Goal: Check status: Check status

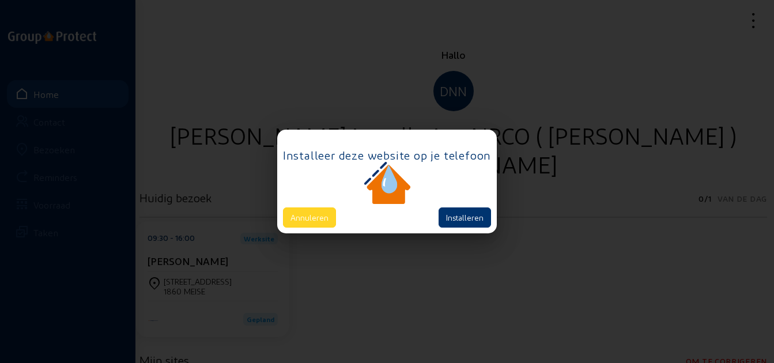
click at [304, 216] on button "Annuleren" at bounding box center [309, 218] width 53 height 20
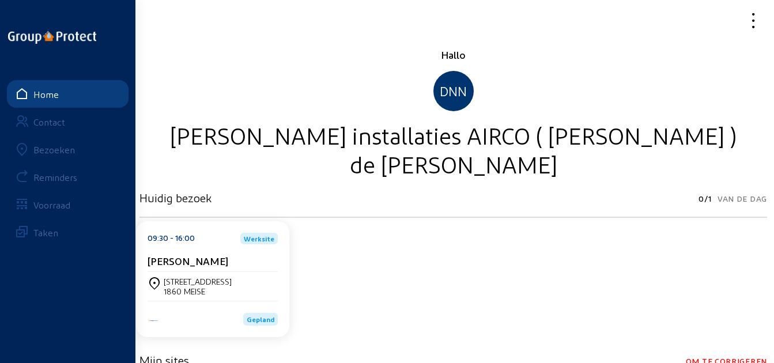
click at [754, 22] on icon at bounding box center [721, 20] width 86 height 20
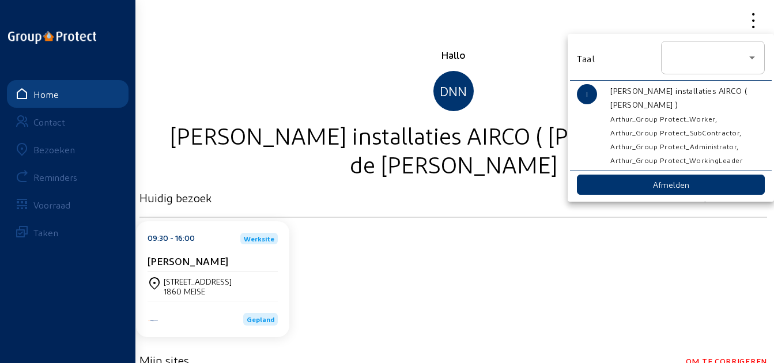
click at [376, 80] on div at bounding box center [387, 181] width 774 height 363
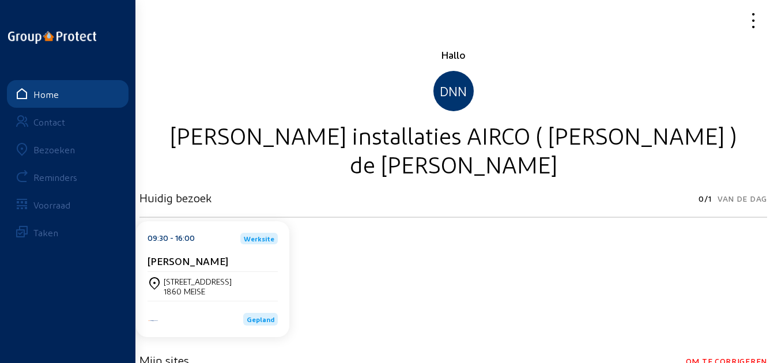
click at [43, 154] on div "Bezoeken" at bounding box center [54, 149] width 42 height 11
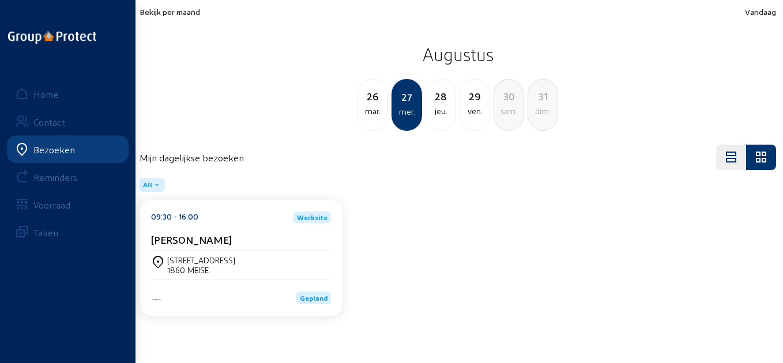
click at [165, 14] on span "Bekijk per maand" at bounding box center [170, 12] width 61 height 10
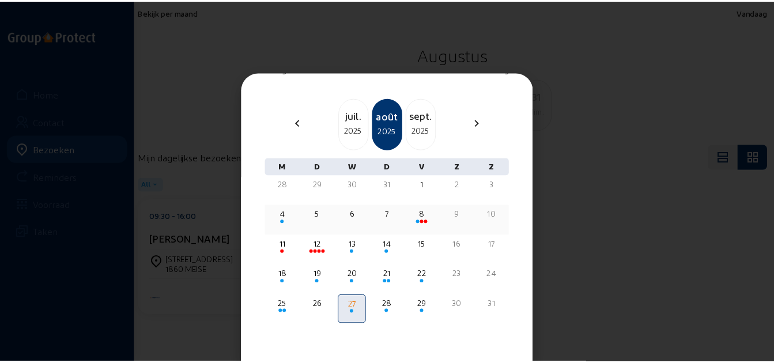
scroll to position [23, 0]
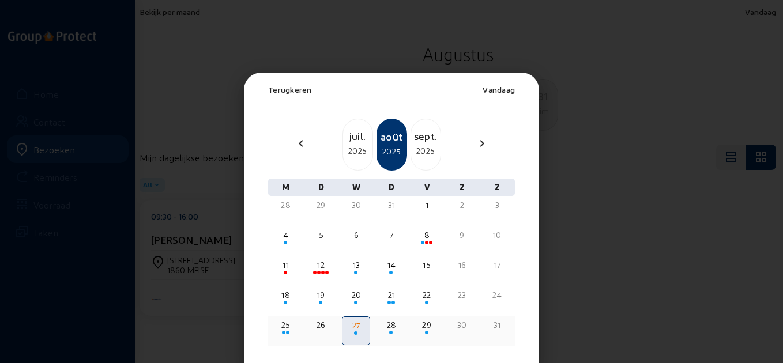
click at [419, 328] on div "29" at bounding box center [427, 325] width 26 height 12
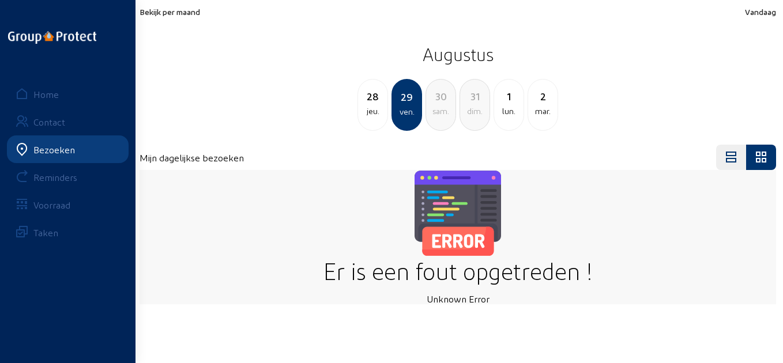
click at [363, 111] on div "jeu." at bounding box center [372, 111] width 29 height 14
click at [290, 103] on div "27 mer. 28 jeu. 29 ven. 30 sam. 31 dim. 1 lun." at bounding box center [458, 105] width 650 height 52
click at [447, 104] on div "29" at bounding box center [440, 96] width 29 height 16
click at [170, 14] on span "Bekijk per maand" at bounding box center [170, 12] width 61 height 10
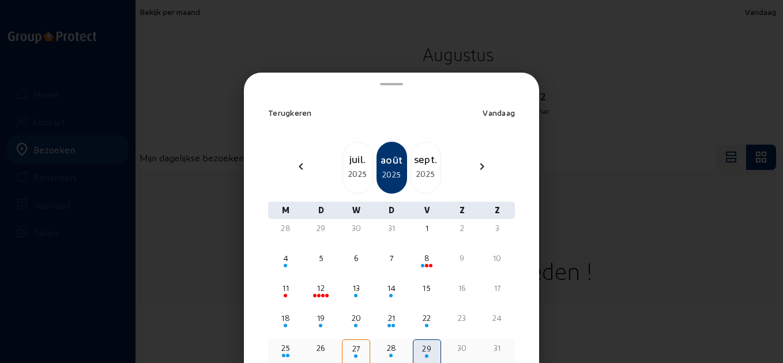
click at [285, 357] on div at bounding box center [286, 356] width 26 height 4
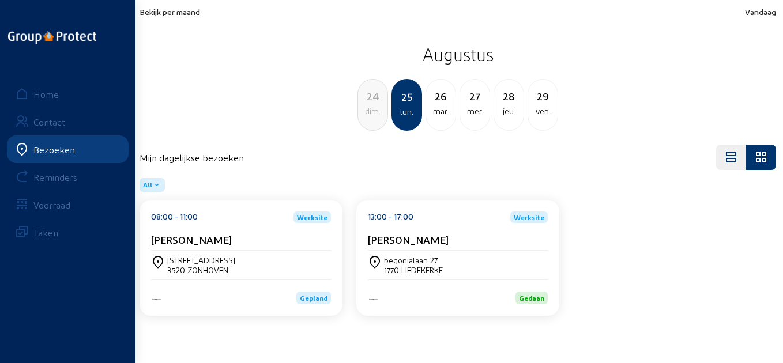
click at [187, 14] on span "Bekijk per maand" at bounding box center [170, 12] width 61 height 10
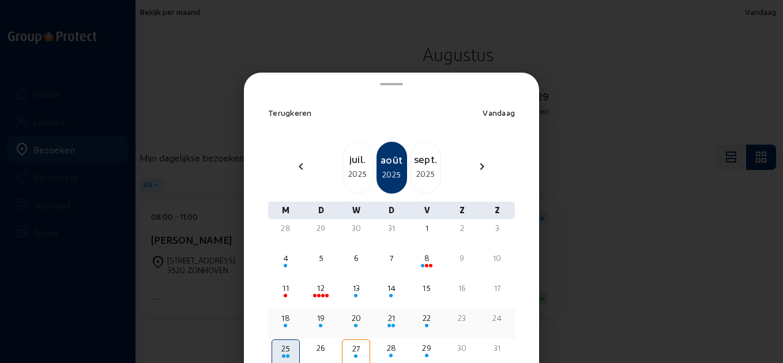
click at [288, 315] on div "18" at bounding box center [286, 318] width 26 height 12
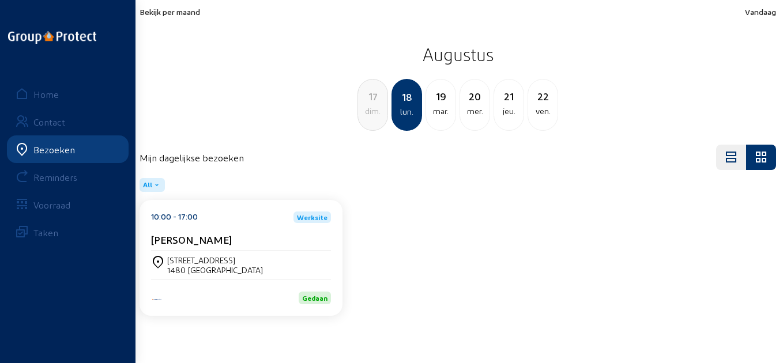
click at [184, 16] on span "Bekijk per maand" at bounding box center [170, 12] width 61 height 10
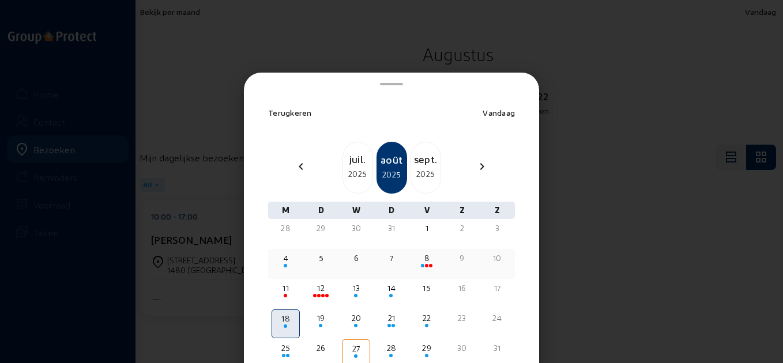
click at [287, 256] on div "4" at bounding box center [286, 259] width 26 height 12
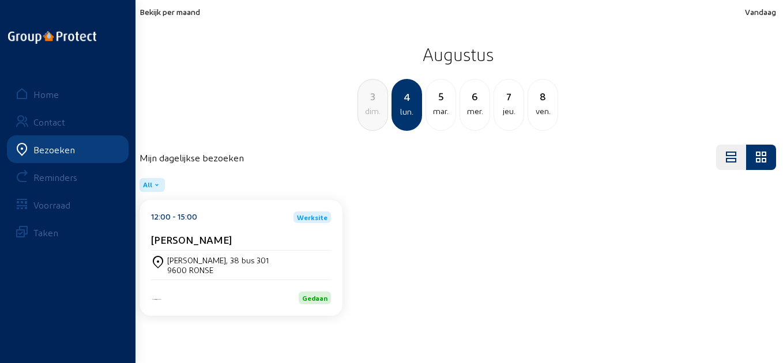
drag, startPoint x: 261, startPoint y: 238, endPoint x: 148, endPoint y: 239, distance: 112.4
click at [148, 239] on div "12:00 - 15:00 Werksite PHILIPPE DE MEUE Frédéric Bruneellaan, 38 bus 301 9600 R…" at bounding box center [241, 258] width 203 height 116
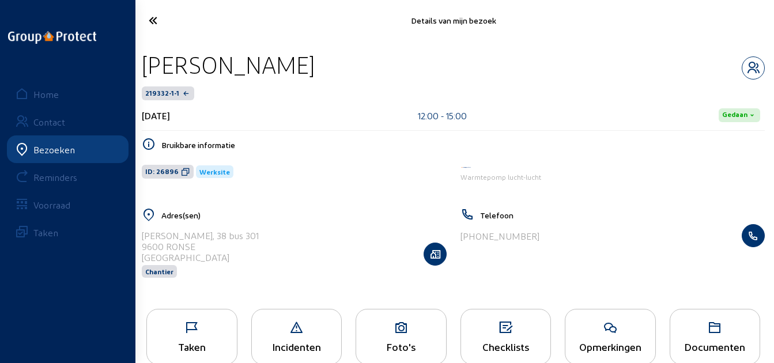
drag, startPoint x: 358, startPoint y: 69, endPoint x: 140, endPoint y: 70, distance: 217.9
click at [142, 70] on div "PHILIPPE DE MEUE" at bounding box center [453, 64] width 623 height 29
copy div "PHILIPPE DE MEUE"
click at [145, 20] on icon at bounding box center [186, 20] width 86 height 20
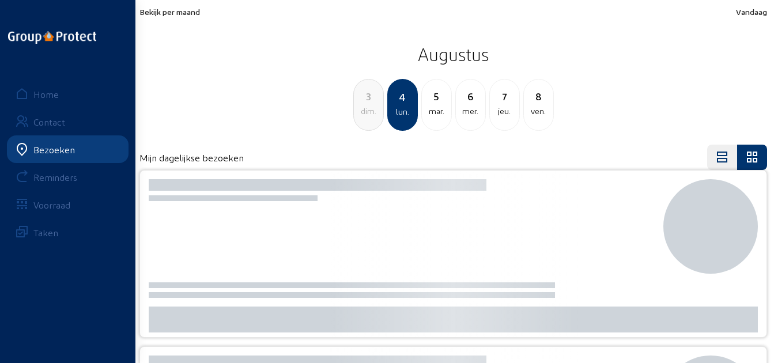
click at [187, 13] on span "Bekijk per maand" at bounding box center [170, 12] width 61 height 10
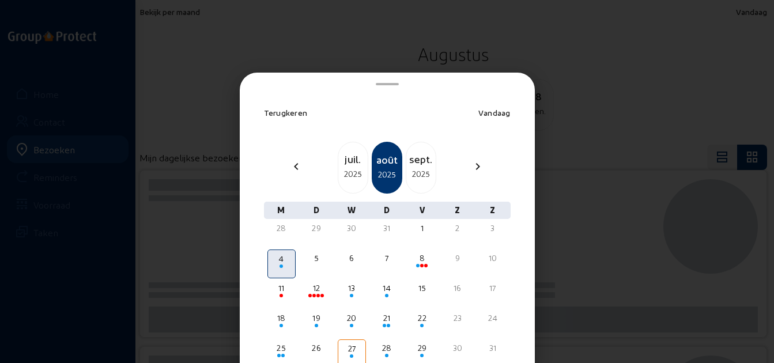
click at [350, 178] on div "2025" at bounding box center [352, 174] width 29 height 14
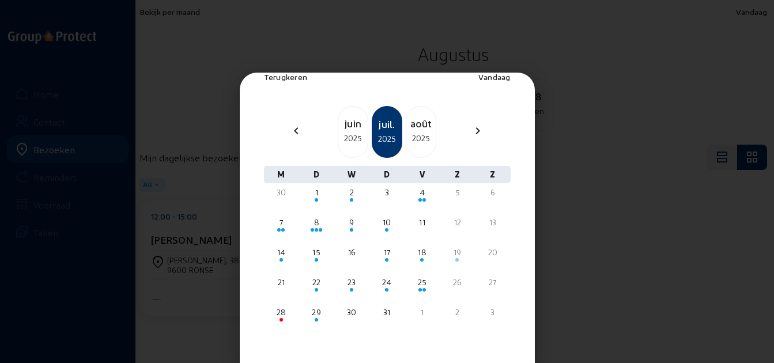
scroll to position [46, 0]
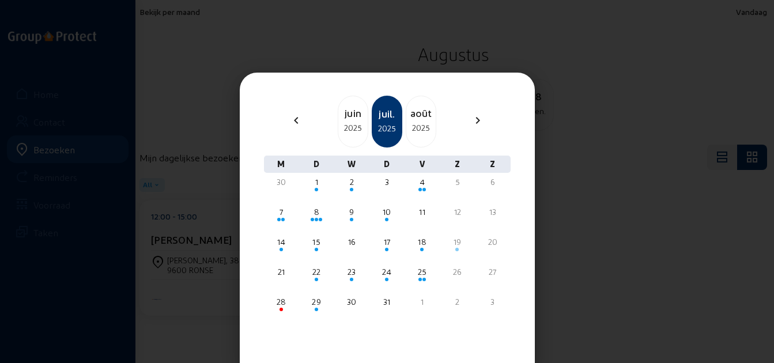
click at [585, 207] on div at bounding box center [387, 181] width 774 height 363
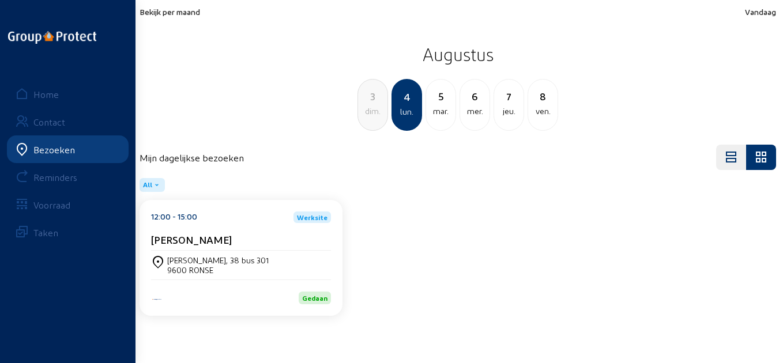
click at [209, 247] on div "PHILIPPE DE MEUE" at bounding box center [241, 241] width 180 height 17
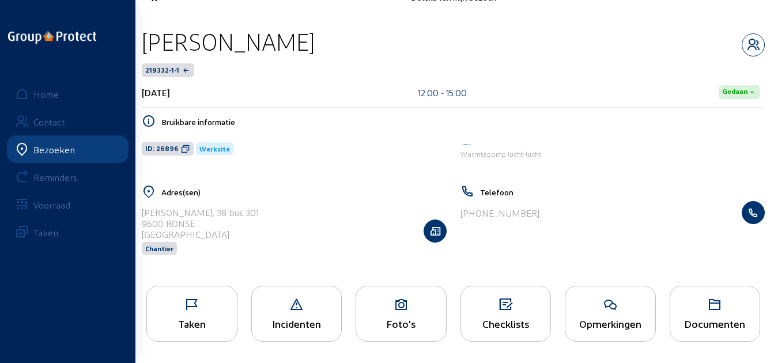
scroll to position [24, 0]
click at [205, 307] on icon at bounding box center [192, 304] width 90 height 14
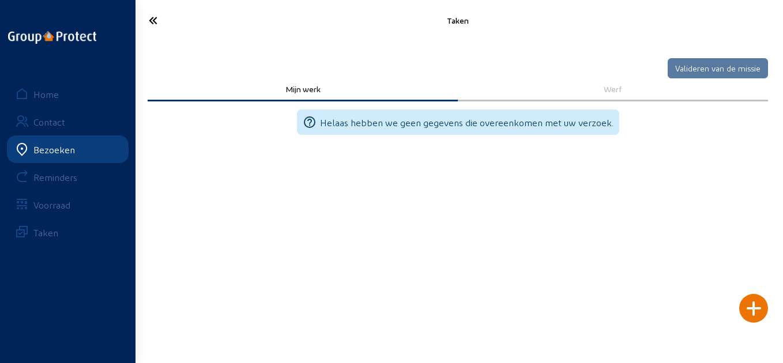
click at [617, 92] on div "Werf" at bounding box center [613, 89] width 294 height 10
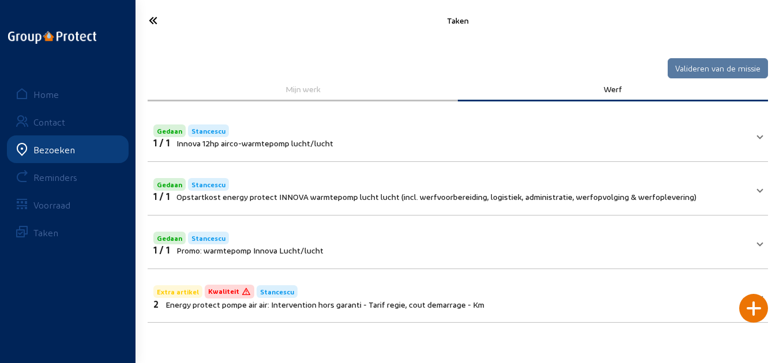
click at [155, 25] on icon at bounding box center [187, 20] width 88 height 20
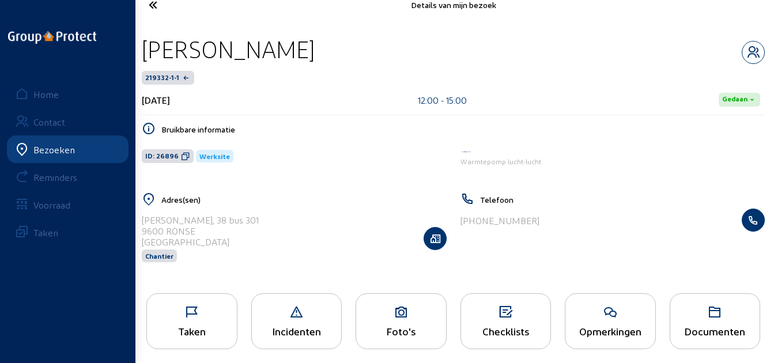
scroll to position [24, 0]
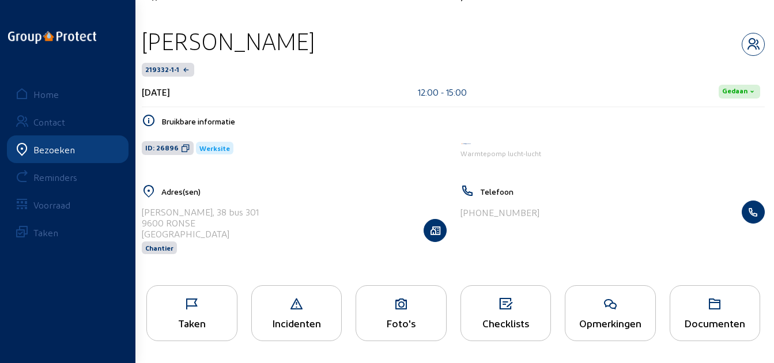
click at [204, 304] on icon at bounding box center [192, 304] width 90 height 14
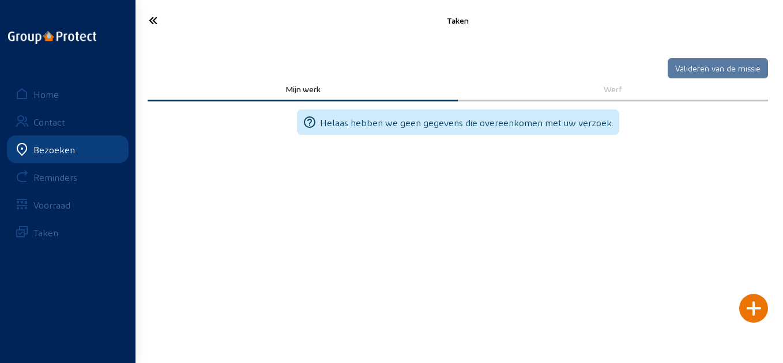
click at [608, 85] on div "Werf" at bounding box center [613, 89] width 294 height 10
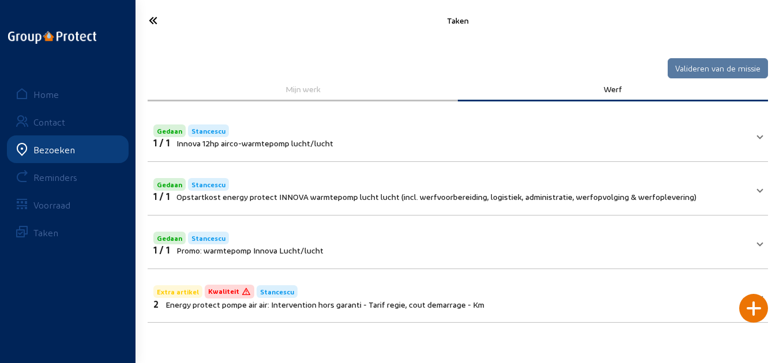
click at [153, 25] on icon at bounding box center [187, 20] width 88 height 20
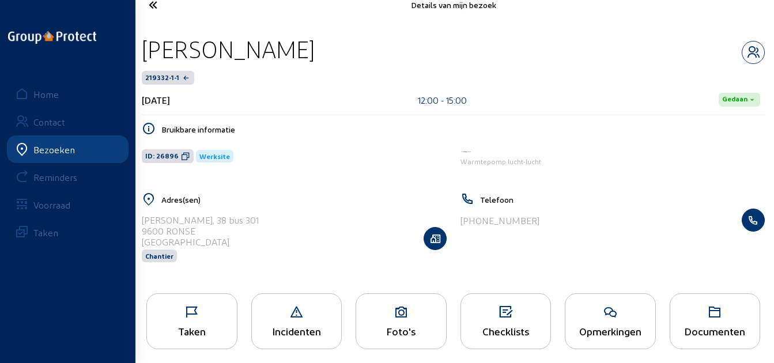
scroll to position [24, 0]
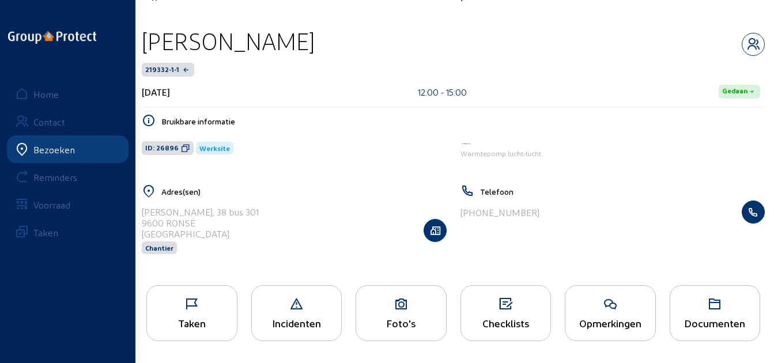
drag, startPoint x: 356, startPoint y: 41, endPoint x: 142, endPoint y: 40, distance: 213.9
click at [142, 40] on div "PHILIPPE DE MEUE" at bounding box center [453, 41] width 623 height 29
copy div "PHILIPPE DE MEUE"
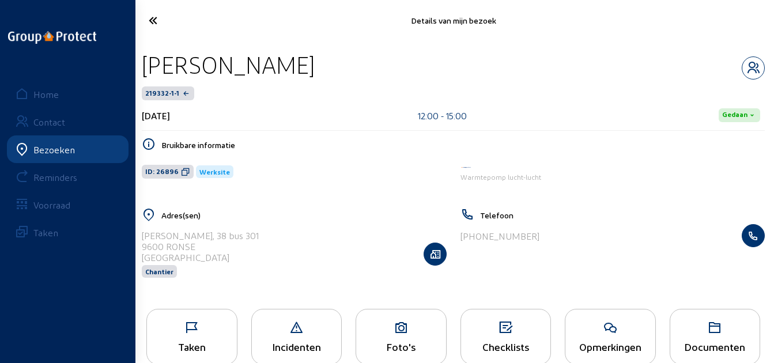
click at [181, 169] on icon at bounding box center [185, 171] width 9 height 9
click at [149, 26] on icon at bounding box center [186, 20] width 86 height 20
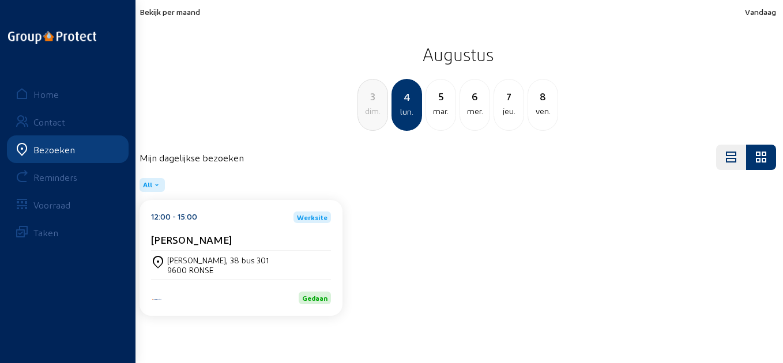
click at [438, 118] on div "5 mar." at bounding box center [440, 105] width 31 height 52
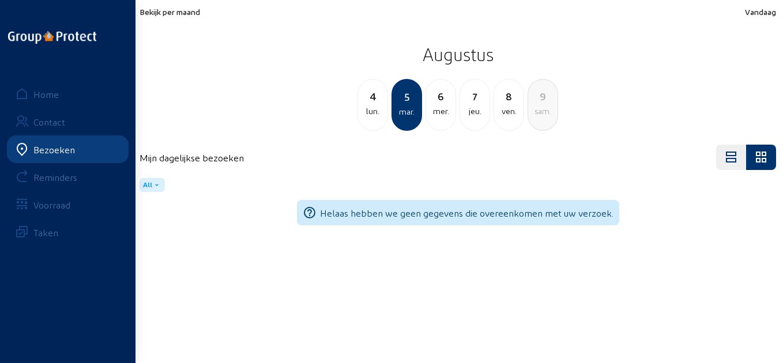
click at [440, 118] on div "mer." at bounding box center [440, 111] width 29 height 14
click at [440, 118] on div "jeu." at bounding box center [440, 111] width 29 height 14
click at [440, 118] on div "ven." at bounding box center [440, 111] width 29 height 14
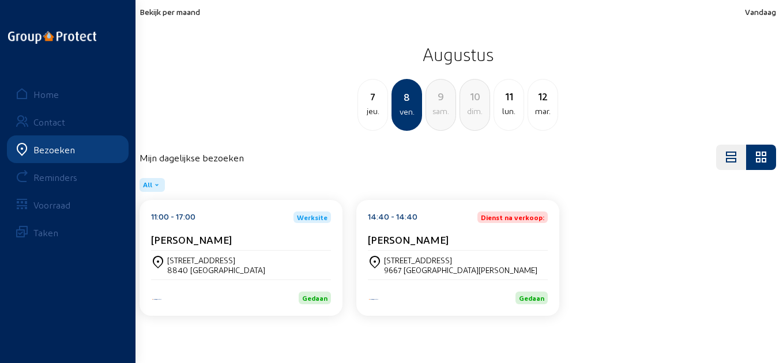
click at [242, 251] on div "Groenestraat, 26 8840 Oostnieuwkerke" at bounding box center [241, 265] width 180 height 29
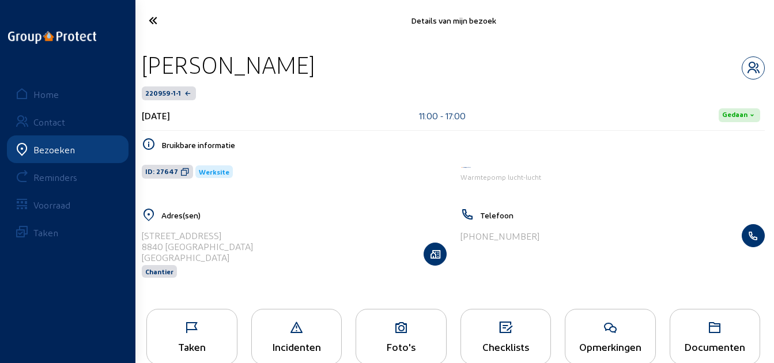
drag, startPoint x: 293, startPoint y: 69, endPoint x: 137, endPoint y: 68, distance: 156.2
click at [137, 68] on div "Karien Cobbe 220959-1-1 8 augustus 2025 11:00 - 17:00 Gedaan Bruikbare informat…" at bounding box center [454, 171] width 642 height 261
copy div "Karien Cobbe"
click at [183, 173] on icon at bounding box center [184, 171] width 9 height 9
click at [148, 19] on icon at bounding box center [186, 20] width 86 height 20
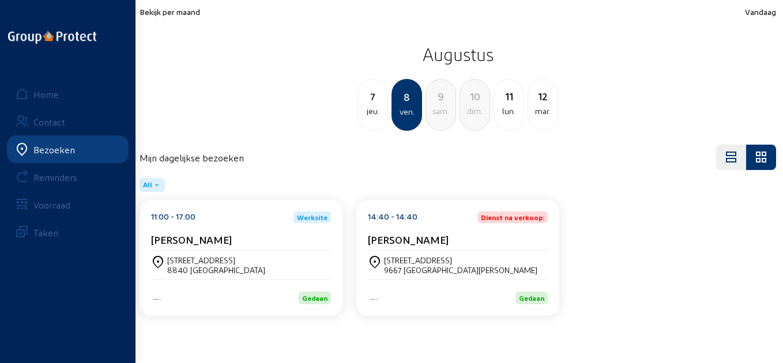
click at [164, 13] on span "Bekijk per maand" at bounding box center [170, 12] width 61 height 10
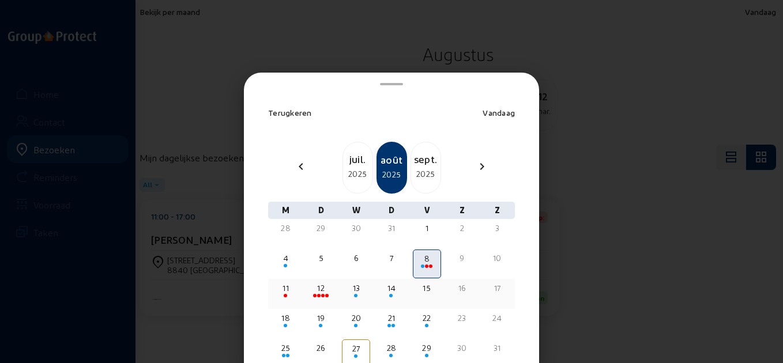
click at [287, 288] on div "11" at bounding box center [286, 289] width 26 height 12
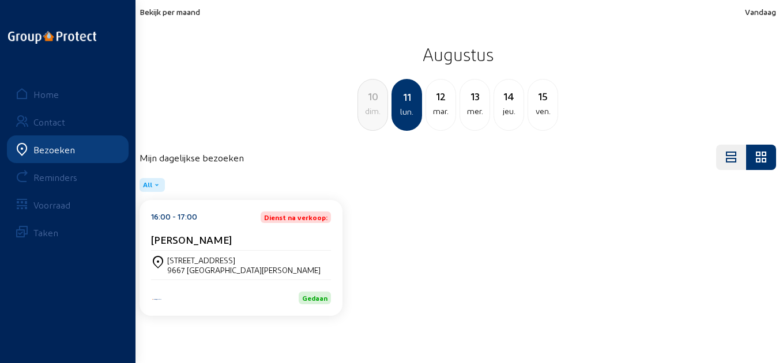
click at [168, 17] on div "Bekijk per maand Vandaag Augustus 10 dim. 11 lun. 12 mar. 13 mer. 14 jeu. 15 ve…" at bounding box center [458, 69] width 636 height 124
click at [168, 15] on span "Bekijk per maand" at bounding box center [170, 12] width 61 height 10
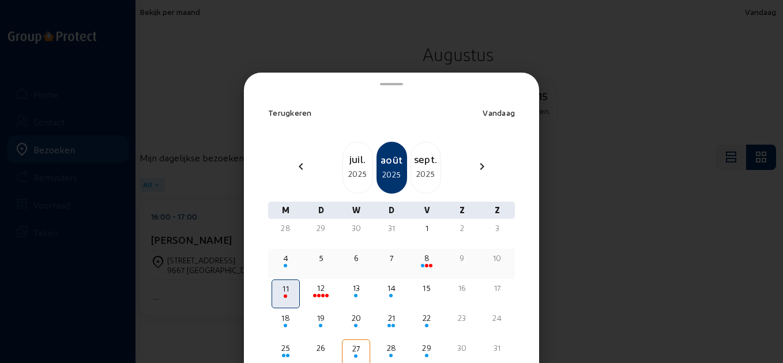
click at [425, 266] on span at bounding box center [426, 265] width 3 height 3
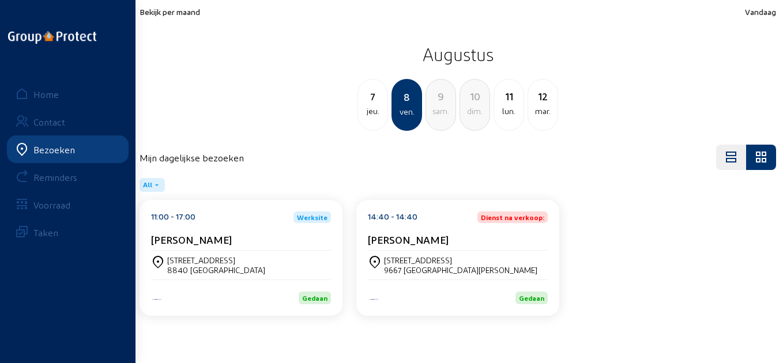
click at [449, 249] on div "Pieter Robyns" at bounding box center [458, 241] width 180 height 17
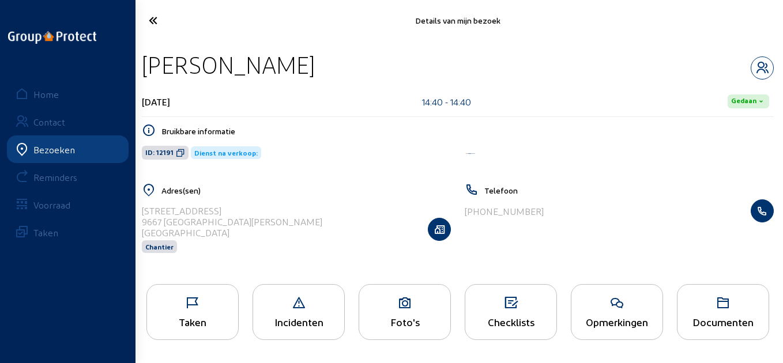
click at [187, 310] on icon at bounding box center [192, 303] width 91 height 14
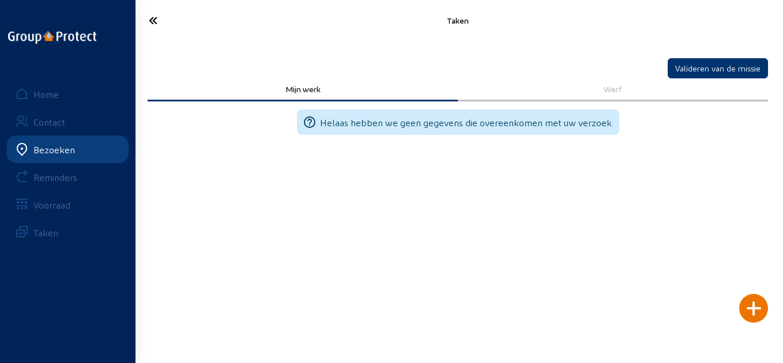
click at [622, 83] on div "Werf" at bounding box center [613, 89] width 310 height 23
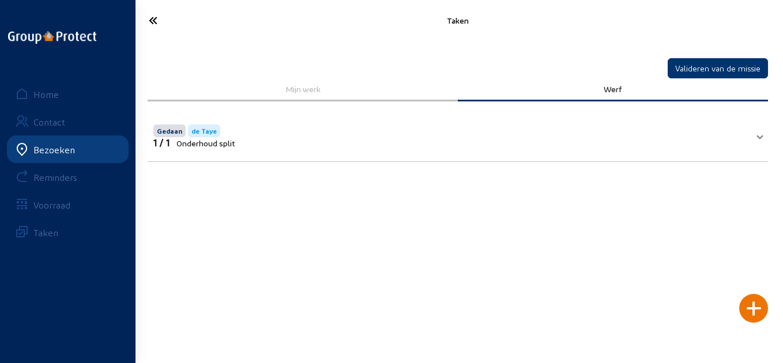
click at [274, 81] on div "Mijn werk" at bounding box center [303, 89] width 310 height 23
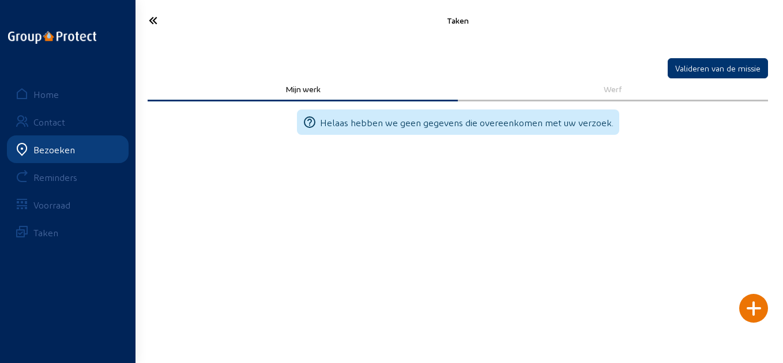
click at [157, 21] on icon at bounding box center [187, 20] width 88 height 20
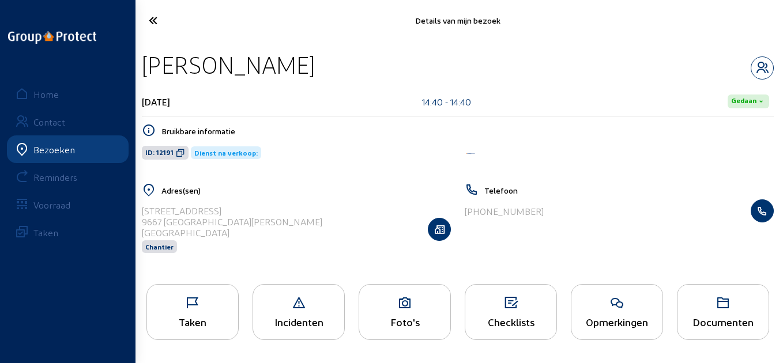
click at [645, 303] on icon at bounding box center [616, 303] width 91 height 14
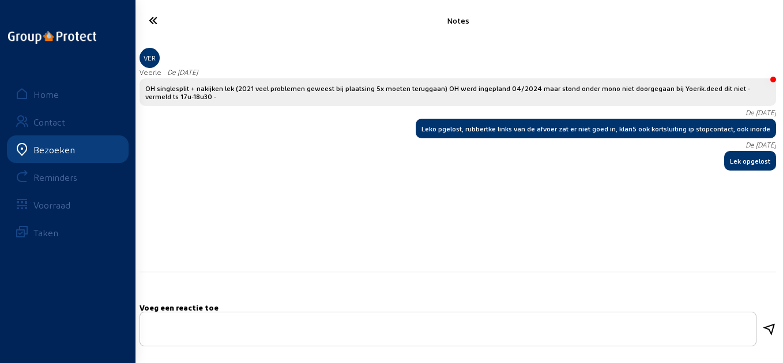
click at [149, 18] on icon at bounding box center [187, 20] width 88 height 20
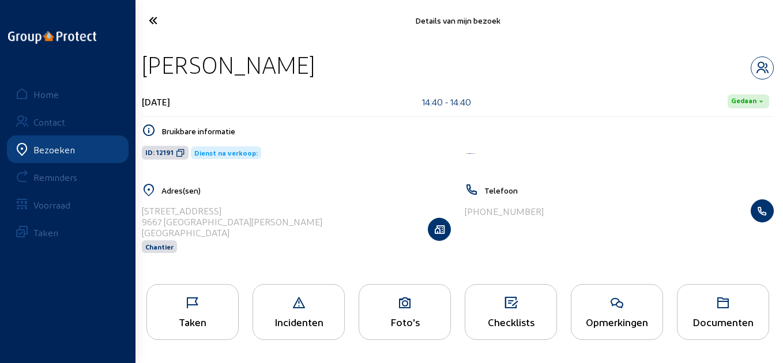
drag, startPoint x: 304, startPoint y: 59, endPoint x: 135, endPoint y: 62, distance: 168.9
click at [135, 62] on div "Pieter Robyns 8 augustus 2025 14:40 - 14:40 Gedaan Bruikbare informatie ID: 121…" at bounding box center [458, 159] width 650 height 236
copy div "Pieter Robyns"
click at [181, 151] on icon at bounding box center [180, 152] width 9 height 9
click at [224, 310] on icon at bounding box center [192, 303] width 91 height 14
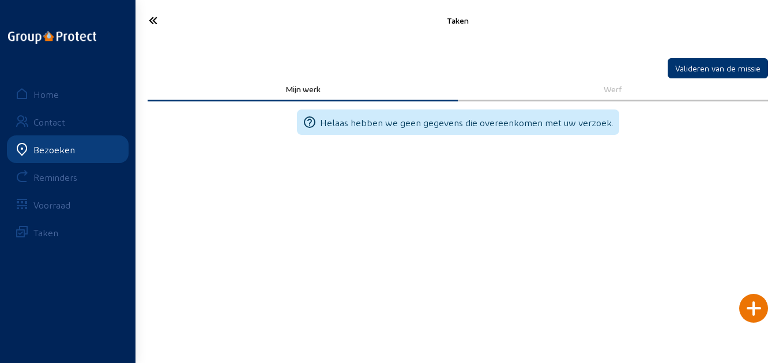
click at [760, 312] on div at bounding box center [753, 308] width 29 height 29
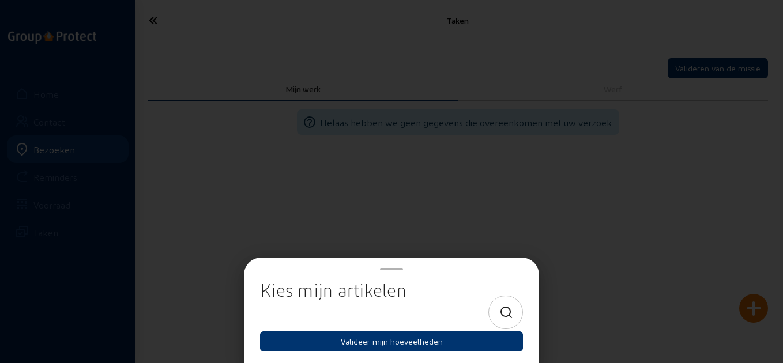
click at [515, 312] on div at bounding box center [505, 312] width 35 height 33
click at [502, 314] on icon at bounding box center [506, 313] width 14 height 14
click at [435, 315] on input at bounding box center [381, 313] width 223 height 14
type input "reg"
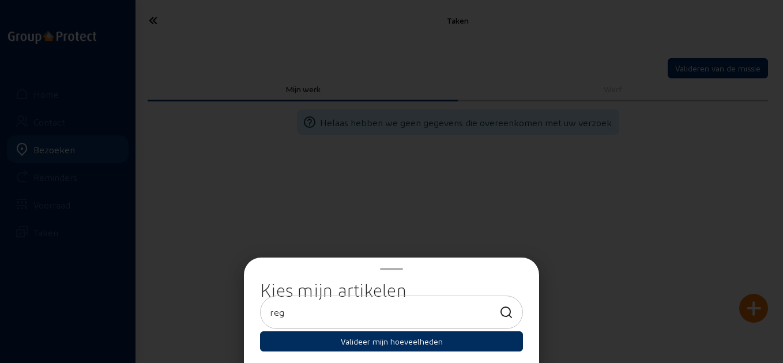
click at [417, 339] on button "Valideer mijn hoeveelheden" at bounding box center [391, 342] width 263 height 20
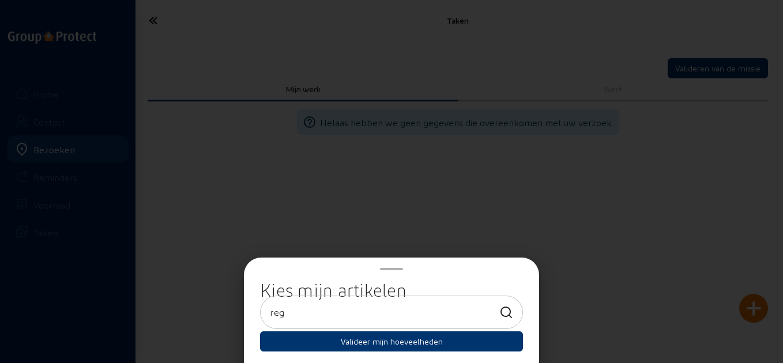
click at [514, 213] on div at bounding box center [391, 181] width 783 height 363
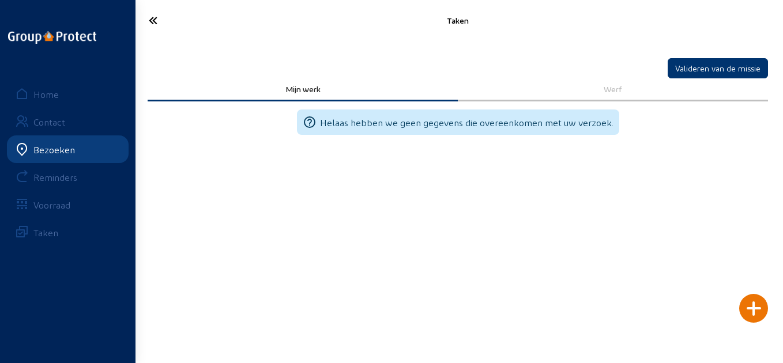
click at [152, 23] on icon at bounding box center [187, 20] width 88 height 20
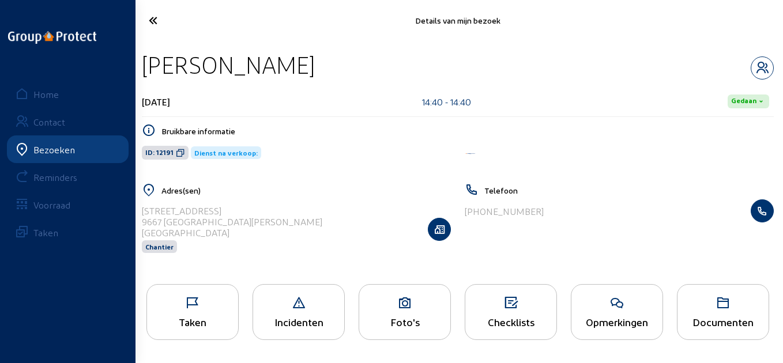
click at [150, 22] on icon at bounding box center [187, 20] width 88 height 20
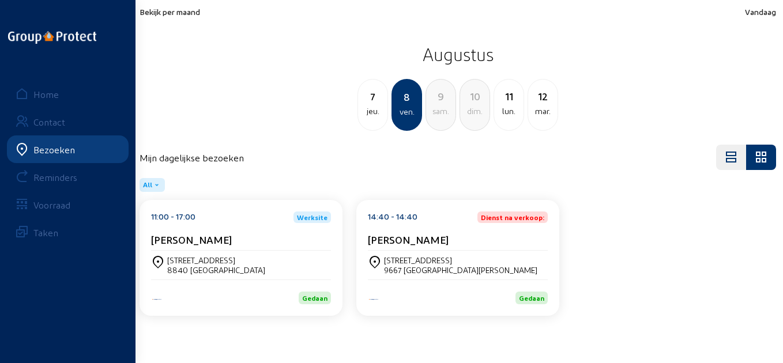
click at [183, 14] on span "Bekijk per maand" at bounding box center [170, 12] width 61 height 10
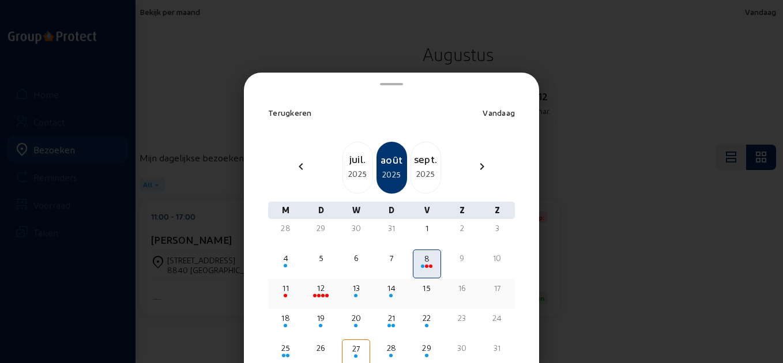
click at [285, 291] on div "11" at bounding box center [286, 289] width 26 height 12
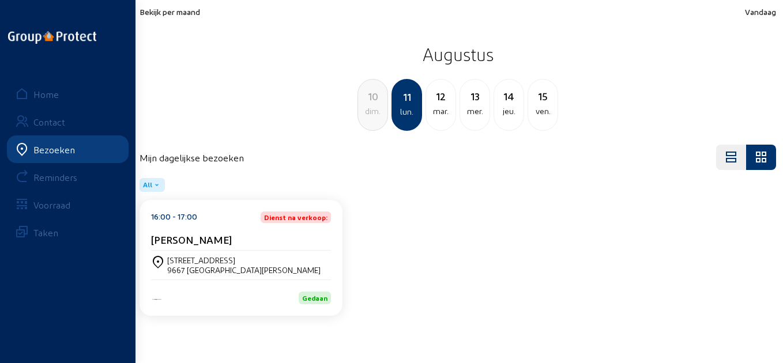
click at [436, 114] on div "mar." at bounding box center [440, 111] width 29 height 14
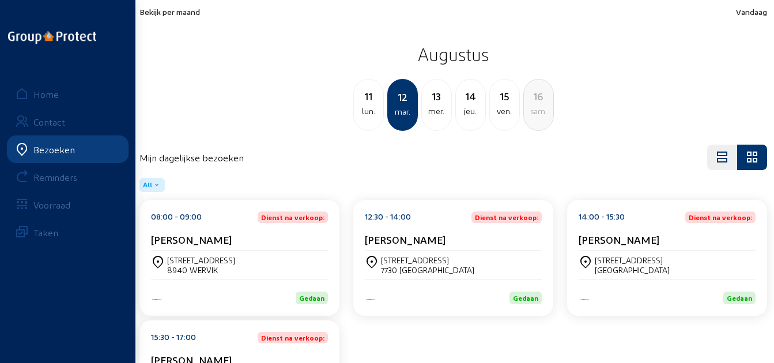
click at [365, 110] on div "lun." at bounding box center [368, 111] width 29 height 14
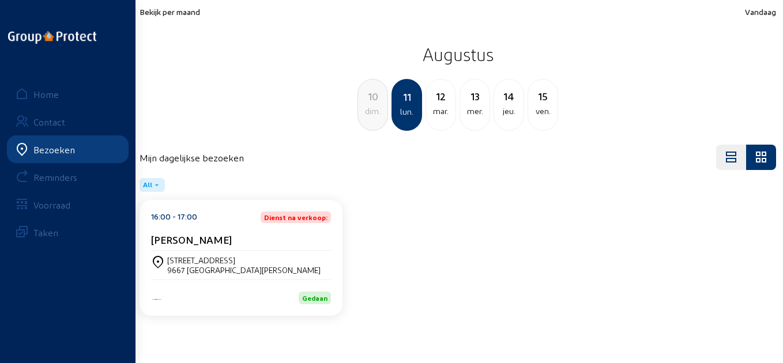
click at [246, 229] on div "16:00 - 17:00 Dienst na verkoop: Pieter Robyns" at bounding box center [241, 231] width 180 height 39
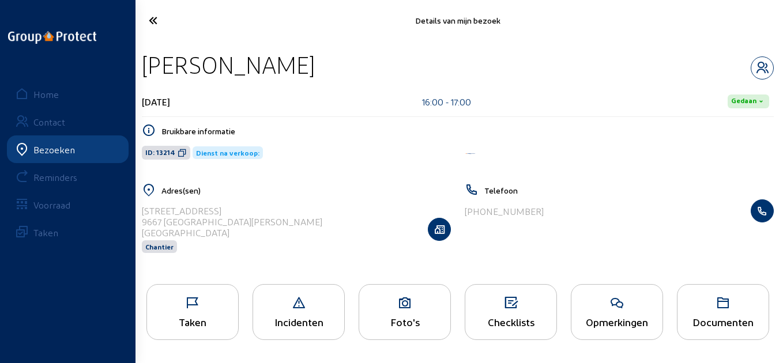
click at [209, 311] on div "Taken" at bounding box center [192, 312] width 92 height 56
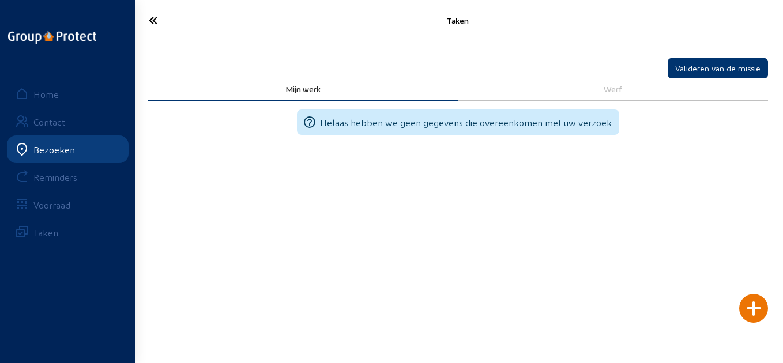
click at [757, 311] on div at bounding box center [753, 308] width 29 height 29
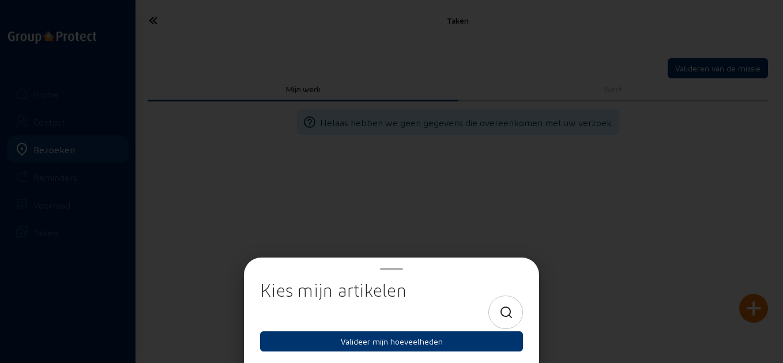
click at [504, 315] on icon at bounding box center [506, 313] width 14 height 14
click at [449, 316] on input at bounding box center [381, 313] width 223 height 14
type input "reg"
click at [506, 315] on icon at bounding box center [506, 313] width 14 height 14
click at [563, 224] on div at bounding box center [391, 181] width 783 height 363
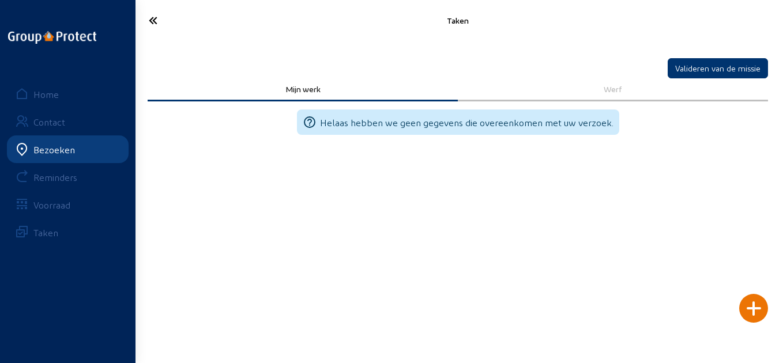
click at [145, 27] on icon at bounding box center [187, 20] width 88 height 20
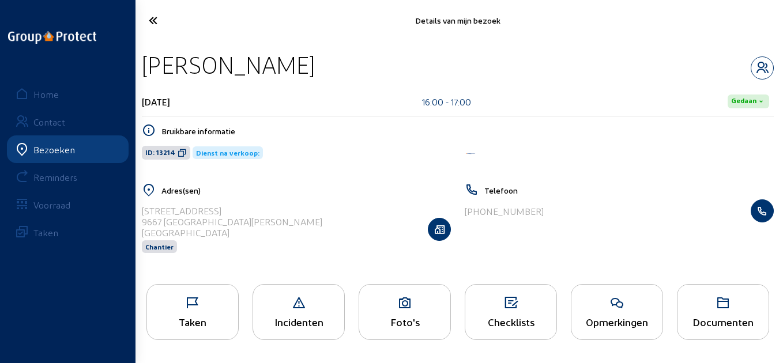
drag, startPoint x: 286, startPoint y: 70, endPoint x: 134, endPoint y: 74, distance: 151.7
click at [134, 74] on div "Details van mijn bezoek Pieter Robyns 11 augustus 2025 16:00 - 17:00 Gedaan Bru…" at bounding box center [391, 181] width 783 height 362
copy div "11 augustus 2025 16:00 - 17:00 Gedaan Bruikbare informatie ID: 13214 Dienst na …"
click at [156, 18] on icon at bounding box center [187, 20] width 88 height 20
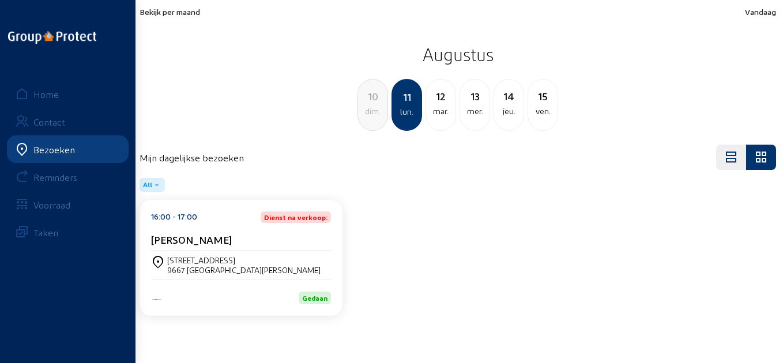
click at [439, 116] on div "mar." at bounding box center [440, 111] width 29 height 14
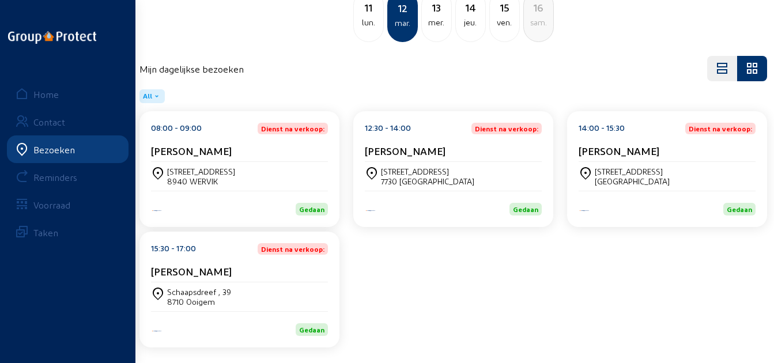
scroll to position [93, 0]
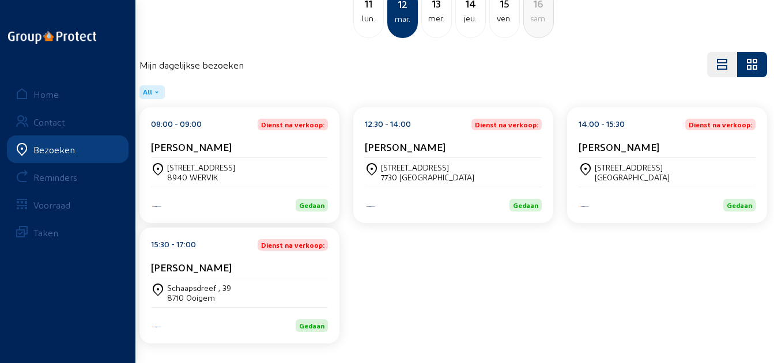
click at [263, 142] on div "Kurt Willemijns" at bounding box center [239, 147] width 177 height 12
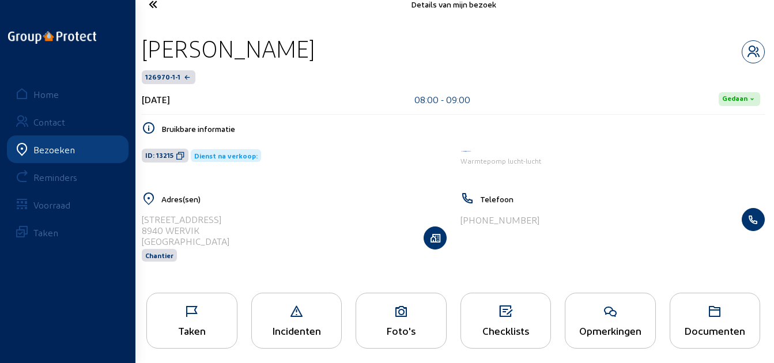
scroll to position [24, 0]
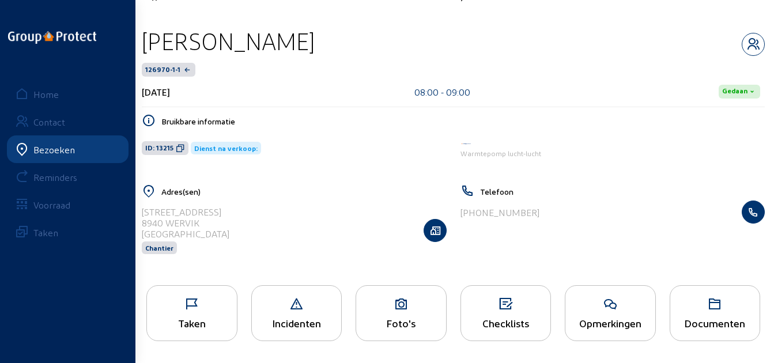
click at [610, 310] on icon at bounding box center [611, 304] width 90 height 14
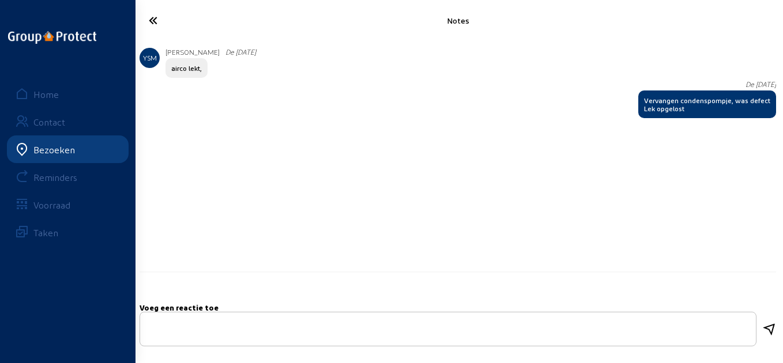
click at [157, 24] on icon at bounding box center [187, 20] width 88 height 20
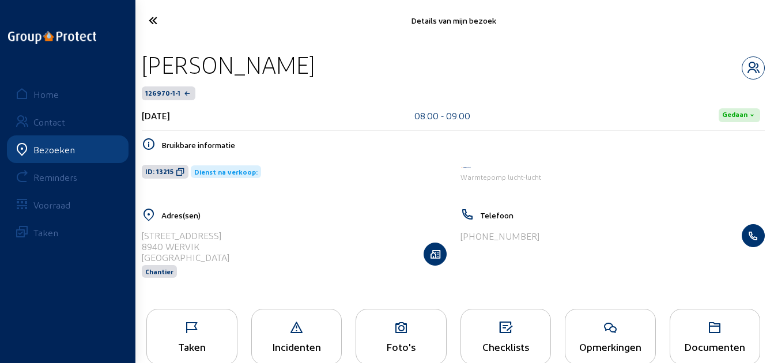
drag, startPoint x: 306, startPoint y: 68, endPoint x: 141, endPoint y: 73, distance: 165.0
click at [142, 73] on div "Kurt Willemijns" at bounding box center [453, 64] width 623 height 29
copy div "Kurt Willemijns"
click at [176, 172] on icon at bounding box center [180, 171] width 9 height 9
click at [156, 19] on icon at bounding box center [186, 20] width 86 height 20
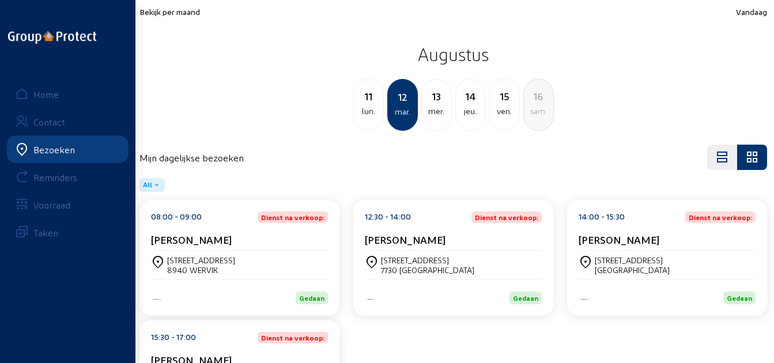
click at [411, 217] on div "12:30 - 14:00 Dienst na verkoop:" at bounding box center [453, 218] width 177 height 12
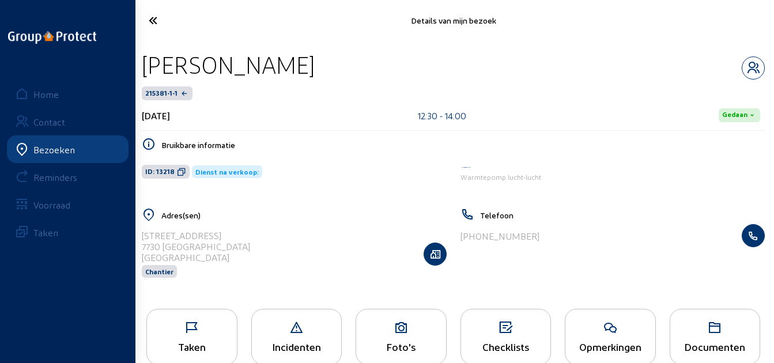
click at [199, 341] on div "Taken" at bounding box center [192, 347] width 90 height 12
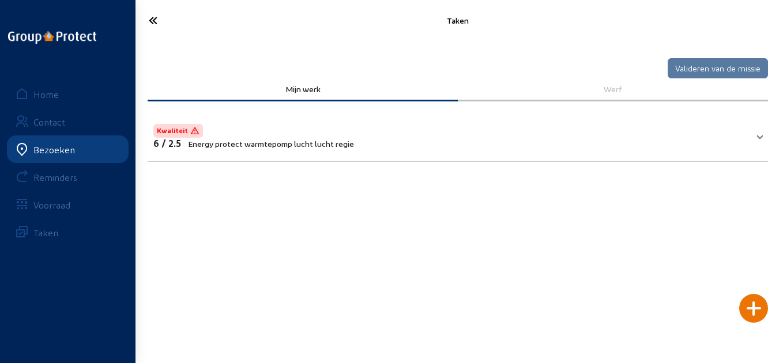
click at [150, 21] on icon at bounding box center [187, 20] width 88 height 20
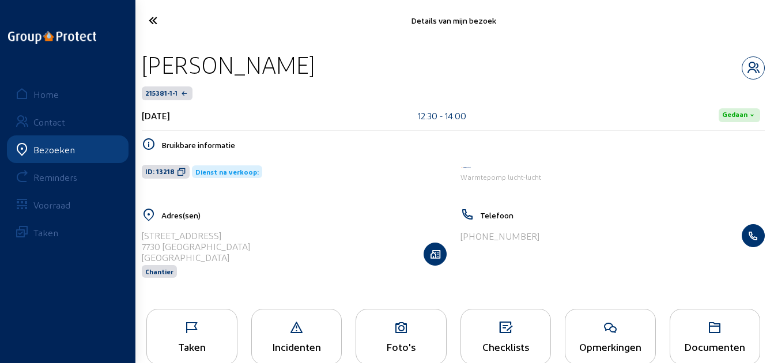
drag, startPoint x: 322, startPoint y: 66, endPoint x: 147, endPoint y: 67, distance: 175.3
click at [147, 67] on div "Patrick LEFEBVRE" at bounding box center [228, 64] width 173 height 29
copy div "Patrick LEFEBVRE"
click at [177, 167] on icon at bounding box center [181, 171] width 9 height 9
click at [153, 24] on icon at bounding box center [186, 20] width 86 height 20
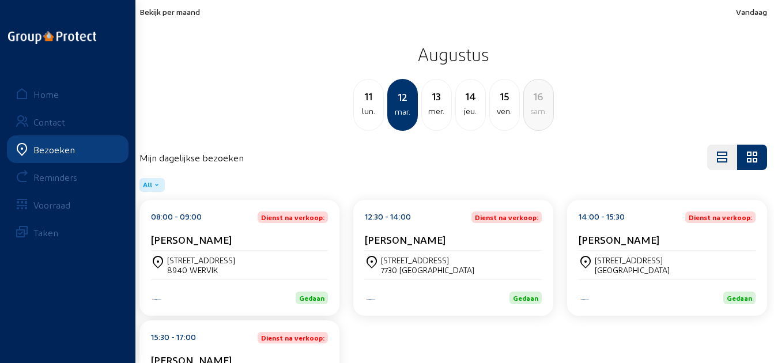
click at [710, 243] on div "Marc Van Gyseghem" at bounding box center [667, 239] width 177 height 12
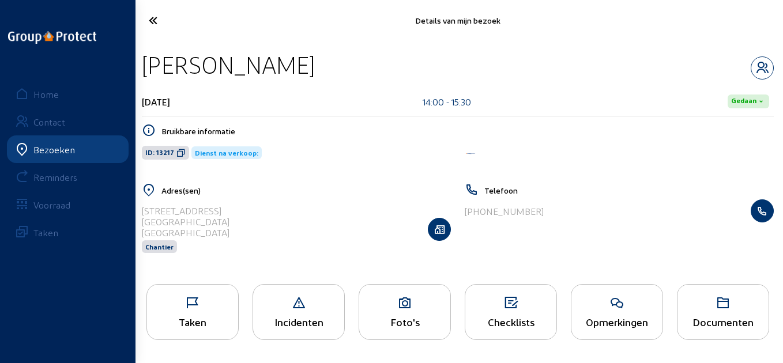
drag, startPoint x: 364, startPoint y: 67, endPoint x: 149, endPoint y: 78, distance: 215.3
click at [149, 78] on div "Marc Van Gyseghem" at bounding box center [458, 64] width 632 height 29
copy div "Marc Van Gyseghem"
click at [182, 150] on icon at bounding box center [180, 152] width 9 height 9
click at [198, 300] on icon at bounding box center [192, 303] width 91 height 14
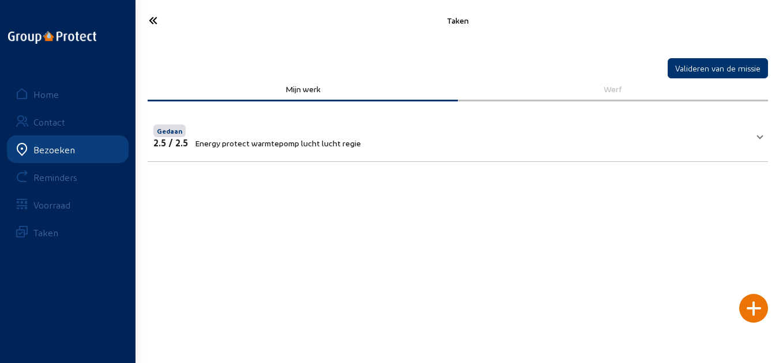
click at [149, 20] on icon at bounding box center [187, 20] width 88 height 20
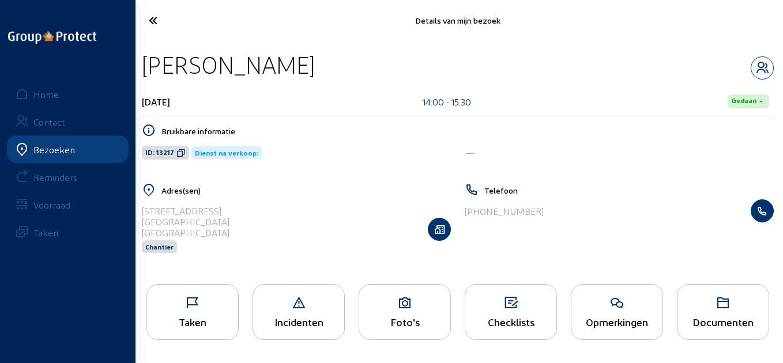
click at [583, 300] on icon at bounding box center [616, 303] width 91 height 14
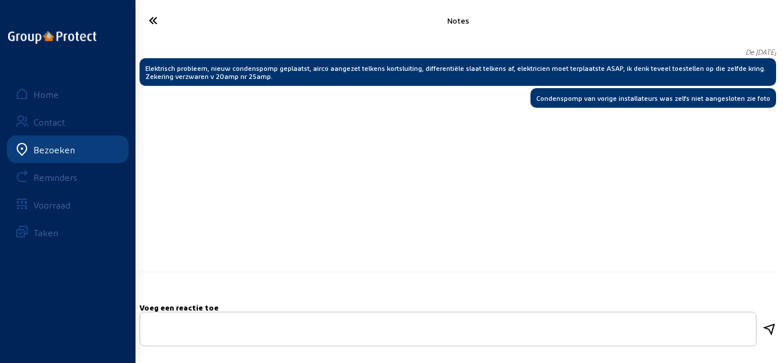
click at [161, 26] on icon at bounding box center [187, 20] width 88 height 20
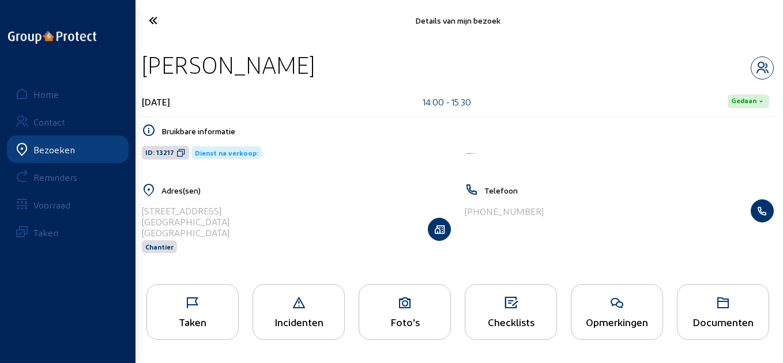
click at [156, 17] on icon at bounding box center [187, 20] width 88 height 20
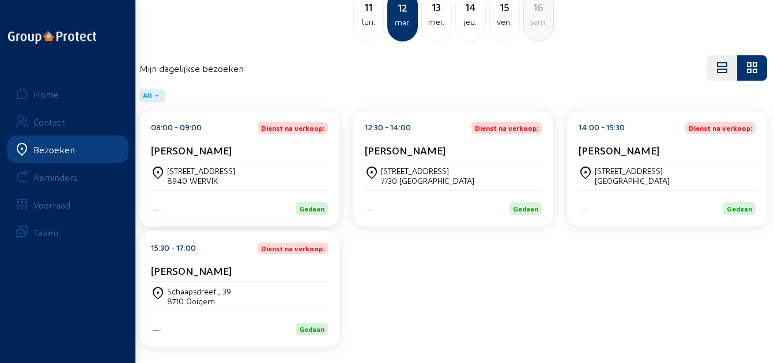
scroll to position [93, 0]
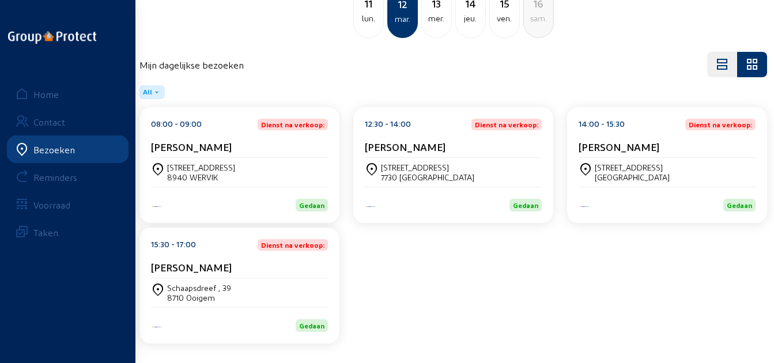
click at [254, 264] on div "Dimitri Noppe" at bounding box center [239, 267] width 177 height 12
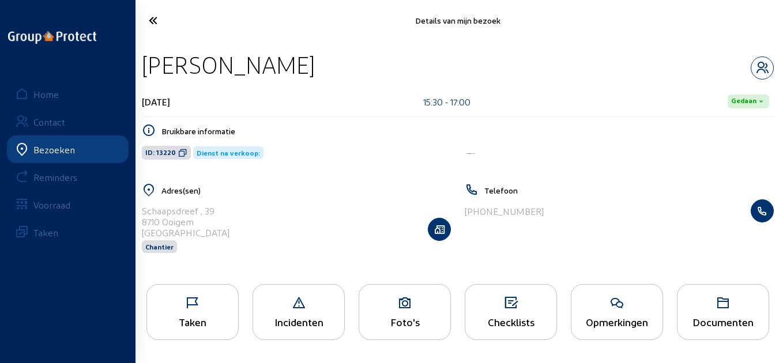
drag, startPoint x: 315, startPoint y: 71, endPoint x: 138, endPoint y: 74, distance: 176.4
click at [138, 74] on div "Dimitri Noppe 12 augustus 2025 15:30 - 17:00 Gedaan Bruikbare informatie ID: 13…" at bounding box center [458, 159] width 650 height 236
copy div "Dimitri Noppe"
click at [184, 152] on icon at bounding box center [182, 152] width 9 height 9
click at [197, 332] on div "Taken" at bounding box center [192, 312] width 92 height 56
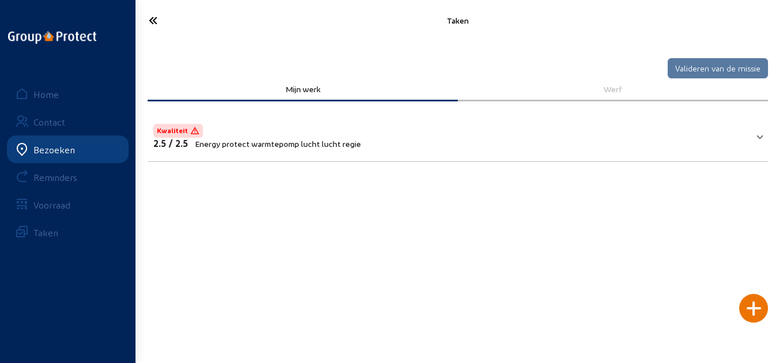
click at [149, 22] on icon at bounding box center [187, 20] width 88 height 20
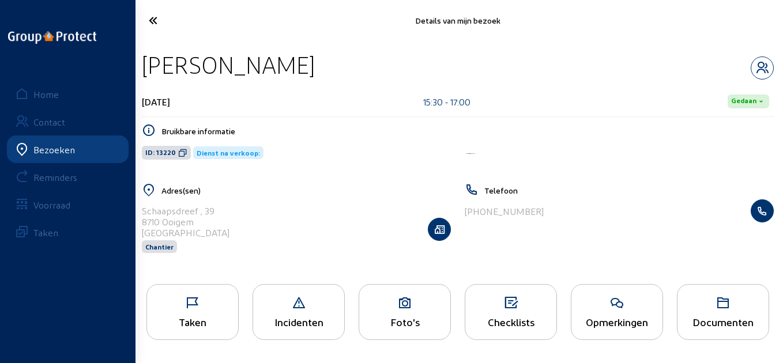
click at [596, 292] on div "Opmerkingen" at bounding box center [617, 312] width 92 height 56
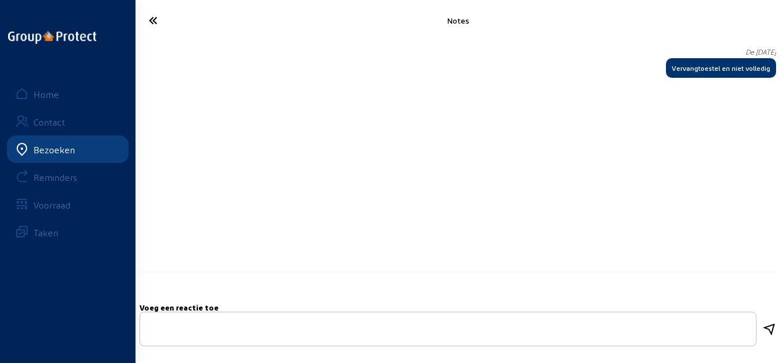
click at [149, 25] on icon at bounding box center [187, 20] width 88 height 20
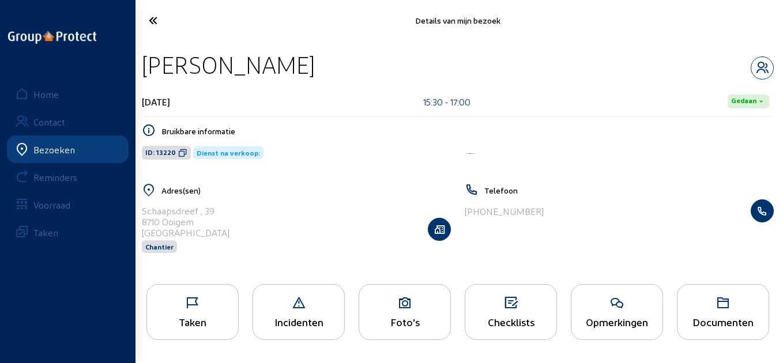
click at [170, 311] on div "Taken" at bounding box center [192, 312] width 92 height 56
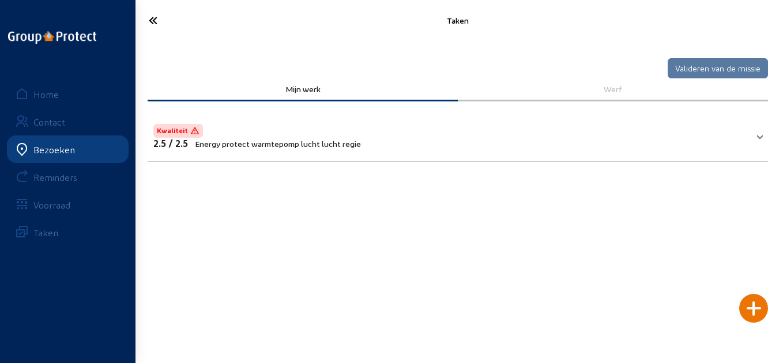
click at [144, 12] on icon at bounding box center [187, 20] width 88 height 20
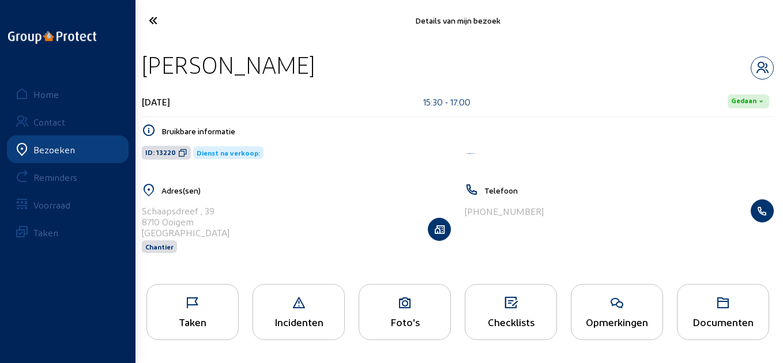
click at [144, 27] on icon at bounding box center [187, 20] width 88 height 20
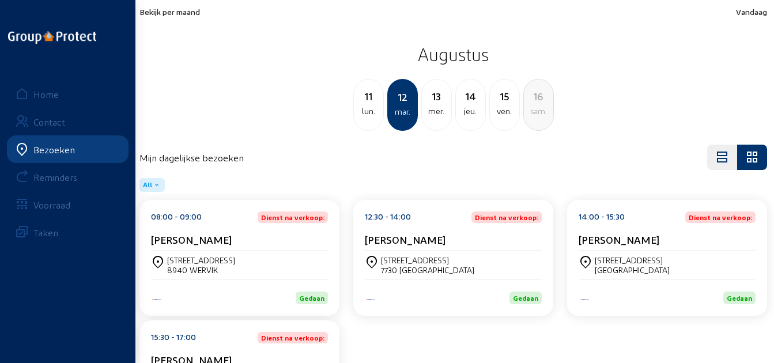
click at [161, 13] on span "Bekijk per maand" at bounding box center [170, 12] width 61 height 10
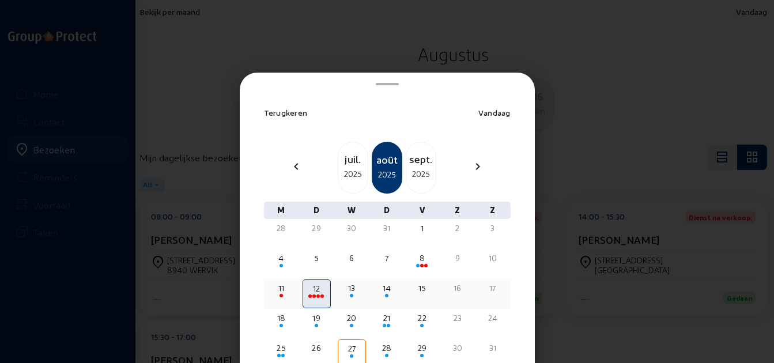
click at [353, 286] on div "13" at bounding box center [352, 289] width 26 height 12
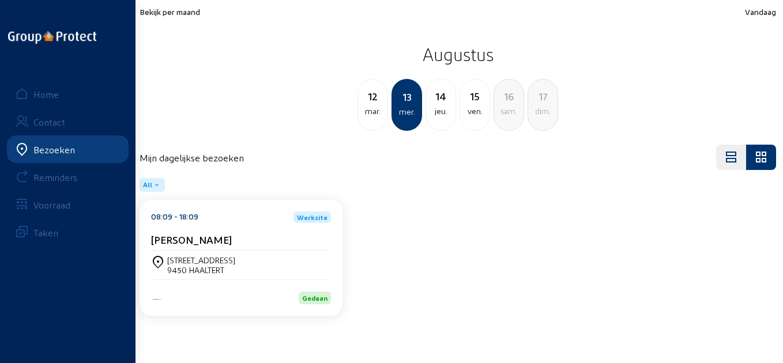
click at [248, 240] on div "Herbert De Meyer" at bounding box center [241, 239] width 180 height 12
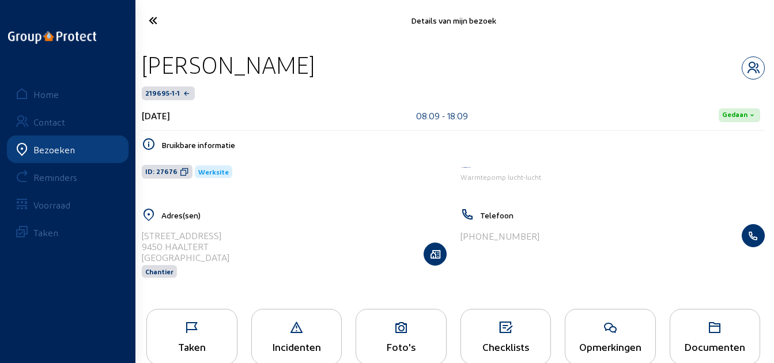
drag, startPoint x: 340, startPoint y: 57, endPoint x: 138, endPoint y: 57, distance: 201.8
click at [138, 57] on div "Herbert De Meyer 219695-1-1 13 augustus 2025 08:09 - 18:09 Gedaan Bruikbare inf…" at bounding box center [454, 171] width 642 height 261
copy div "Herbert De Meyer"
click at [180, 171] on icon at bounding box center [184, 171] width 9 height 9
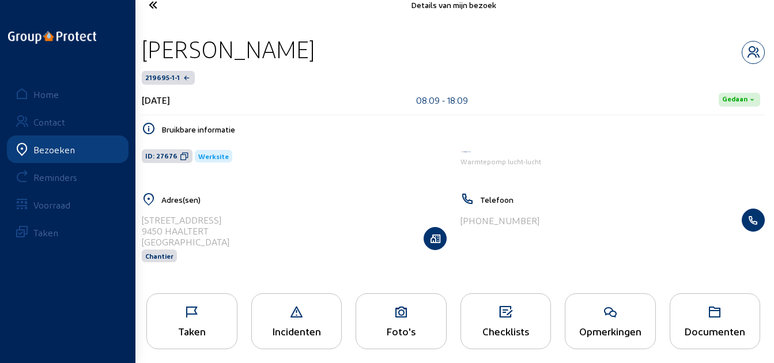
scroll to position [24, 0]
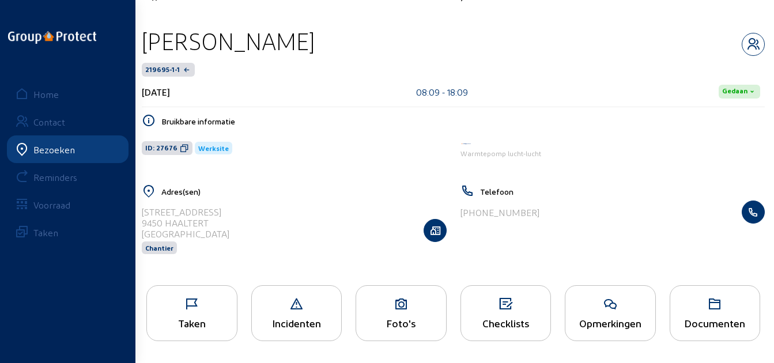
click at [209, 308] on icon at bounding box center [192, 304] width 90 height 14
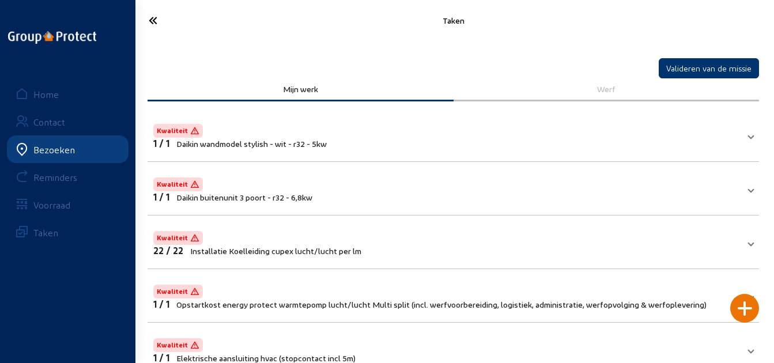
click at [147, 21] on icon at bounding box center [186, 20] width 86 height 20
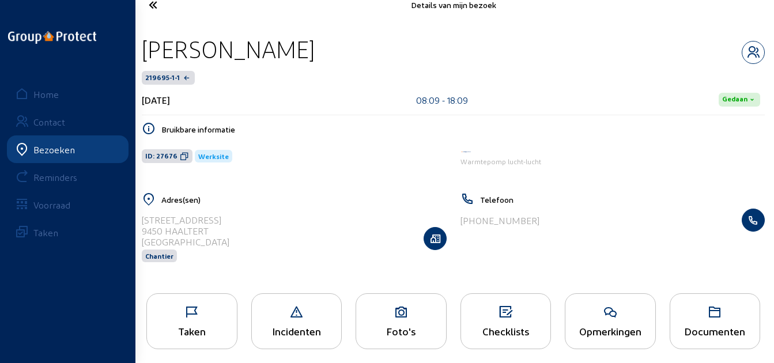
scroll to position [24, 0]
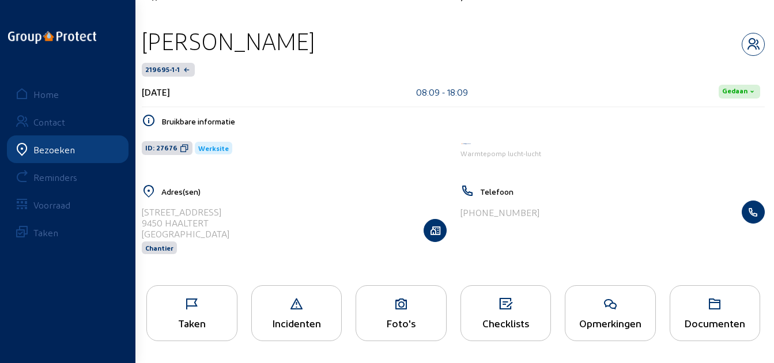
click at [194, 315] on div "Taken" at bounding box center [191, 313] width 91 height 56
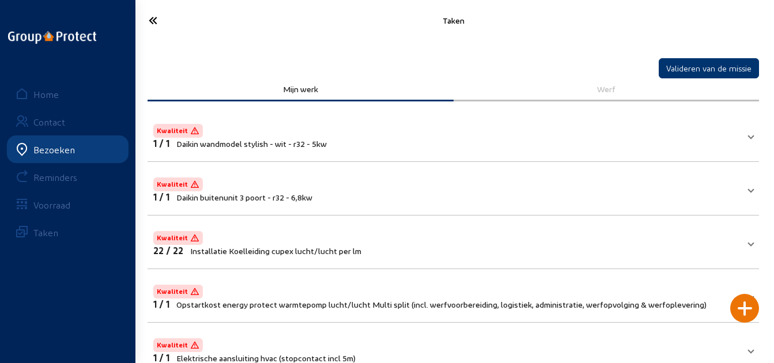
click at [656, 199] on mat-panel-title "Kwaliteit 1 / 1 Daikin buitenunit 3 poort - r32 - 6,8kw" at bounding box center [446, 188] width 586 height 27
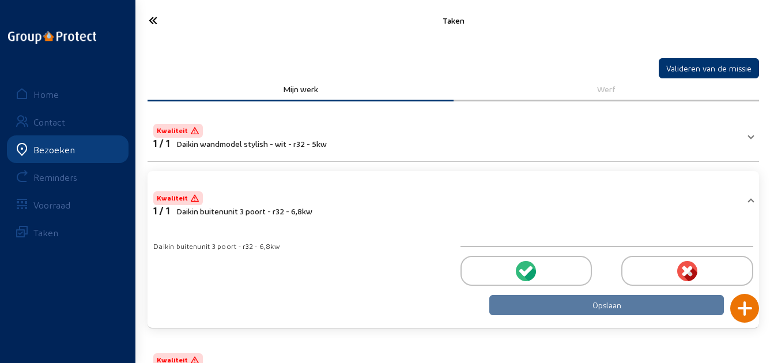
click at [563, 270] on div at bounding box center [527, 271] width 132 height 30
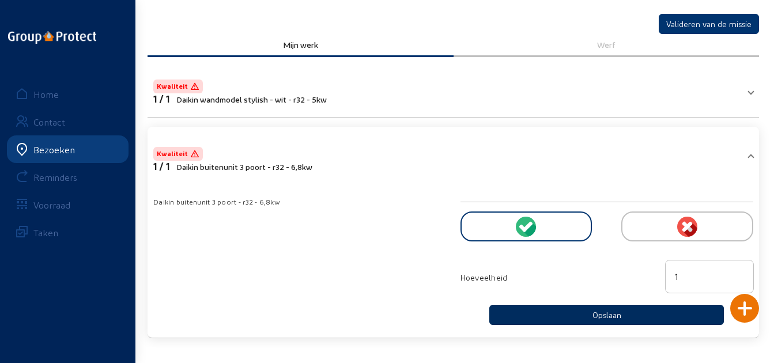
scroll to position [58, 0]
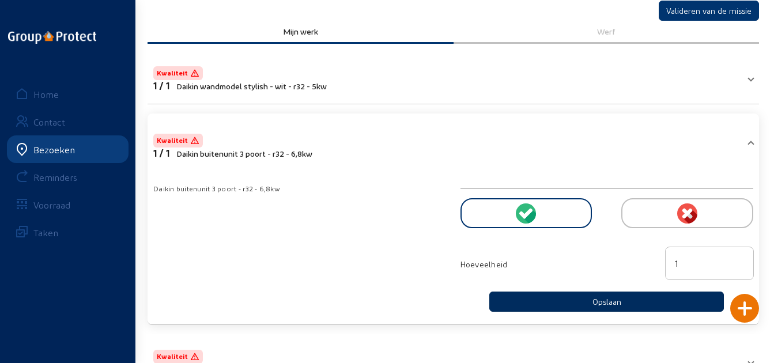
click at [562, 306] on button "Opslaan" at bounding box center [606, 302] width 235 height 20
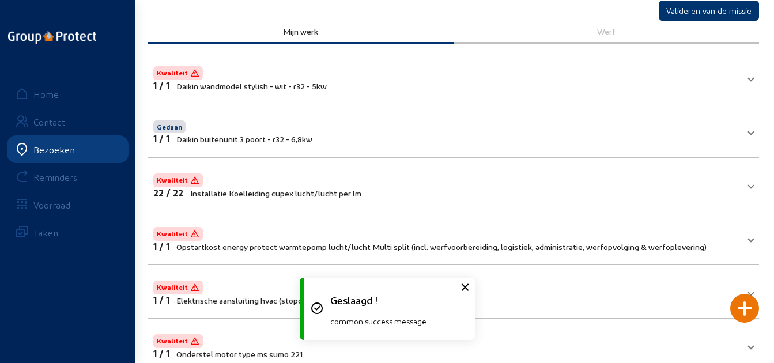
scroll to position [173, 0]
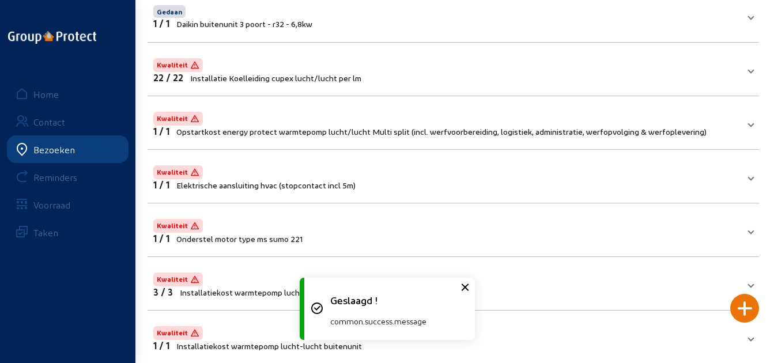
click at [535, 67] on mat-panel-title "Kwaliteit 22 / 22 Installatie Koelleiding cupex lucht/lucht per lm" at bounding box center [446, 69] width 586 height 27
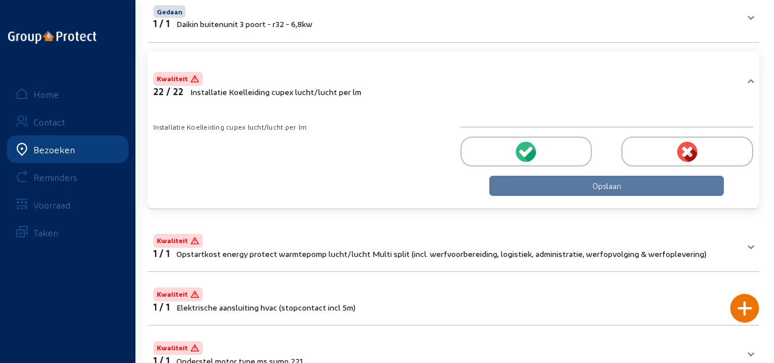
click at [536, 151] on circle at bounding box center [526, 152] width 20 height 20
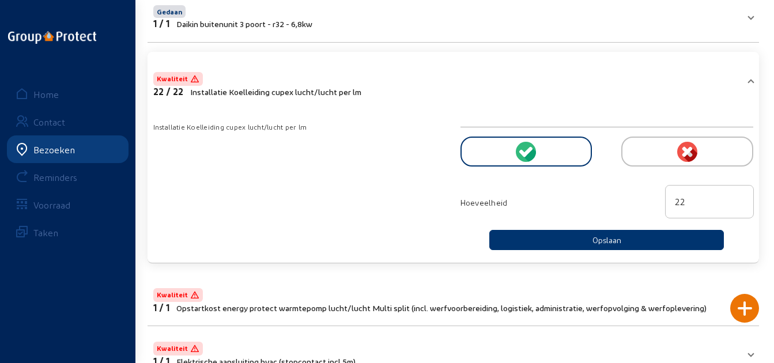
click at [559, 100] on mat-expansion-panel-header "Kwaliteit 22 / 22 Installatie Koelleiding cupex lucht/lucht per lm" at bounding box center [454, 83] width 612 height 48
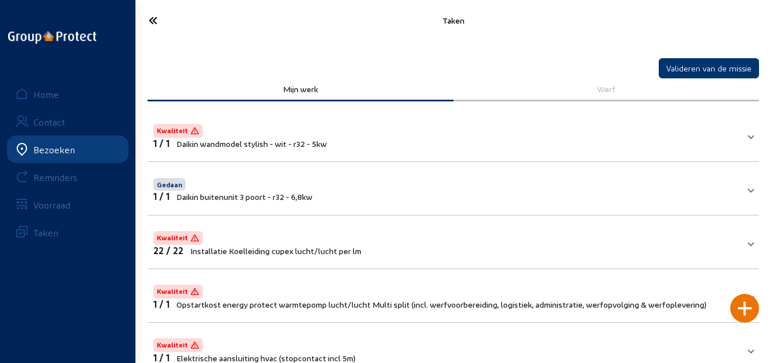
scroll to position [58, 0]
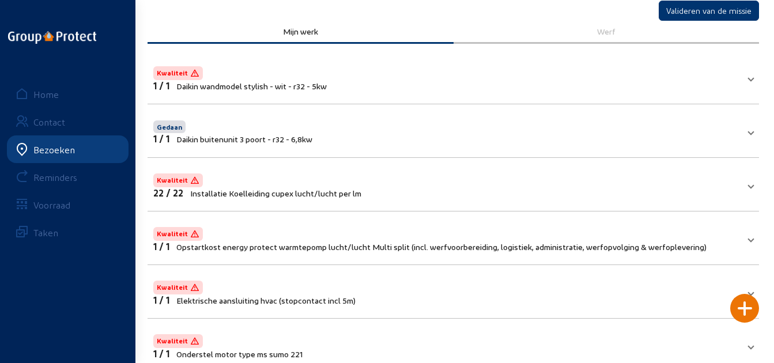
click at [645, 197] on mat-panel-title "Kwaliteit 22 / 22 Installatie Koelleiding cupex lucht/lucht per lm" at bounding box center [446, 184] width 586 height 27
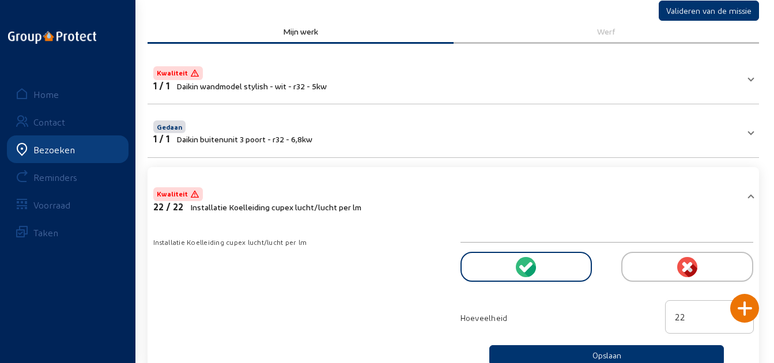
click at [551, 276] on div at bounding box center [527, 267] width 132 height 30
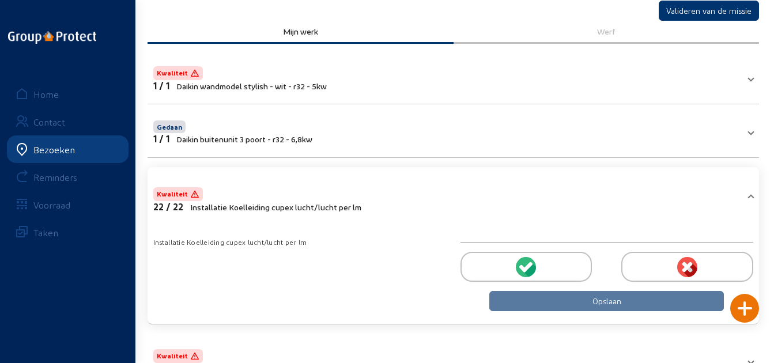
click at [550, 251] on div at bounding box center [607, 267] width 293 height 48
click at [550, 254] on div at bounding box center [527, 267] width 132 height 30
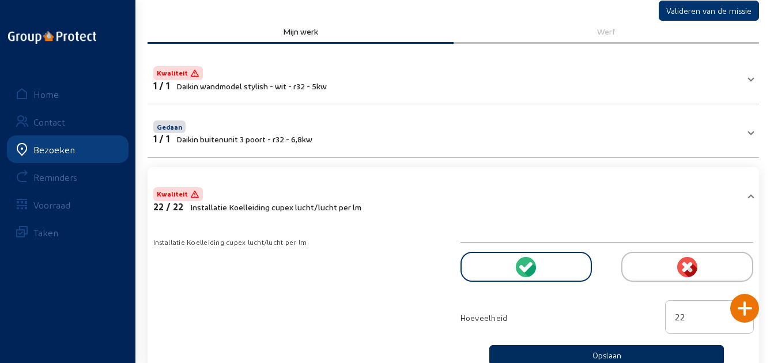
click at [560, 354] on button "Opslaan" at bounding box center [606, 355] width 235 height 20
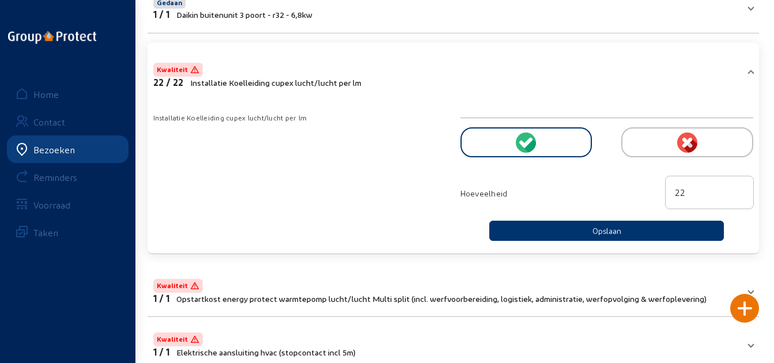
scroll to position [231, 0]
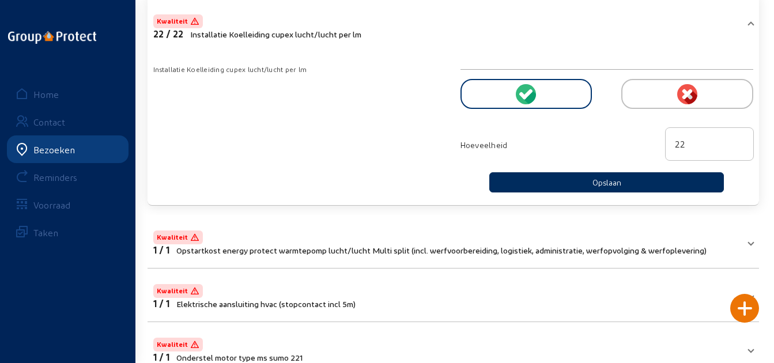
click at [557, 184] on button "Opslaan" at bounding box center [606, 182] width 235 height 20
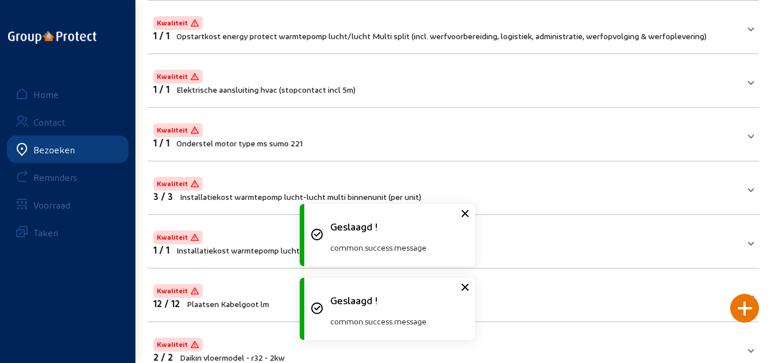
scroll to position [288, 0]
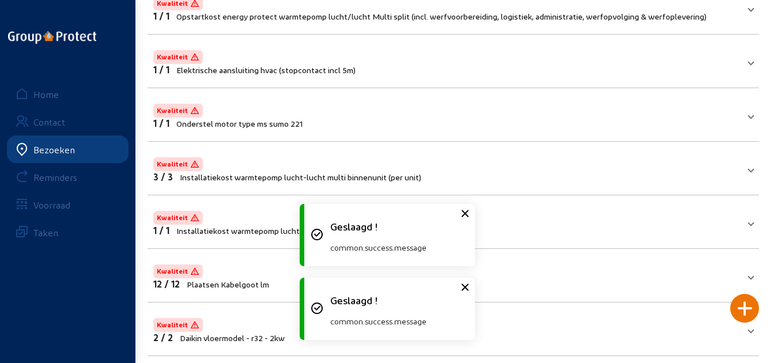
click at [360, 20] on span "Opstartkost energy protect warmtepomp [PERSON_NAME]/[PERSON_NAME] Multi split (…" at bounding box center [441, 17] width 530 height 10
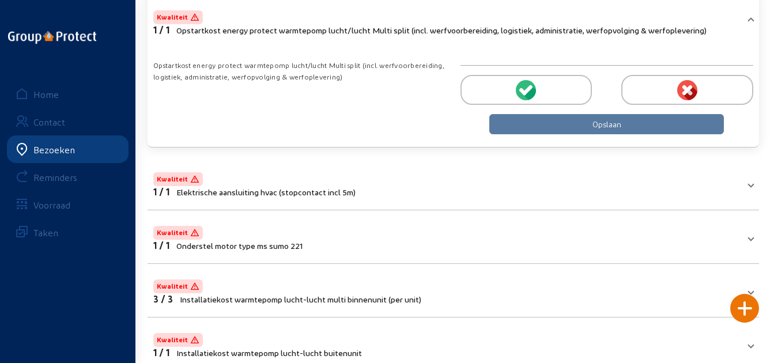
click at [495, 89] on div at bounding box center [527, 90] width 132 height 30
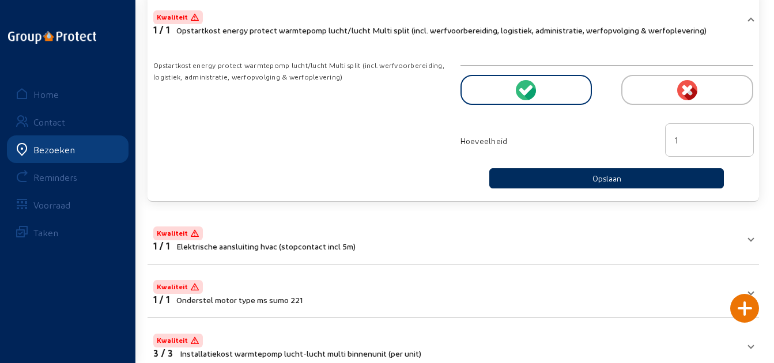
click at [580, 178] on button "Opslaan" at bounding box center [606, 178] width 235 height 20
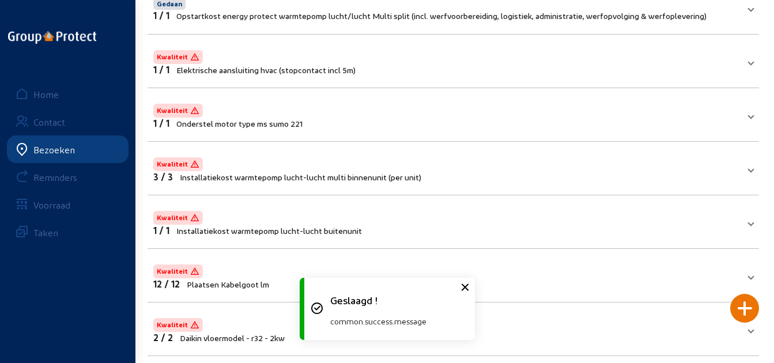
click at [495, 40] on mat-expansion-panel "Kwaliteit 1 / 1 Elektrische aansluiting hvac (stopcontact incl 5m) Elektrische …" at bounding box center [454, 62] width 612 height 54
click at [491, 58] on mat-panel-title "Kwaliteit 1 / 1 Elektrische aansluiting hvac (stopcontact incl 5m)" at bounding box center [446, 61] width 586 height 27
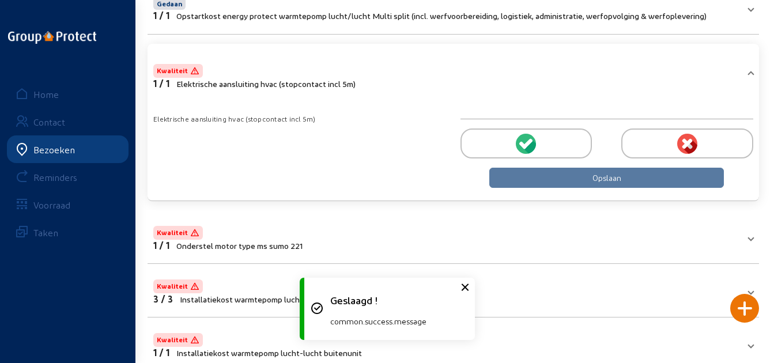
click at [510, 146] on div at bounding box center [527, 144] width 132 height 30
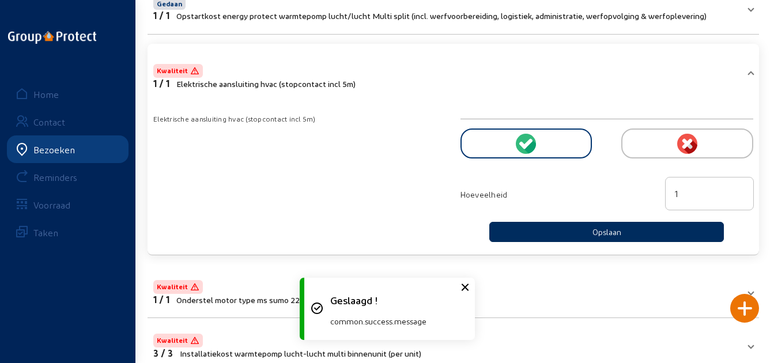
click at [554, 228] on button "Opslaan" at bounding box center [606, 232] width 235 height 20
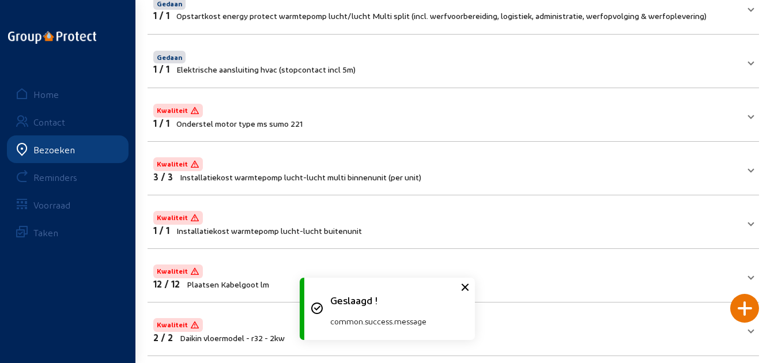
scroll to position [0, 0]
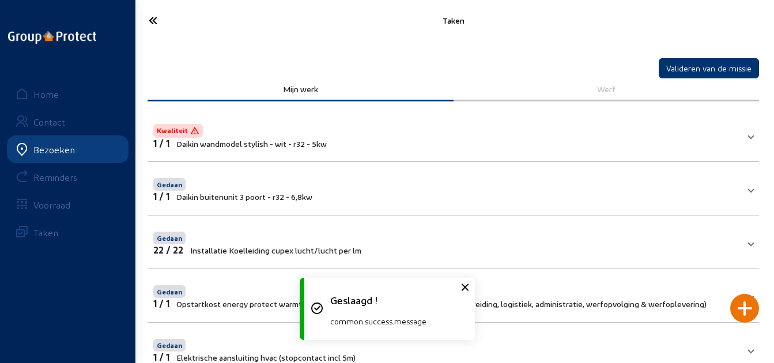
click at [166, 21] on icon at bounding box center [186, 20] width 86 height 20
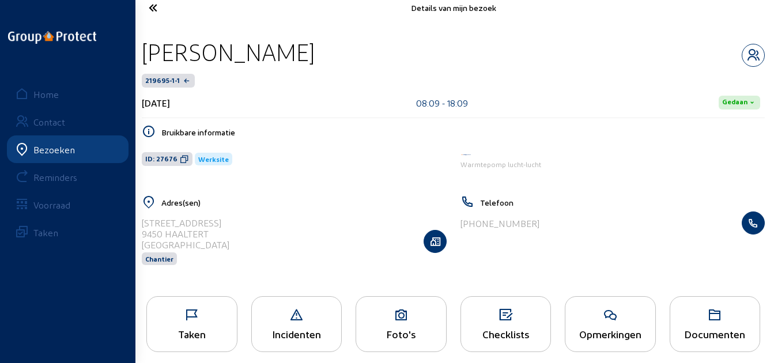
scroll to position [24, 0]
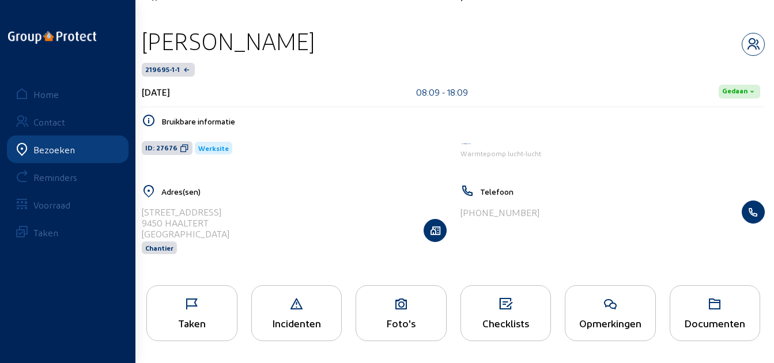
click at [206, 305] on icon at bounding box center [192, 304] width 90 height 14
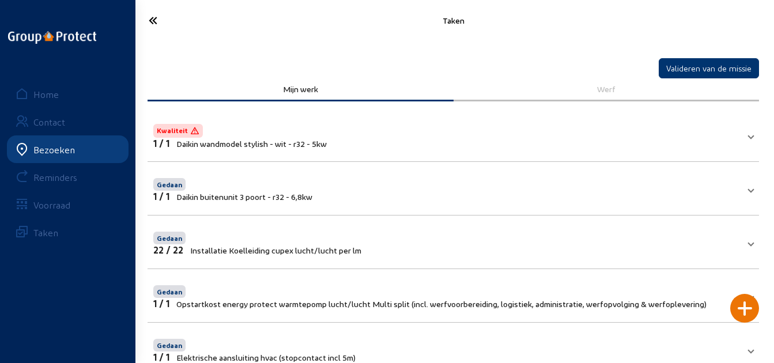
click at [155, 20] on icon at bounding box center [186, 20] width 86 height 20
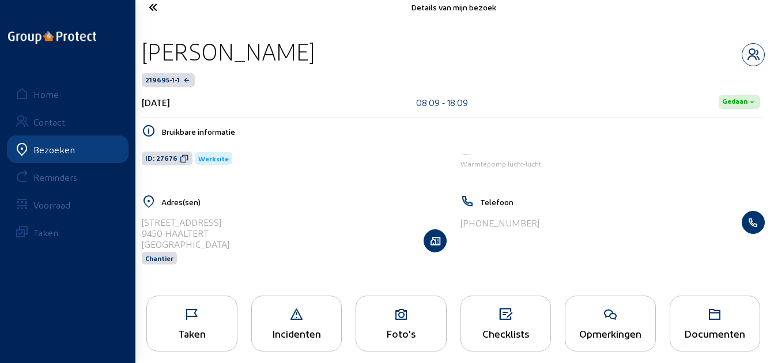
scroll to position [24, 0]
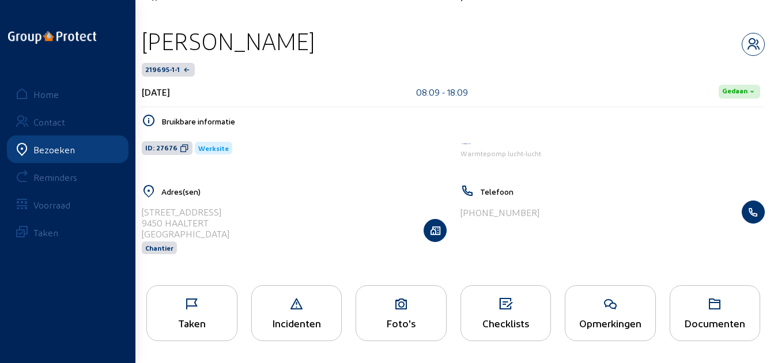
click at [397, 318] on div "Foto's" at bounding box center [401, 323] width 90 height 12
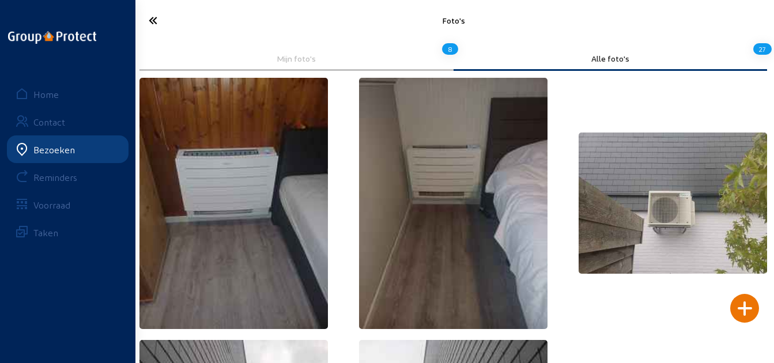
click at [144, 23] on icon at bounding box center [186, 20] width 86 height 20
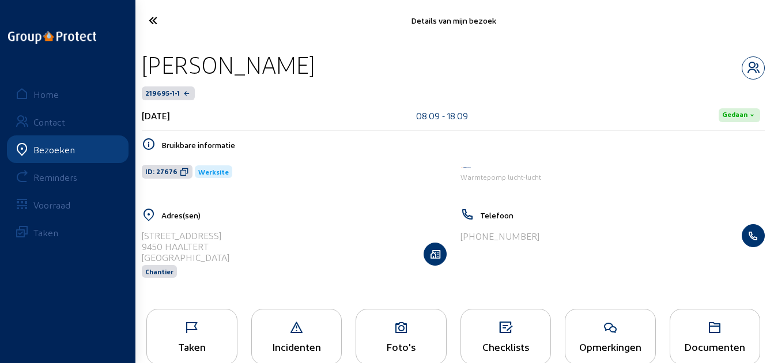
click at [218, 333] on icon at bounding box center [192, 328] width 90 height 14
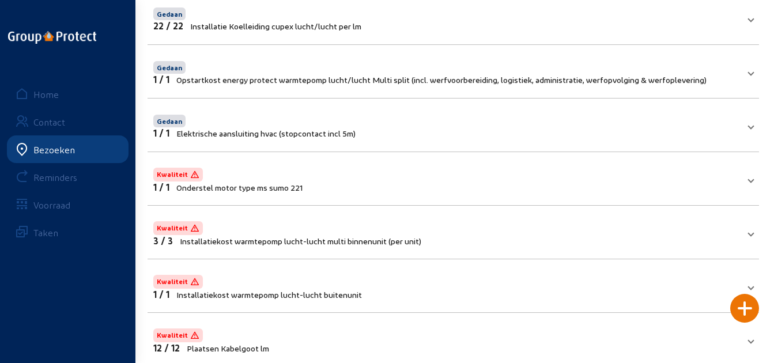
scroll to position [231, 0]
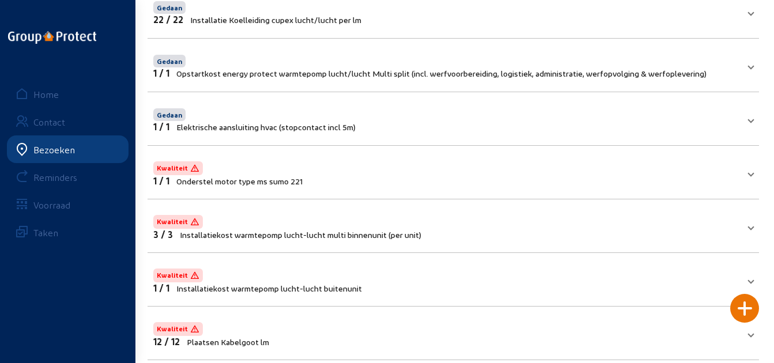
click at [526, 186] on mat-panel-title "Kwaliteit 1 / 1 Onderstel motor type ms sumo 221" at bounding box center [446, 172] width 586 height 27
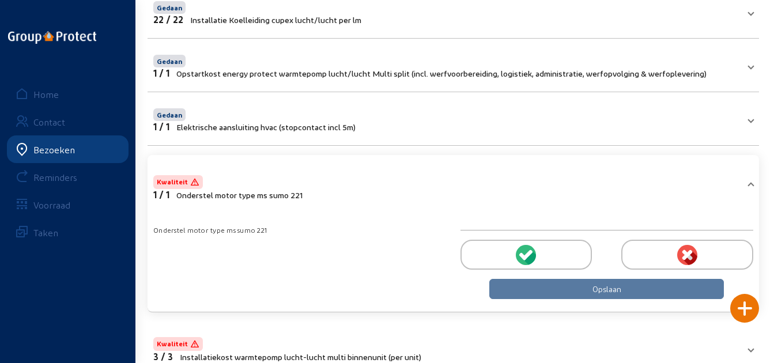
click at [541, 248] on div at bounding box center [527, 255] width 132 height 30
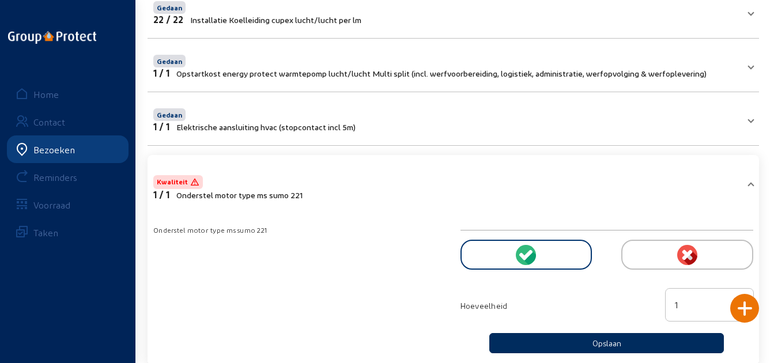
click at [549, 346] on button "Opslaan" at bounding box center [606, 343] width 235 height 20
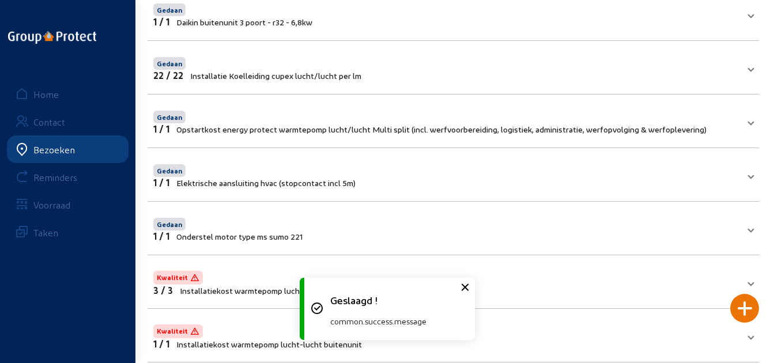
scroll to position [288, 0]
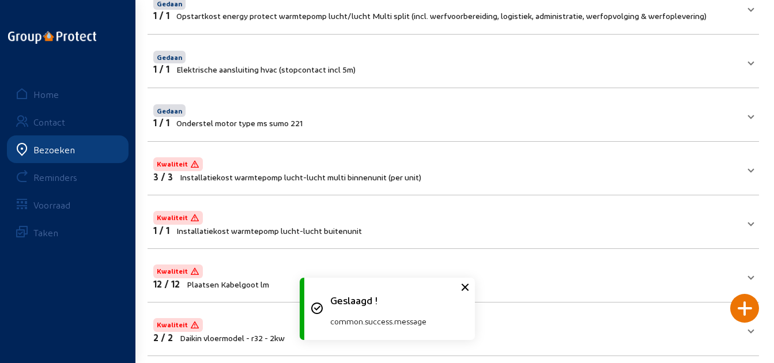
click at [415, 170] on div "Kwaliteit" at bounding box center [287, 163] width 268 height 16
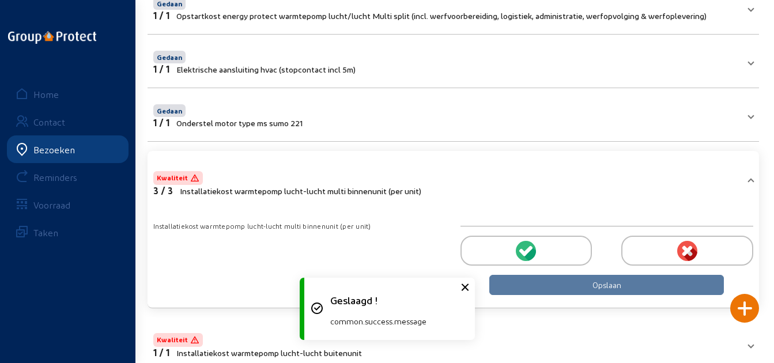
click at [512, 232] on div at bounding box center [607, 251] width 293 height 48
click at [512, 247] on div at bounding box center [527, 251] width 132 height 30
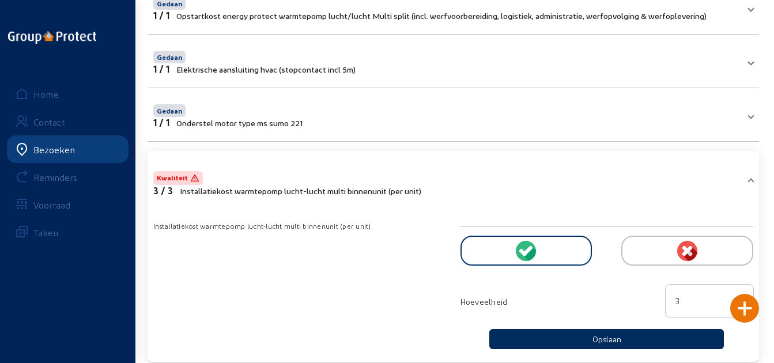
click at [555, 341] on button "Opslaan" at bounding box center [606, 339] width 235 height 20
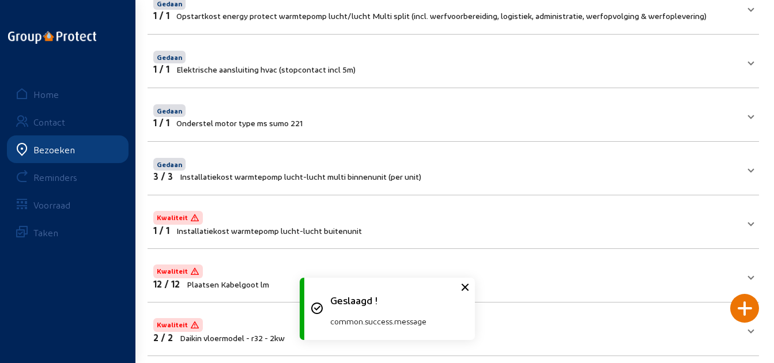
scroll to position [304, 0]
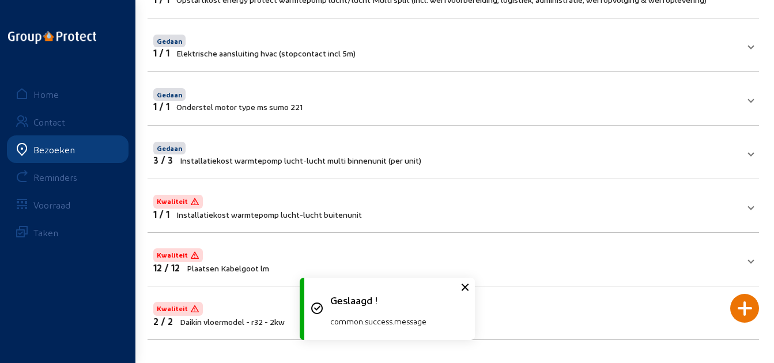
click at [351, 209] on div "1 / 1 Installatiekost warmtepomp lucht-lucht buitenunit" at bounding box center [257, 214] width 209 height 11
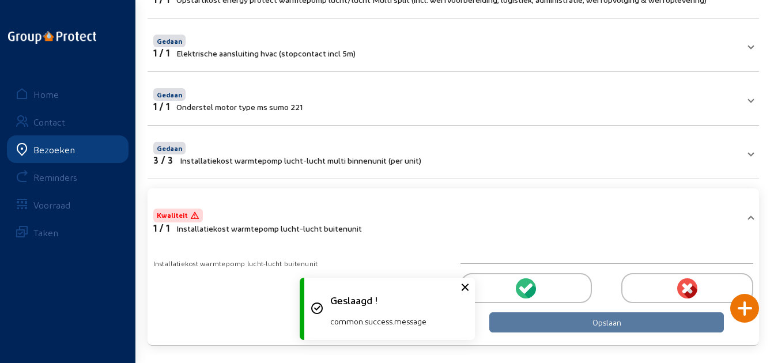
click at [573, 290] on div at bounding box center [527, 288] width 132 height 30
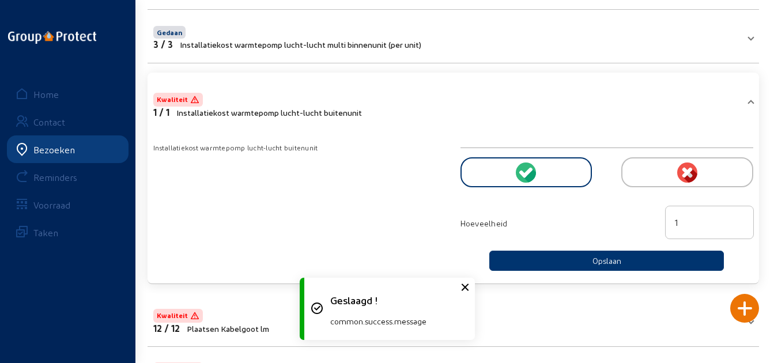
scroll to position [481, 0]
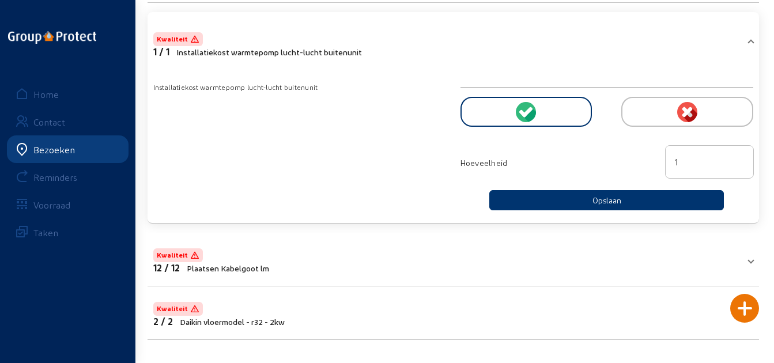
click at [570, 186] on div "Hoeveelheid 1" at bounding box center [607, 163] width 293 height 54
click at [564, 201] on button "Opslaan" at bounding box center [606, 200] width 235 height 20
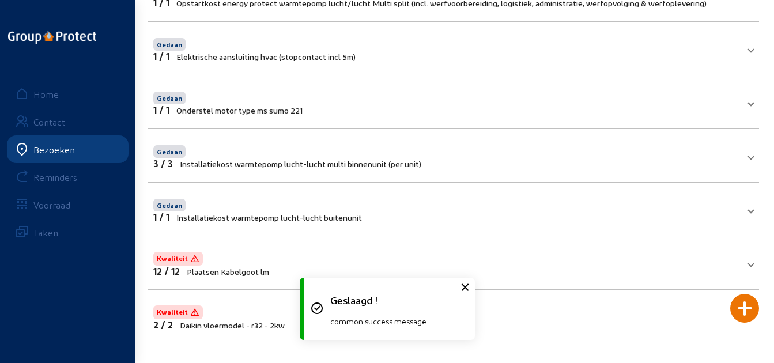
scroll to position [304, 0]
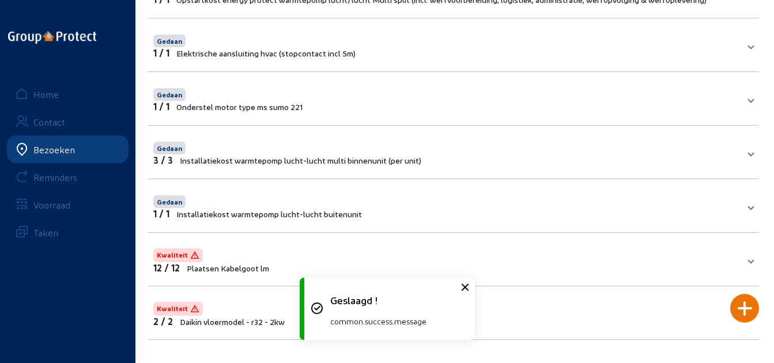
click at [527, 252] on mat-panel-title "Kwaliteit 12 / 12 Plaatsen Kabelgoot lm" at bounding box center [446, 259] width 586 height 27
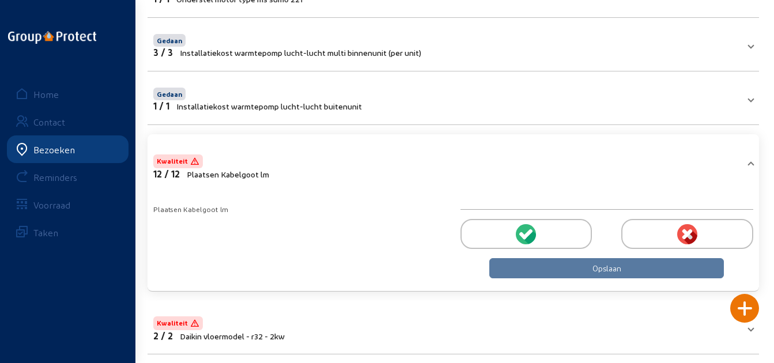
scroll to position [427, 0]
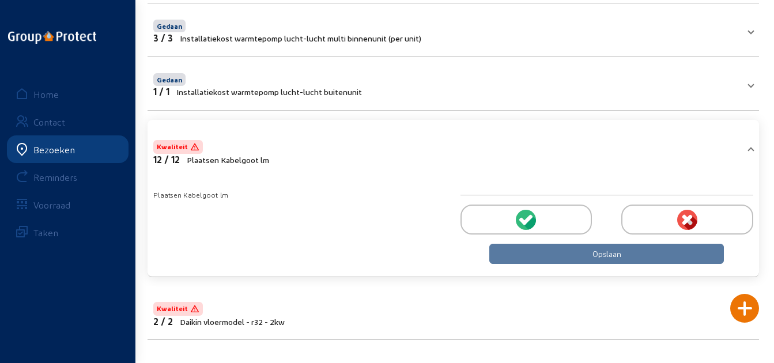
click at [545, 229] on div at bounding box center [527, 220] width 132 height 30
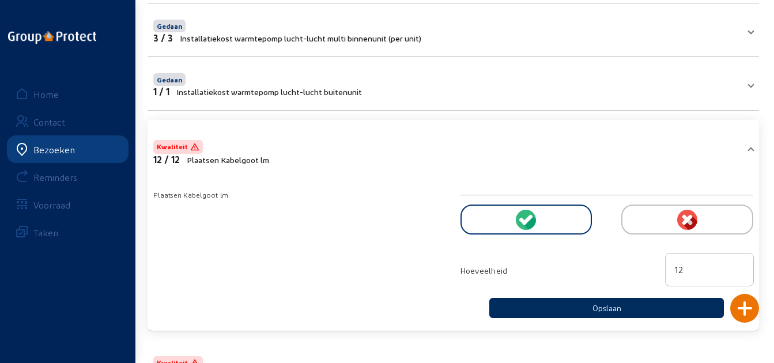
click at [555, 304] on button "Opslaan" at bounding box center [606, 308] width 235 height 20
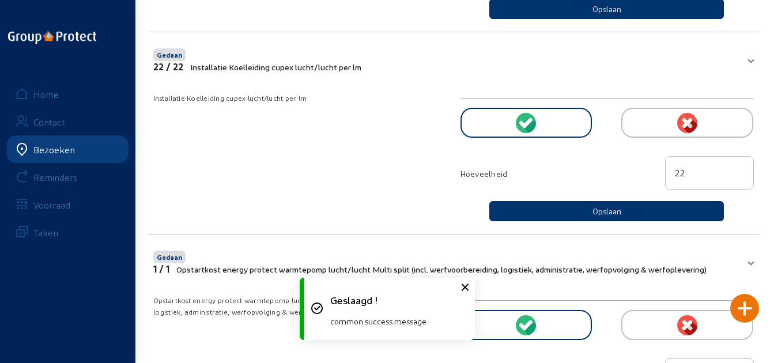
scroll to position [304, 0]
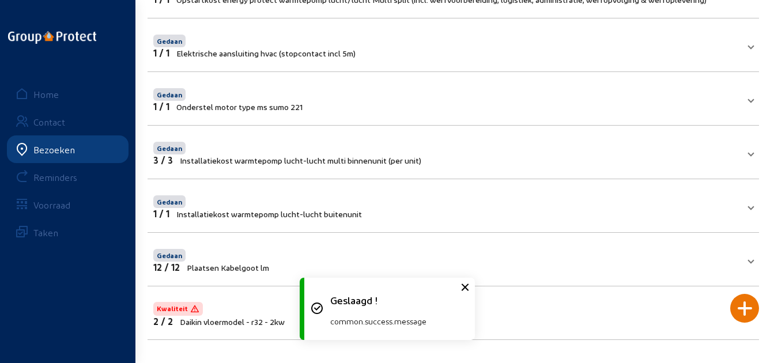
click at [528, 317] on mat-panel-title "Kwaliteit 2 / 2 Daikin vloermodel - r32 - 2kw" at bounding box center [446, 313] width 586 height 27
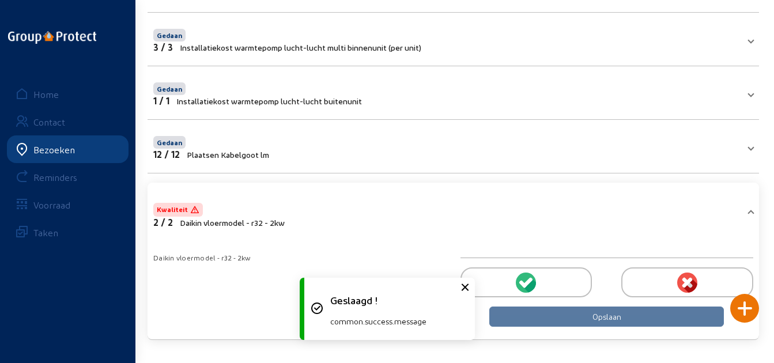
click at [541, 288] on div at bounding box center [527, 283] width 132 height 30
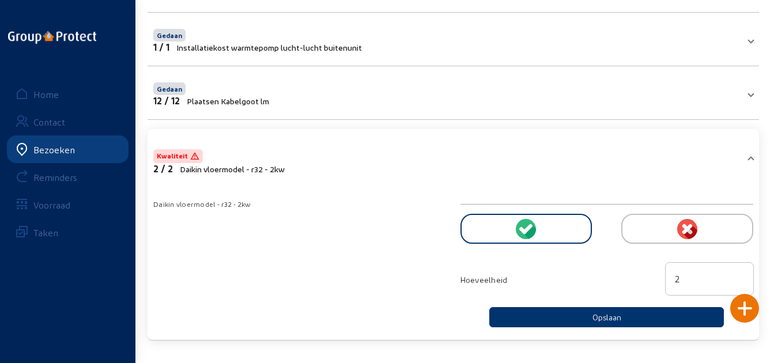
scroll to position [472, 0]
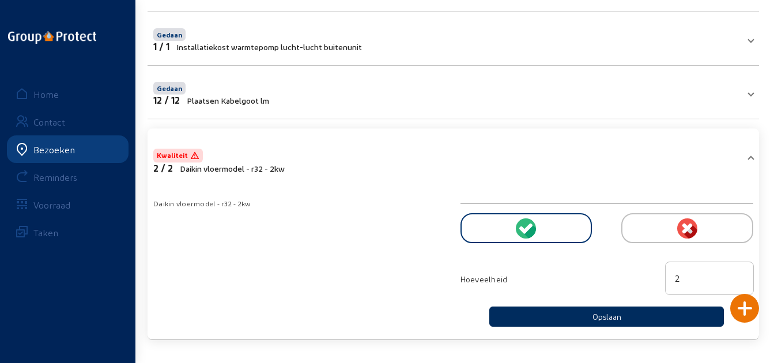
click at [548, 317] on button "Opslaan" at bounding box center [606, 317] width 235 height 20
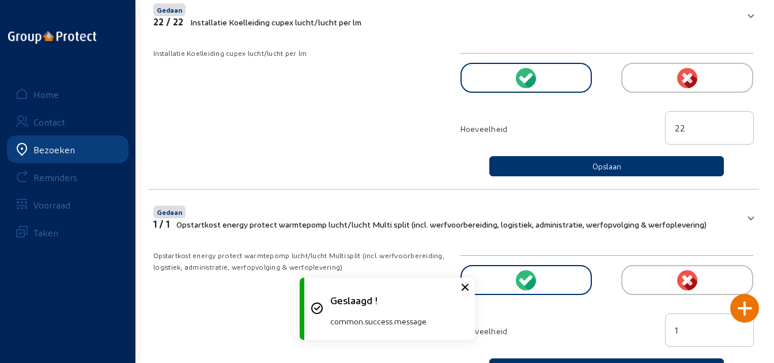
scroll to position [0, 0]
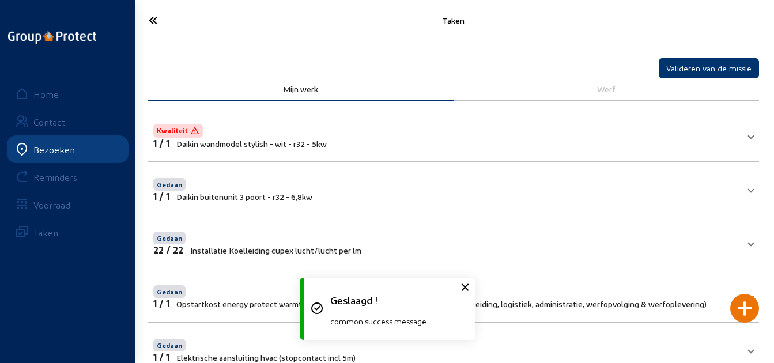
click at [156, 14] on icon at bounding box center [186, 20] width 86 height 20
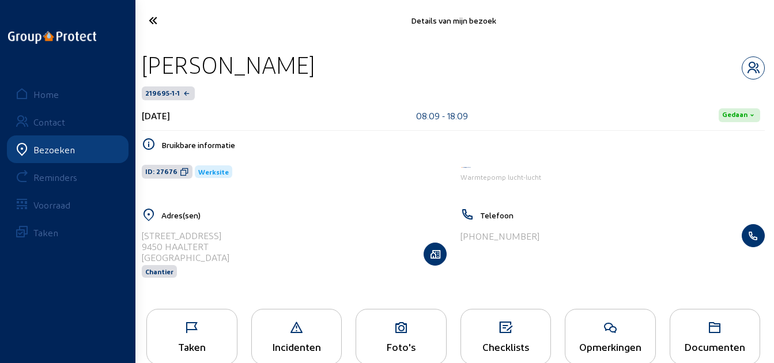
scroll to position [24, 0]
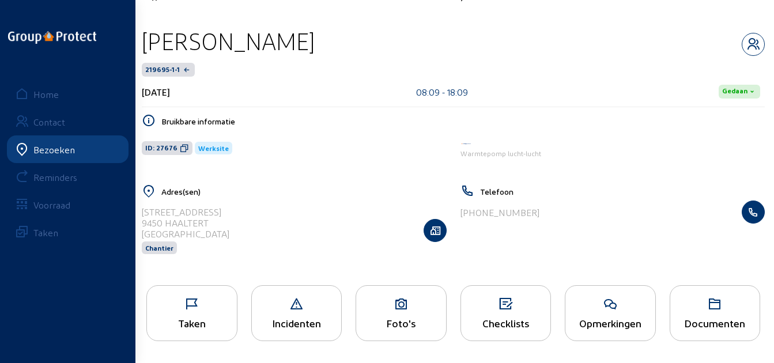
drag, startPoint x: 345, startPoint y: 44, endPoint x: 138, endPoint y: 33, distance: 207.3
click at [138, 33] on div "Herbert De Meyer 219695-1-1 13 augustus 2025 08:09 - 18:09 Gedaan Bruikbare inf…" at bounding box center [454, 147] width 642 height 261
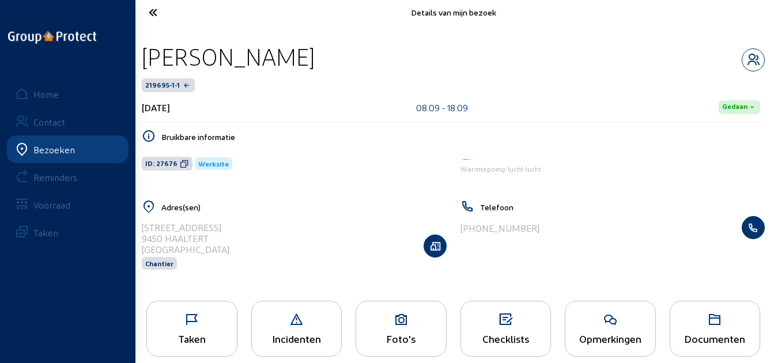
scroll to position [0, 0]
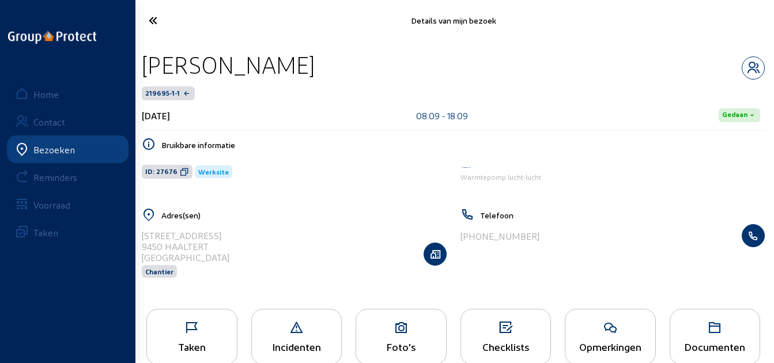
click at [145, 20] on icon at bounding box center [186, 20] width 86 height 20
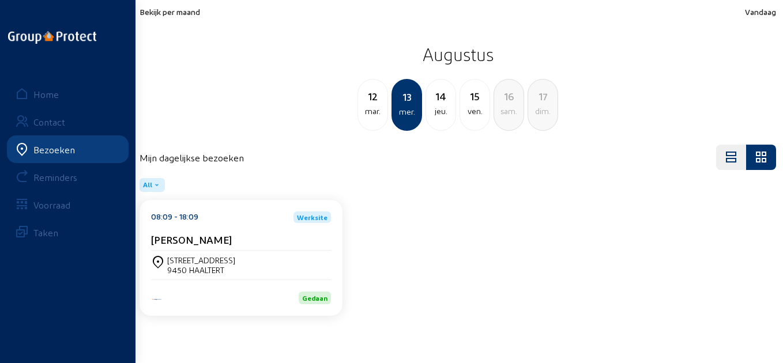
click at [177, 12] on span "Bekijk per maand" at bounding box center [170, 12] width 61 height 10
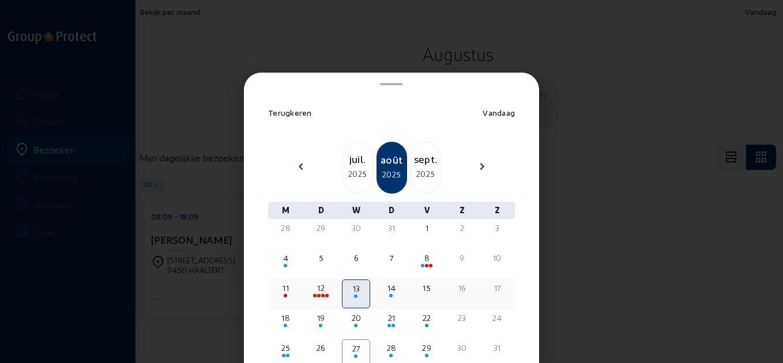
click at [389, 297] on span at bounding box center [390, 295] width 3 height 3
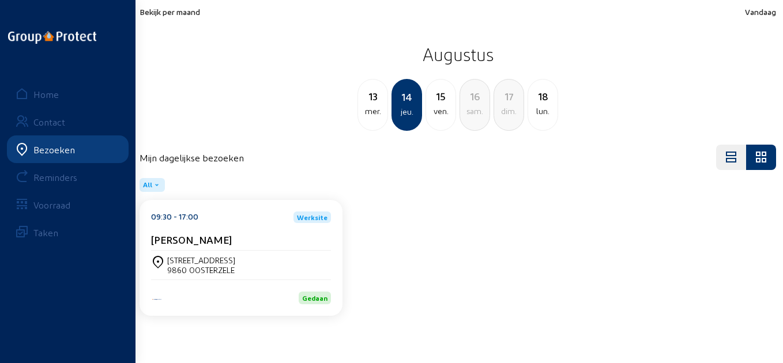
click at [248, 260] on div "Reigerstraat 19 9860 OOSTERZELE" at bounding box center [241, 265] width 180 height 20
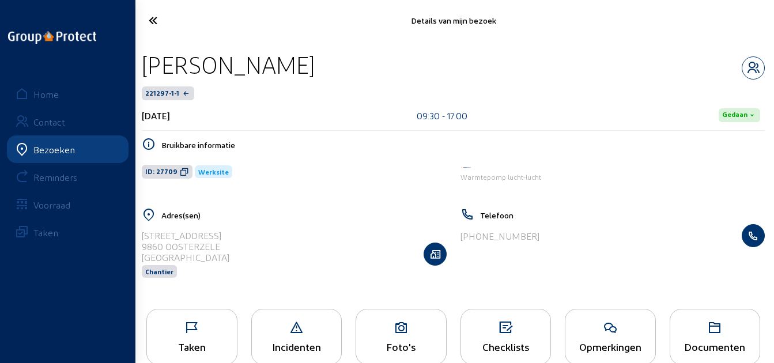
click at [299, 57] on div "Marcel De Cock" at bounding box center [228, 64] width 173 height 29
drag, startPoint x: 304, startPoint y: 63, endPoint x: 137, endPoint y: 65, distance: 167.2
click at [137, 65] on div "Marcel De Cock 221297-1-1 14 augustus 2025 09:30 - 17:00 Gedaan Bruikbare infor…" at bounding box center [454, 171] width 642 height 261
click at [180, 168] on icon at bounding box center [184, 171] width 9 height 9
click at [647, 337] on div "Opmerkingen" at bounding box center [610, 337] width 91 height 56
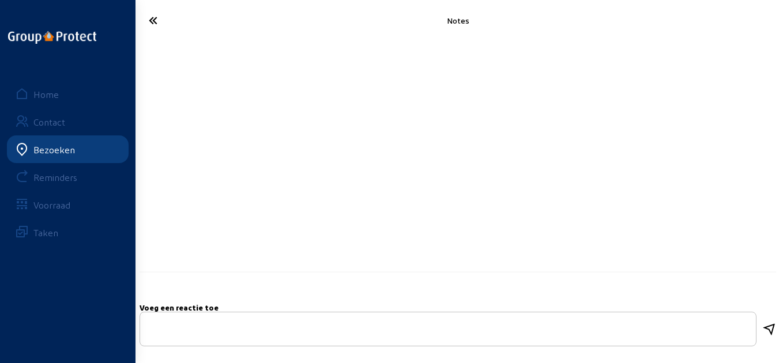
click at [145, 25] on icon at bounding box center [187, 20] width 88 height 20
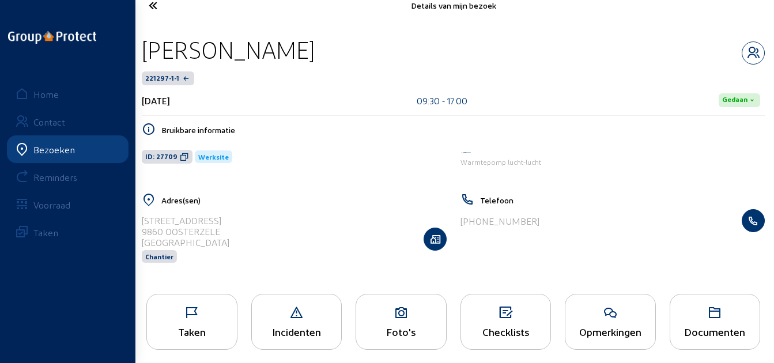
scroll to position [24, 0]
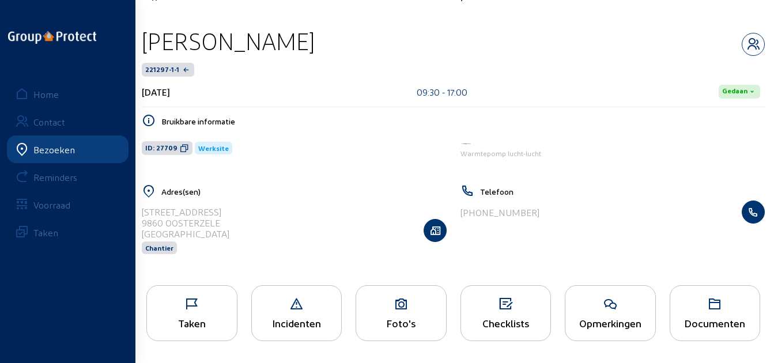
click at [219, 319] on div "Taken" at bounding box center [192, 323] width 90 height 12
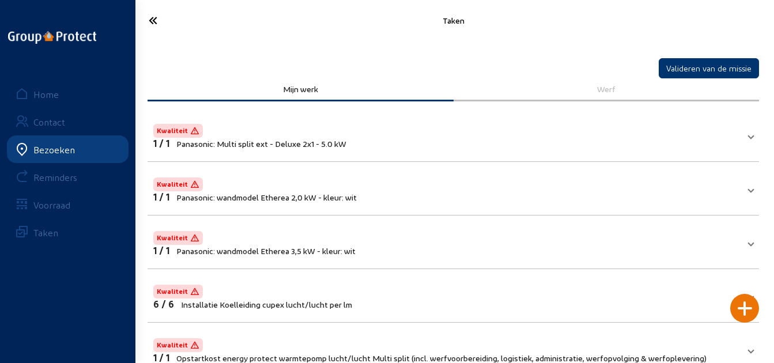
click at [151, 21] on icon at bounding box center [186, 20] width 86 height 20
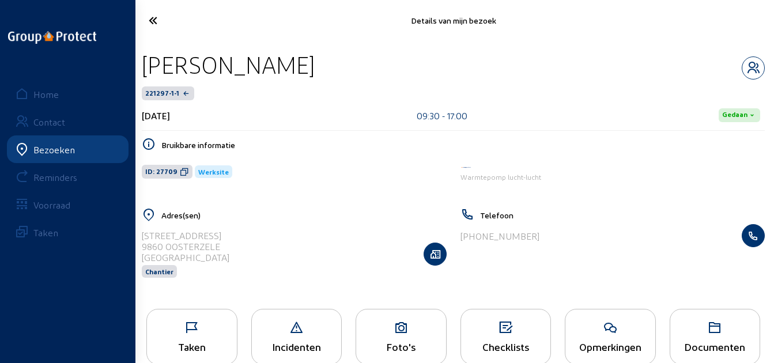
click at [155, 28] on icon at bounding box center [186, 20] width 86 height 20
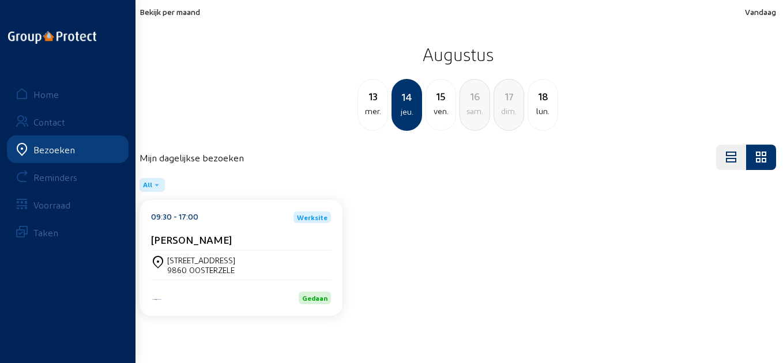
click at [384, 115] on div "mer." at bounding box center [372, 111] width 29 height 14
click at [247, 262] on div "Fonteinstraat 6 9450 HAALTERT" at bounding box center [241, 265] width 180 height 20
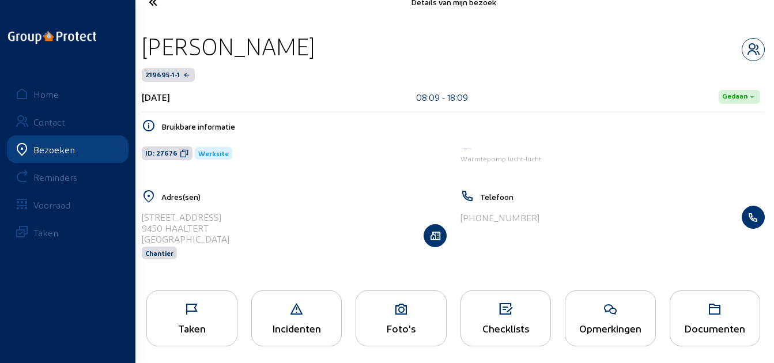
scroll to position [24, 0]
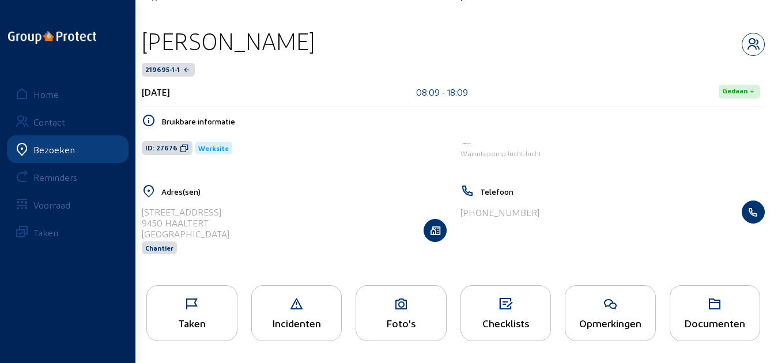
click at [221, 325] on div "Taken" at bounding box center [192, 323] width 90 height 12
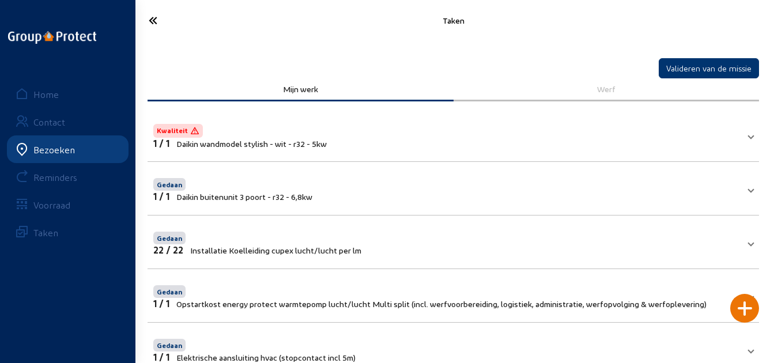
click at [152, 13] on icon at bounding box center [186, 20] width 86 height 20
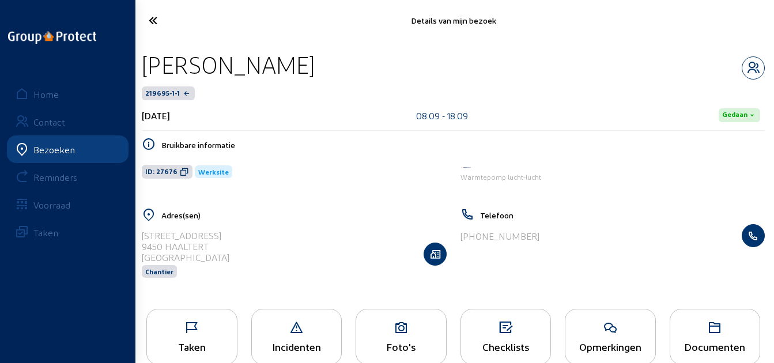
click at [146, 16] on icon at bounding box center [186, 20] width 86 height 20
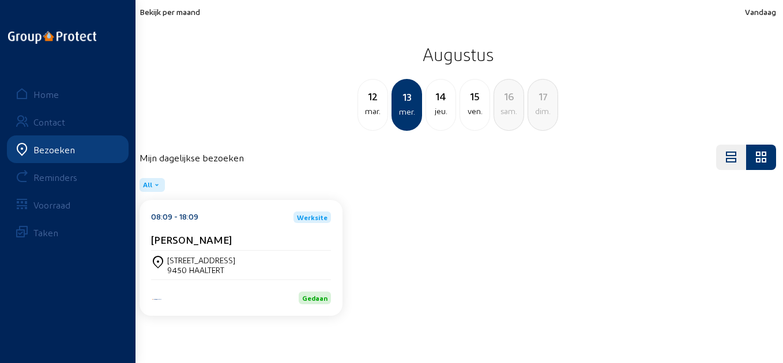
click at [444, 116] on div "jeu." at bounding box center [440, 111] width 29 height 14
click at [228, 238] on div "Marcel De Cock" at bounding box center [241, 239] width 180 height 12
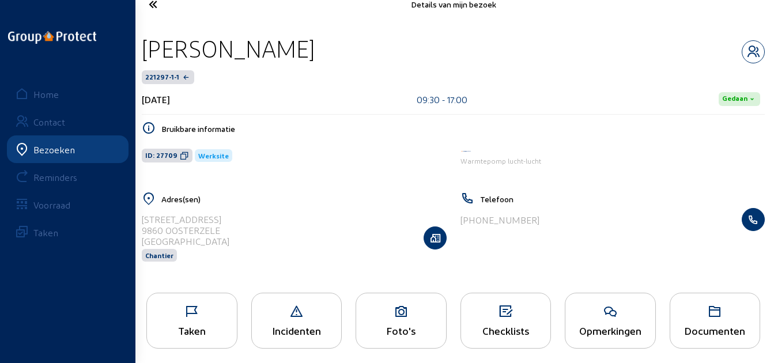
scroll to position [24, 0]
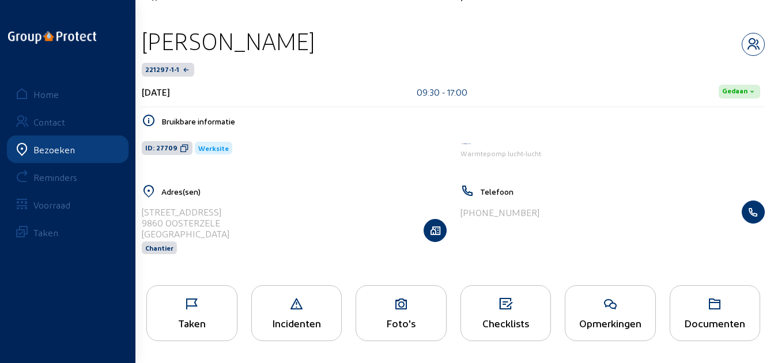
click at [195, 307] on icon at bounding box center [192, 304] width 90 height 14
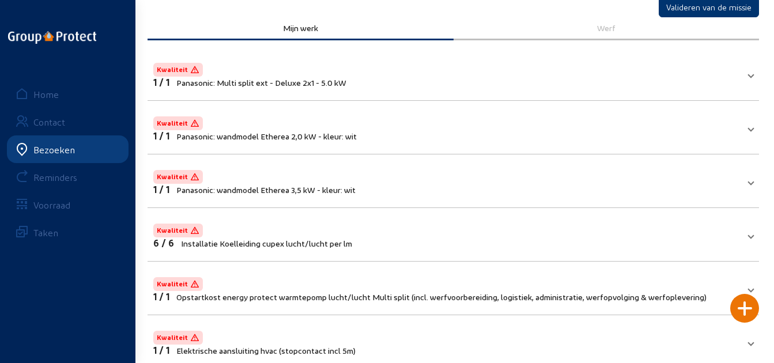
scroll to position [46, 0]
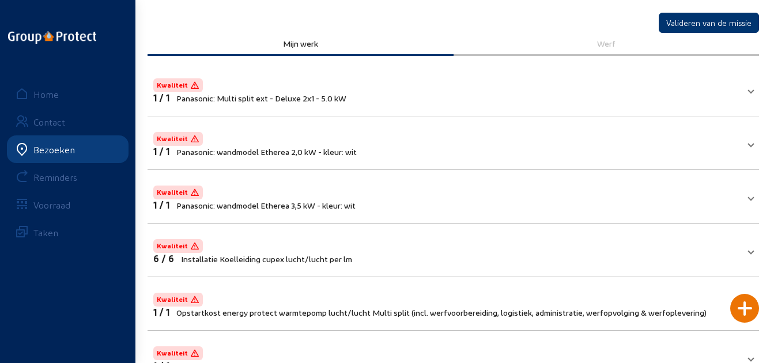
click at [627, 83] on mat-panel-title "Kwaliteit 1 / 1 Panasonic: Multi split ext - Deluxe 2x1 - 5.0 kW" at bounding box center [446, 89] width 586 height 27
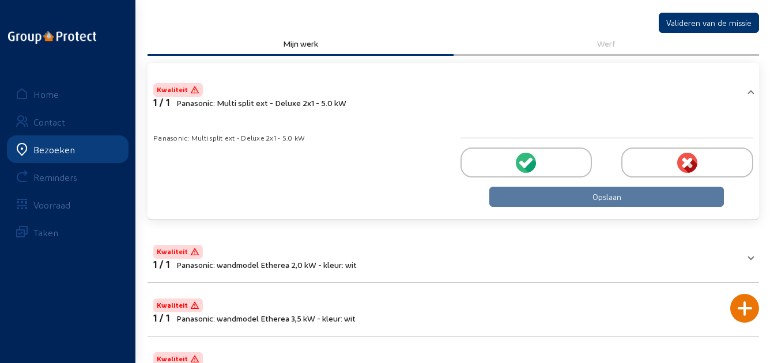
click at [560, 168] on div at bounding box center [527, 163] width 132 height 30
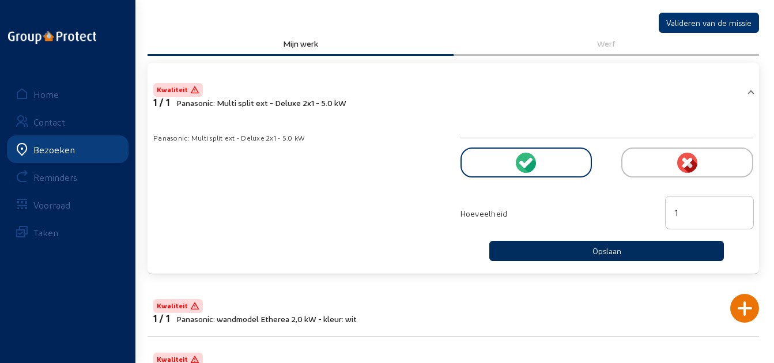
click at [578, 248] on button "Opslaan" at bounding box center [606, 251] width 235 height 20
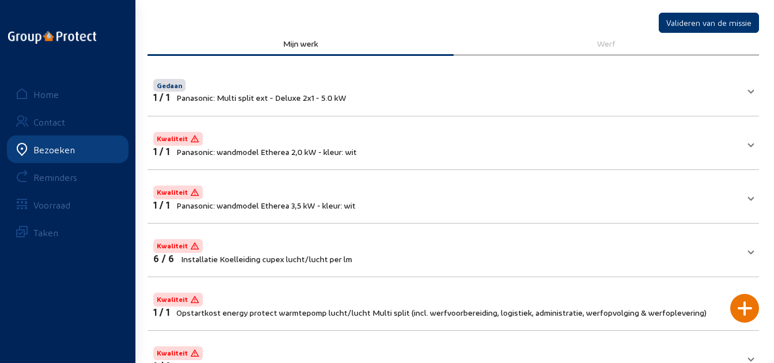
click at [528, 134] on mat-panel-title "Kwaliteit 1 / 1 Panasonic: wandmodel Etherea 2,0 kW - kleur: wit" at bounding box center [446, 143] width 586 height 27
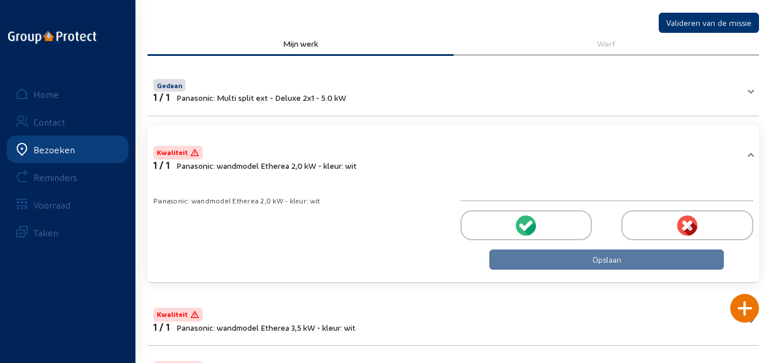
click at [527, 226] on icon at bounding box center [528, 225] width 10 height 10
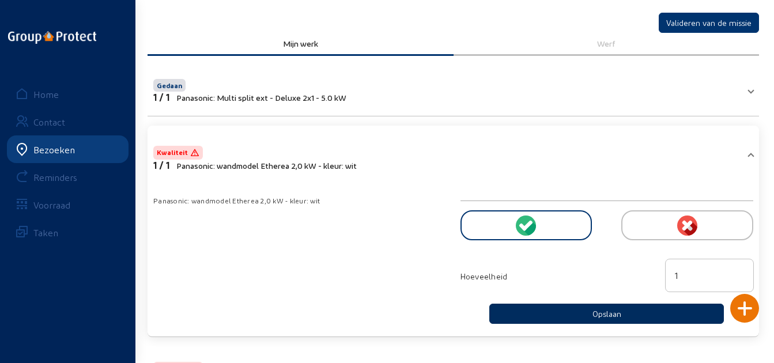
click at [559, 307] on button "Opslaan" at bounding box center [606, 314] width 235 height 20
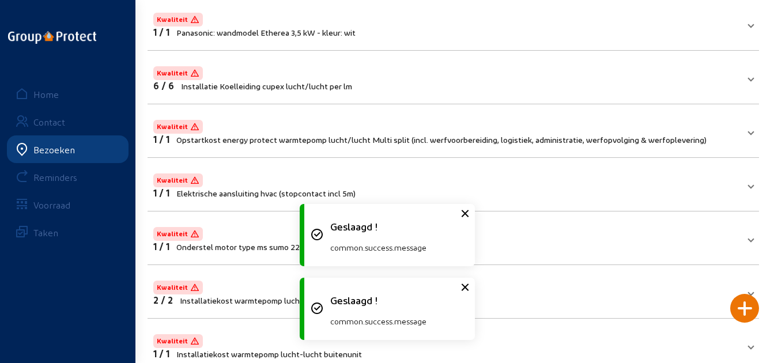
scroll to position [103, 0]
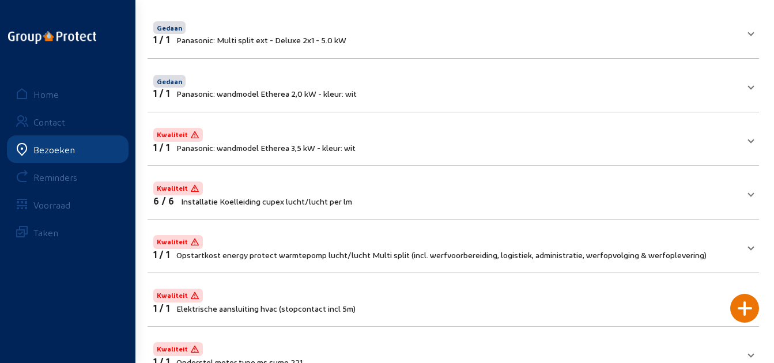
click at [501, 140] on mat-panel-title "Kwaliteit 1 / 1 Panasonic: wandmodel Etherea 3,5 kW - kleur: wit" at bounding box center [446, 139] width 586 height 27
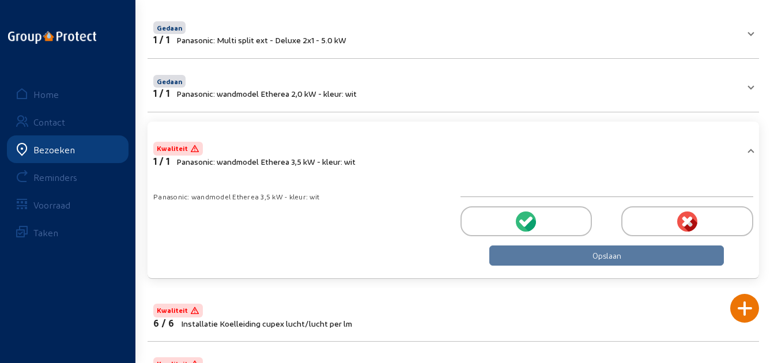
click at [520, 210] on div at bounding box center [527, 221] width 132 height 30
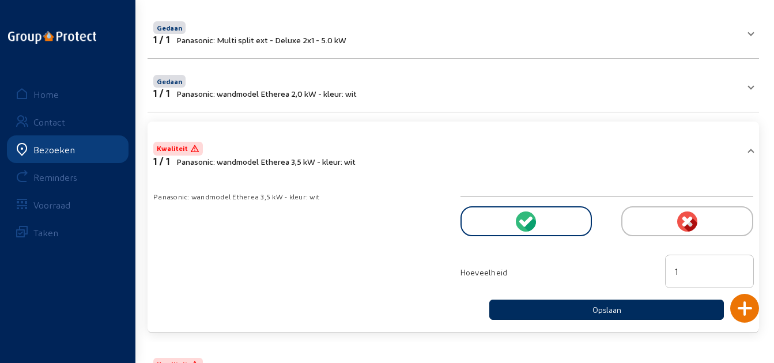
click at [552, 308] on button "Opslaan" at bounding box center [606, 310] width 235 height 20
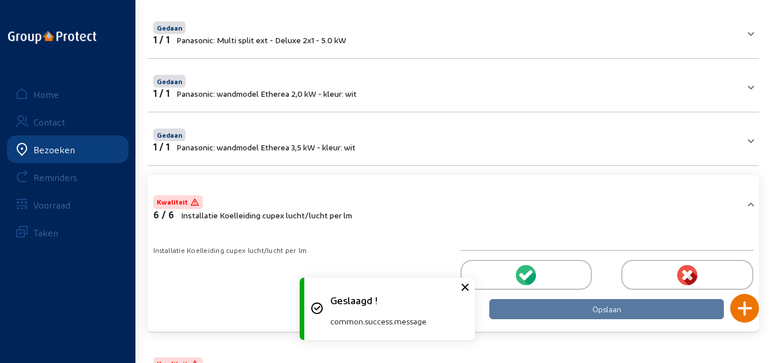
click at [515, 274] on div at bounding box center [527, 275] width 132 height 30
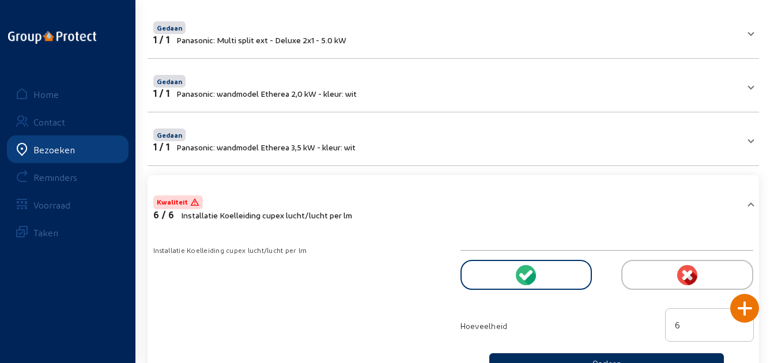
click at [545, 354] on button "Opslaan" at bounding box center [606, 363] width 235 height 20
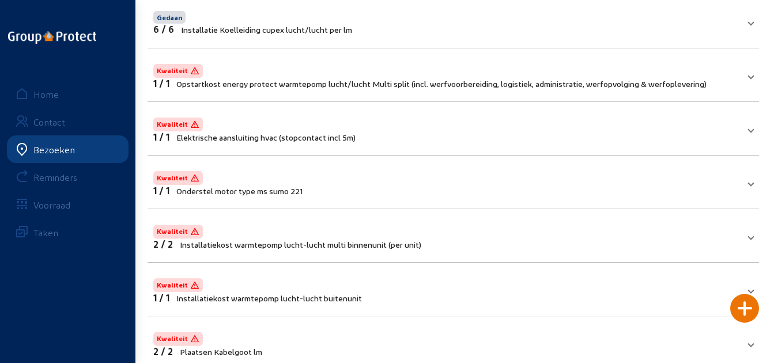
scroll to position [276, 0]
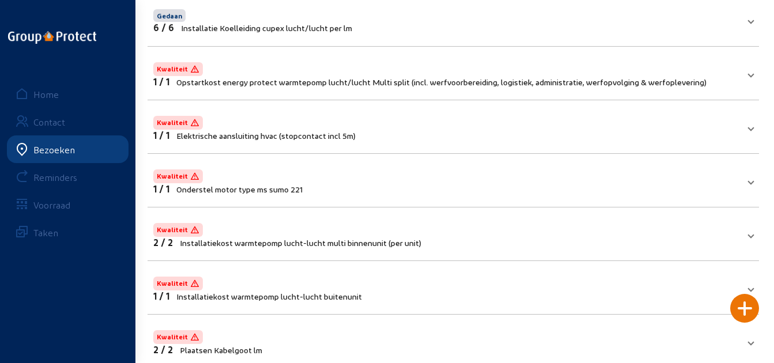
click at [566, 77] on span "Opstartkost energy protect warmtepomp [PERSON_NAME]/[PERSON_NAME] Multi split (…" at bounding box center [441, 82] width 530 height 10
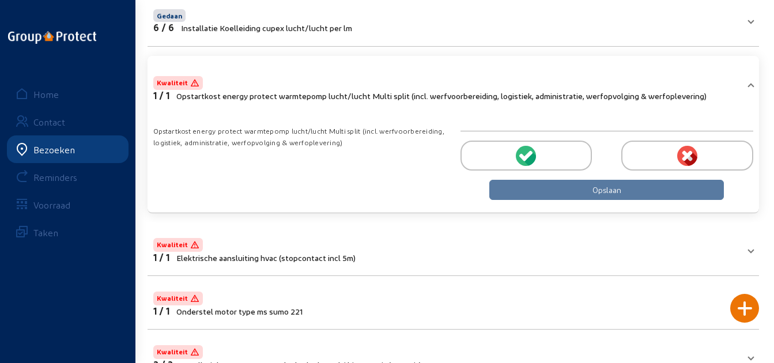
click at [548, 157] on div at bounding box center [527, 156] width 132 height 30
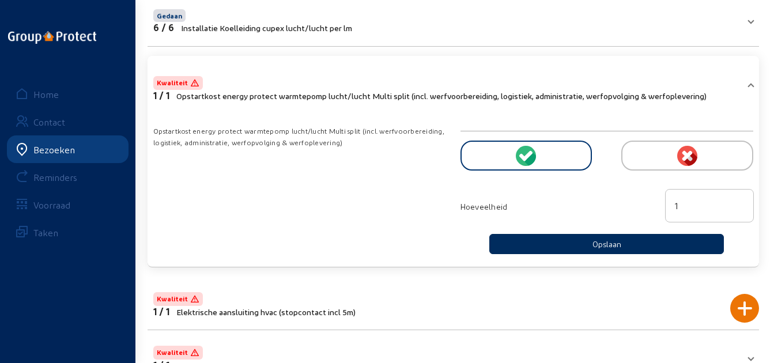
click at [587, 246] on button "Opslaan" at bounding box center [606, 244] width 235 height 20
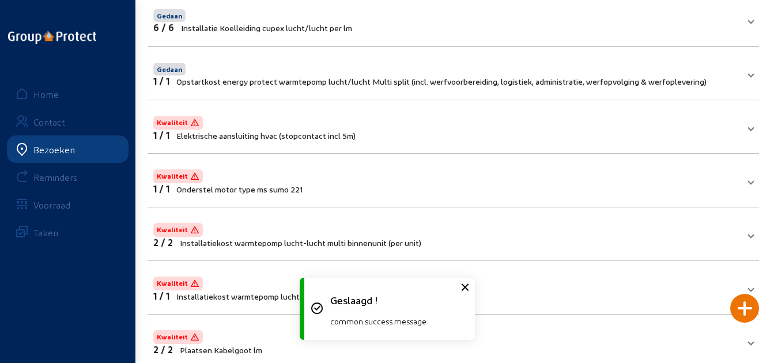
click at [496, 126] on mat-panel-title "Kwaliteit 1 / 1 Elektrische aansluiting hvac (stopcontact incl 5m)" at bounding box center [446, 127] width 586 height 27
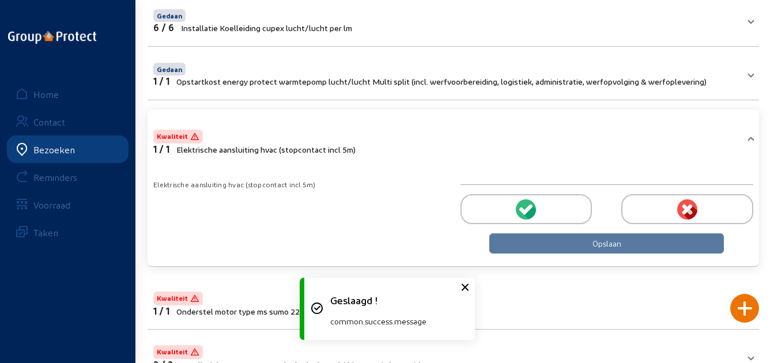
click at [552, 232] on div at bounding box center [607, 209] width 293 height 48
drag, startPoint x: 552, startPoint y: 213, endPoint x: 563, endPoint y: 224, distance: 15.5
click at [553, 213] on div at bounding box center [527, 209] width 132 height 30
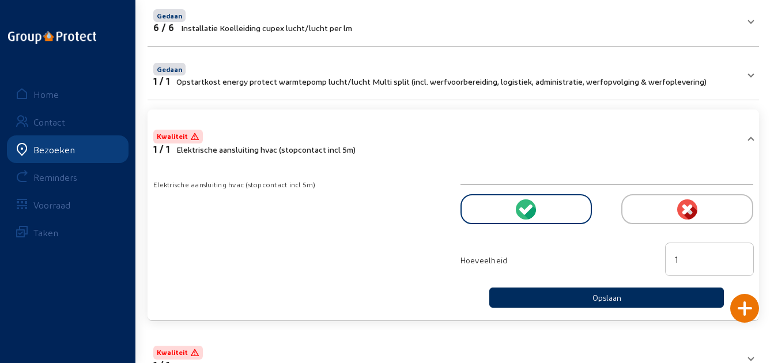
click at [589, 297] on button "Opslaan" at bounding box center [606, 298] width 235 height 20
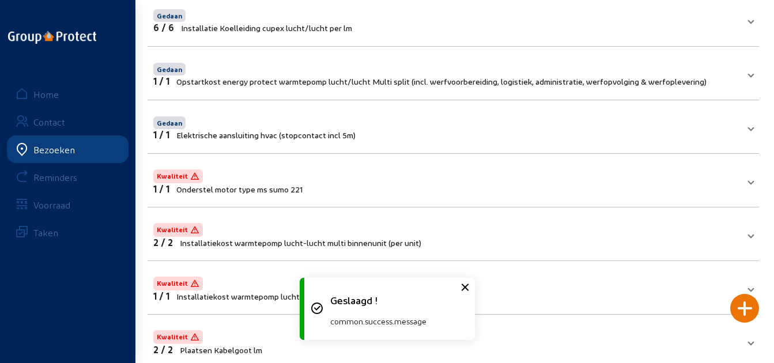
scroll to position [449, 0]
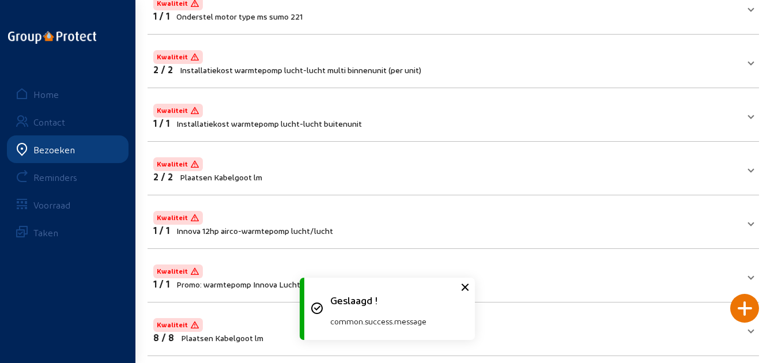
click at [418, 21] on mat-panel-title "Kwaliteit 1 / 1 Onderstel motor type ms sumo 221" at bounding box center [446, 7] width 586 height 27
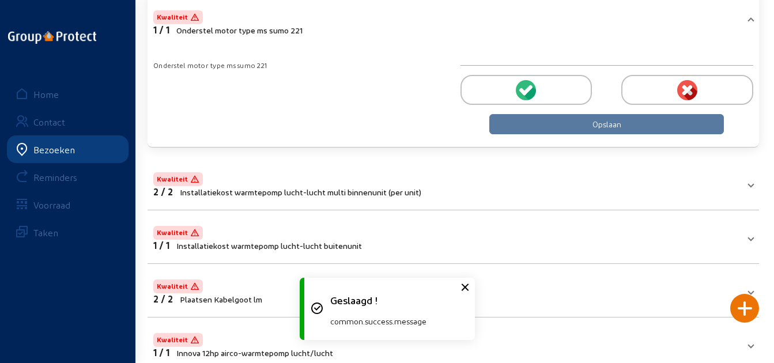
click at [551, 86] on div at bounding box center [527, 90] width 132 height 30
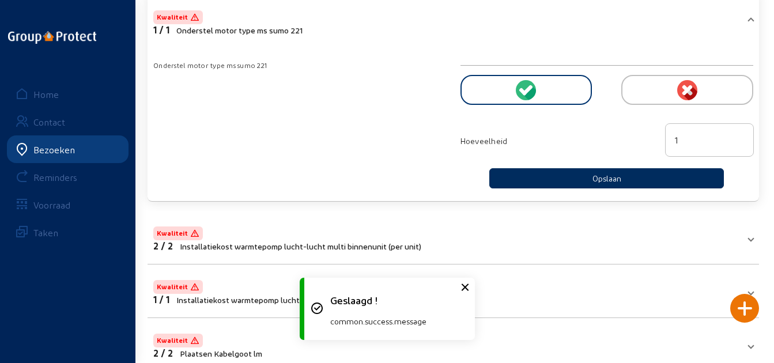
click at [597, 181] on button "Opslaan" at bounding box center [606, 178] width 235 height 20
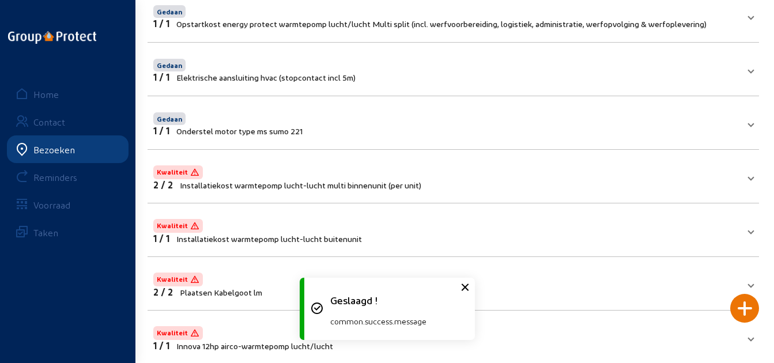
scroll to position [391, 0]
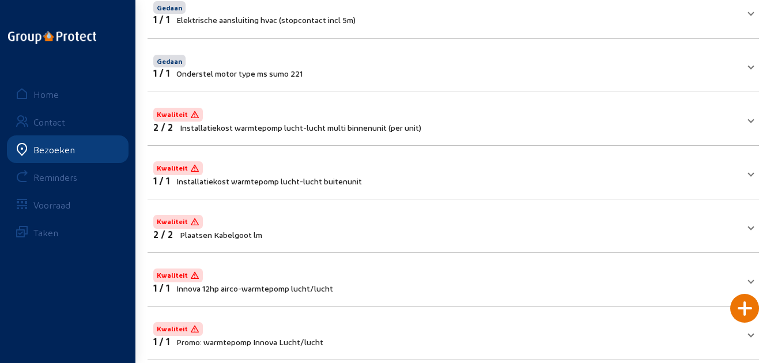
click at [370, 126] on span "Installatiekost warmtepomp [PERSON_NAME] multi binnenunit (per unit)" at bounding box center [301, 128] width 242 height 10
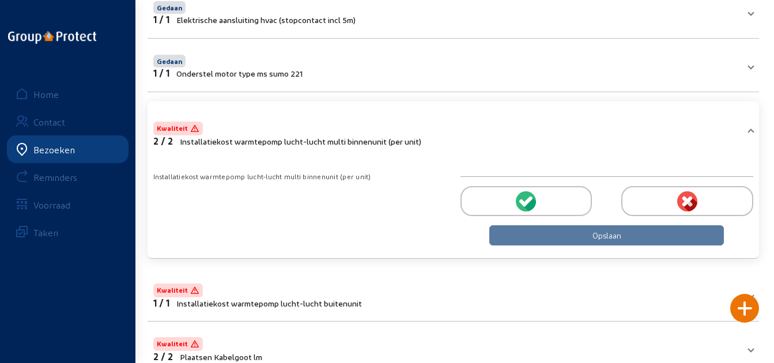
click at [492, 195] on div at bounding box center [527, 201] width 132 height 30
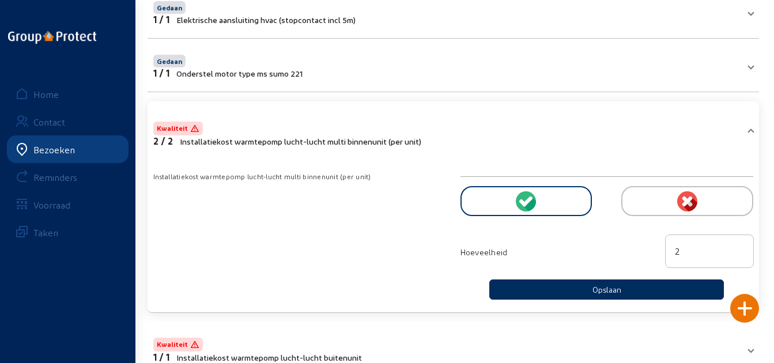
click at [611, 293] on button "Opslaan" at bounding box center [606, 290] width 235 height 20
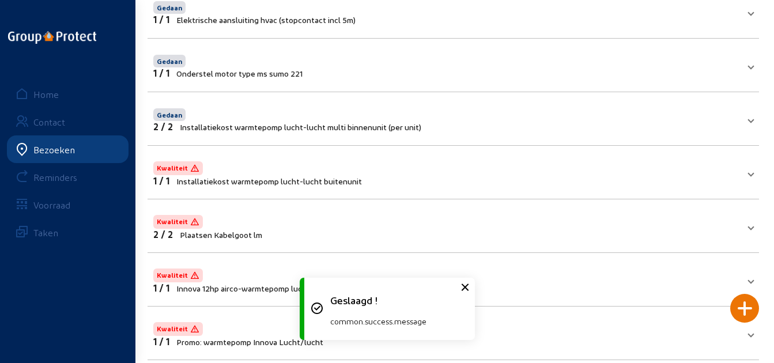
click at [584, 164] on mat-panel-title "Kwaliteit 1 / 1 Installatiekost warmtepomp lucht-lucht buitenunit" at bounding box center [446, 172] width 586 height 27
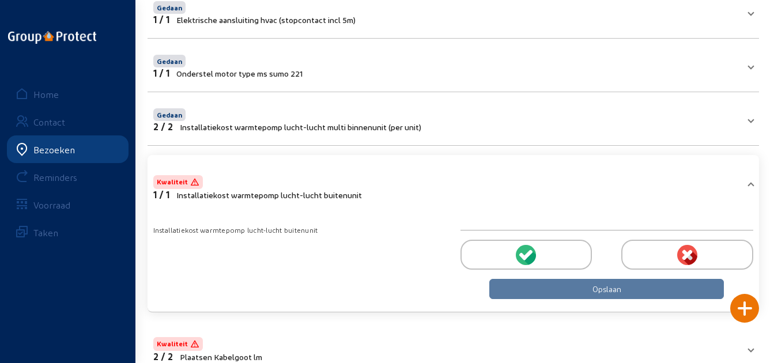
click at [582, 256] on div at bounding box center [527, 255] width 132 height 30
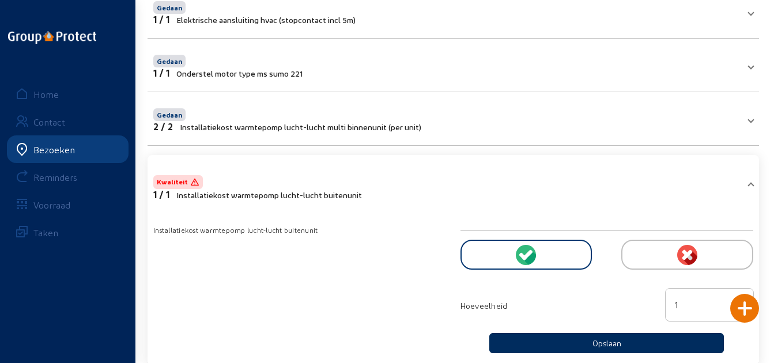
click at [610, 336] on button "Opslaan" at bounding box center [606, 343] width 235 height 20
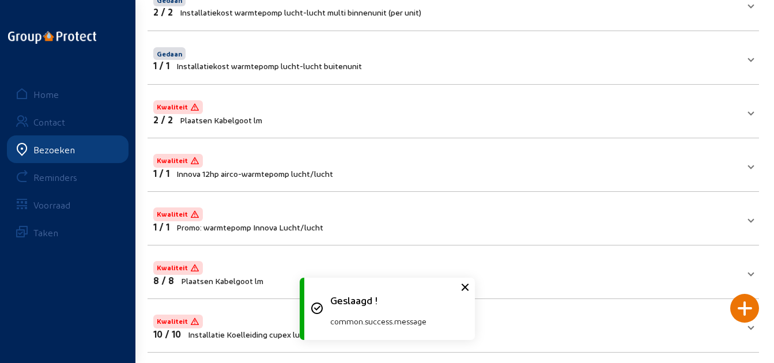
scroll to position [507, 0]
click at [522, 131] on mat-expansion-panel "Kwaliteit 2 / 2 Plaatsen Kabelgoot lm Plaatsen Kabelgoot lm Opslaan" at bounding box center [454, 111] width 612 height 54
click at [513, 106] on mat-panel-title "Kwaliteit 2 / 2 Plaatsen Kabelgoot lm" at bounding box center [446, 110] width 586 height 27
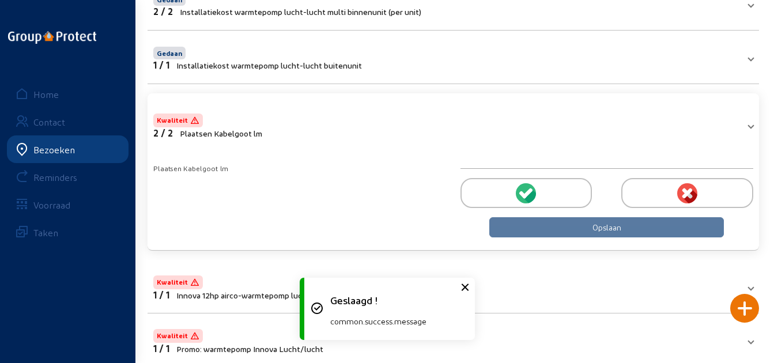
click at [513, 111] on mat-panel-title "Kwaliteit 2 / 2 Plaatsen Kabelgoot lm" at bounding box center [446, 124] width 586 height 27
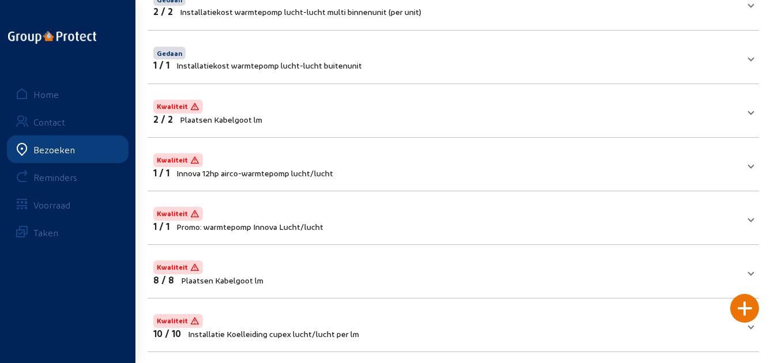
click at [526, 112] on mat-panel-title "Kwaliteit 2 / 2 Plaatsen Kabelgoot lm" at bounding box center [446, 110] width 586 height 27
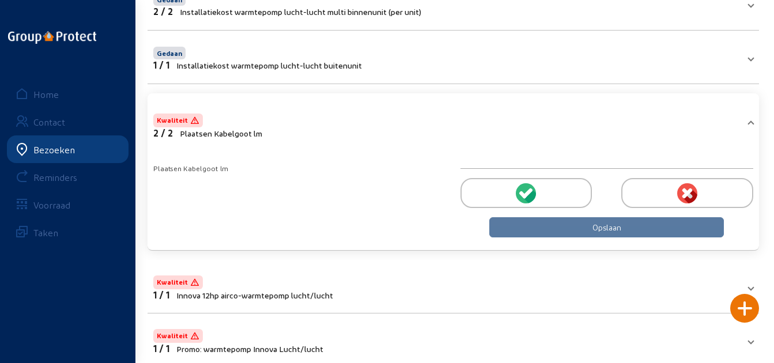
click at [544, 198] on div at bounding box center [527, 193] width 132 height 30
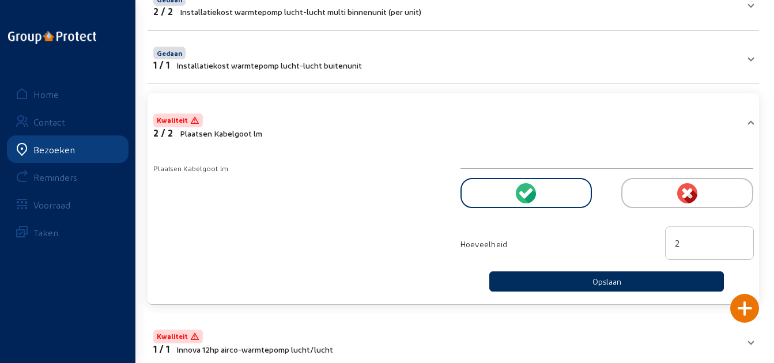
click at [563, 277] on button "Opslaan" at bounding box center [606, 282] width 235 height 20
click at [518, 188] on circle at bounding box center [526, 193] width 20 height 20
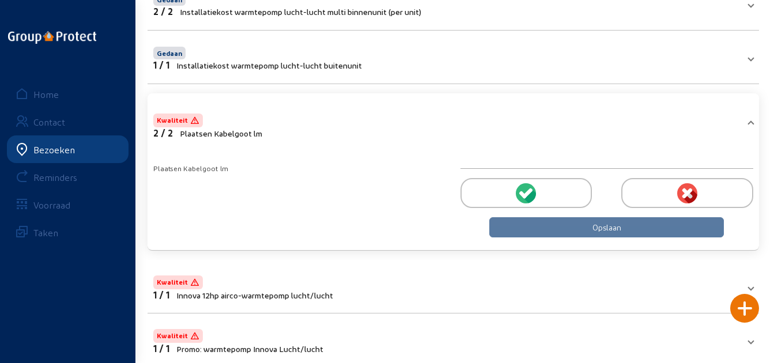
click at [507, 194] on div at bounding box center [527, 193] width 132 height 30
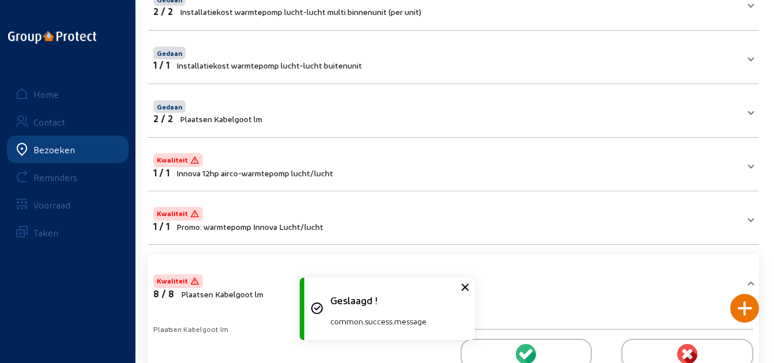
click at [558, 164] on mat-panel-title "Kwaliteit 1 / 1 Innova 12hp airco-warmtepomp lucht/lucht" at bounding box center [446, 164] width 586 height 27
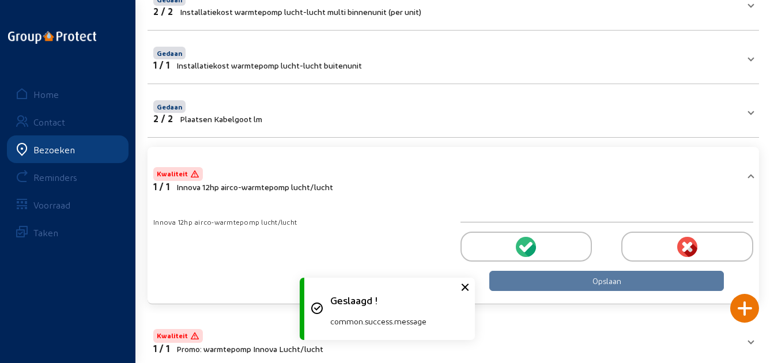
click at [546, 244] on div at bounding box center [527, 247] width 132 height 30
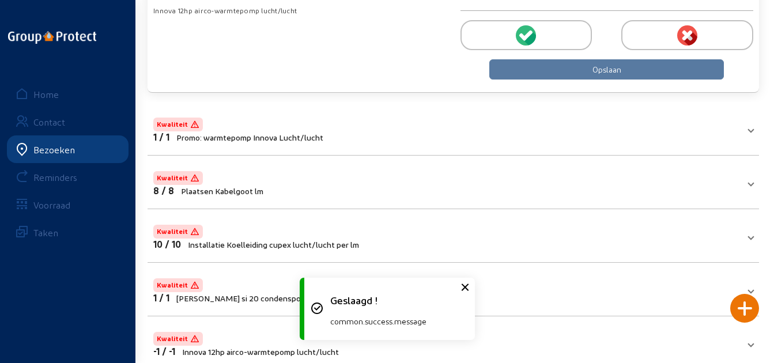
scroll to position [737, 0]
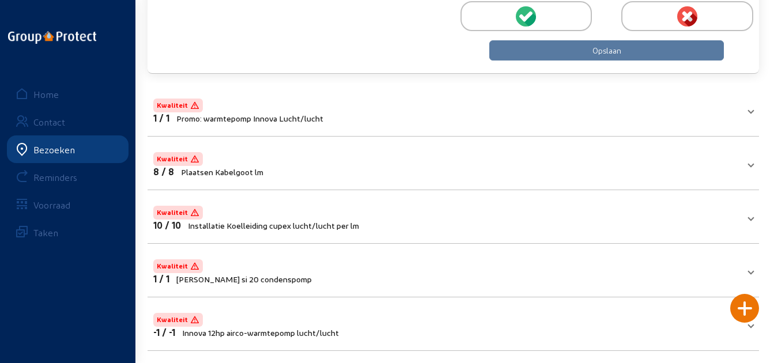
click at [557, 57] on cam-button "Opslaan" at bounding box center [606, 50] width 235 height 20
click at [538, 23] on div at bounding box center [527, 16] width 132 height 30
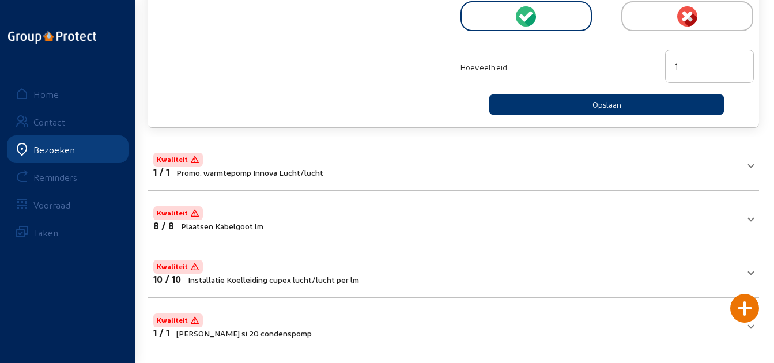
click at [580, 121] on mat-expansion-panel "Kwaliteit 1 / 1 Innova 12hp airco-warmtepomp lucht/lucht Innova 12hp airco-warm…" at bounding box center [454, 22] width 612 height 212
click at [581, 103] on button "Opslaan" at bounding box center [606, 105] width 235 height 20
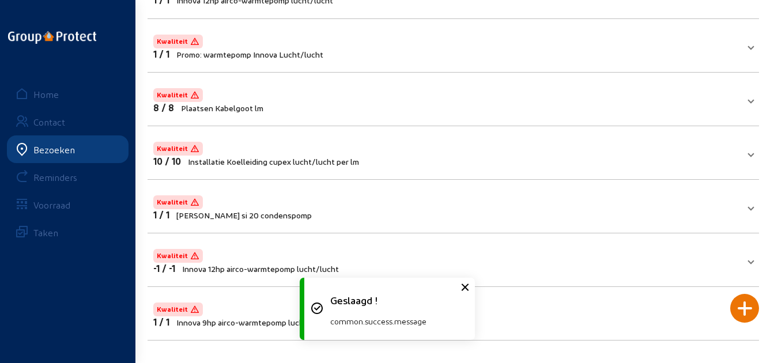
scroll to position [680, 0]
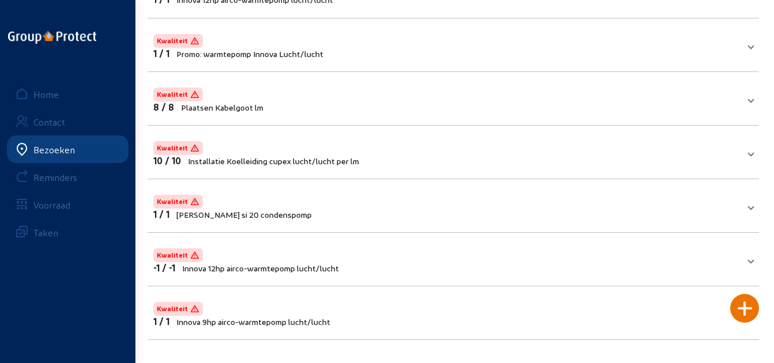
click at [564, 61] on mat-expansion-panel-header "Kwaliteit 1 / 1 Promo: warmtepomp Innova Lucht/lucht" at bounding box center [454, 44] width 612 height 39
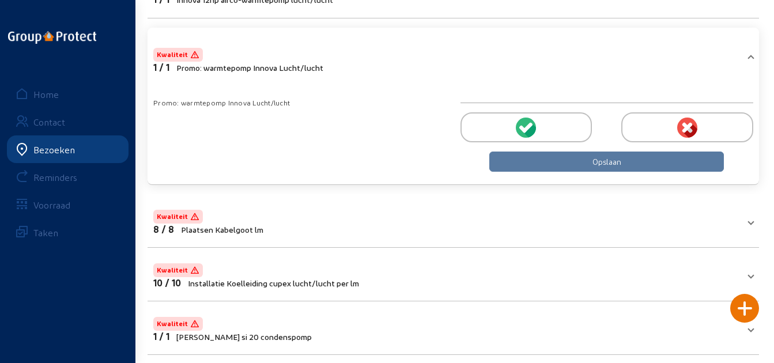
click at [555, 126] on div at bounding box center [527, 127] width 132 height 30
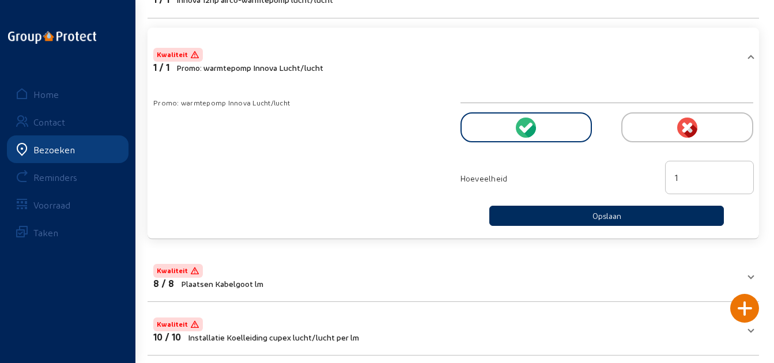
click at [582, 210] on button "Opslaan" at bounding box center [606, 216] width 235 height 20
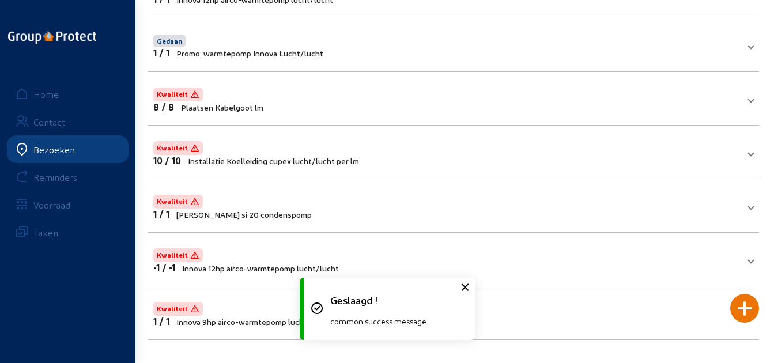
click at [583, 99] on mat-panel-title "Kwaliteit 8 / 8 Plaatsen Kabelgoot lm" at bounding box center [446, 98] width 586 height 27
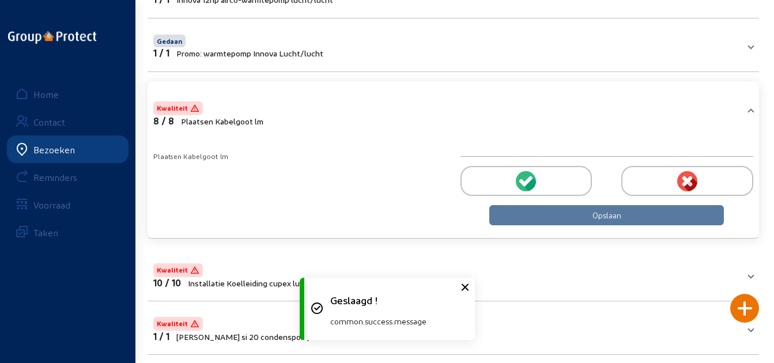
click at [586, 194] on div at bounding box center [527, 181] width 132 height 30
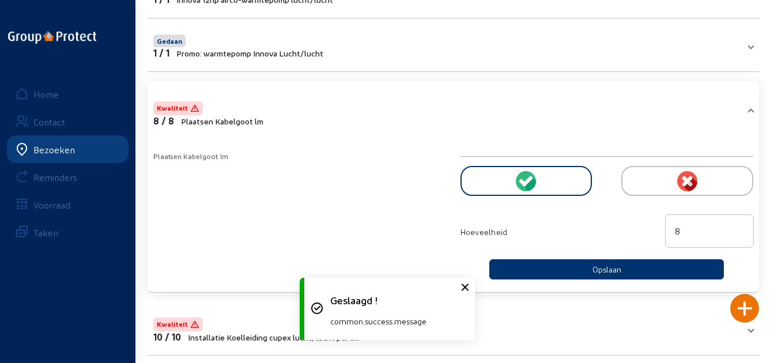
click at [590, 257] on div "Hoeveelheid 8" at bounding box center [607, 232] width 293 height 54
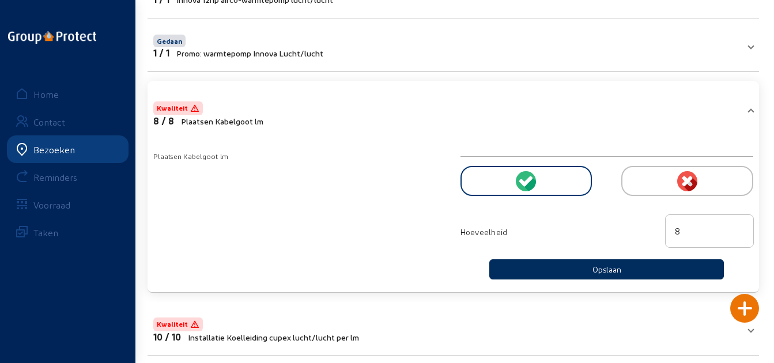
click at [588, 271] on button "Opslaan" at bounding box center [606, 269] width 235 height 20
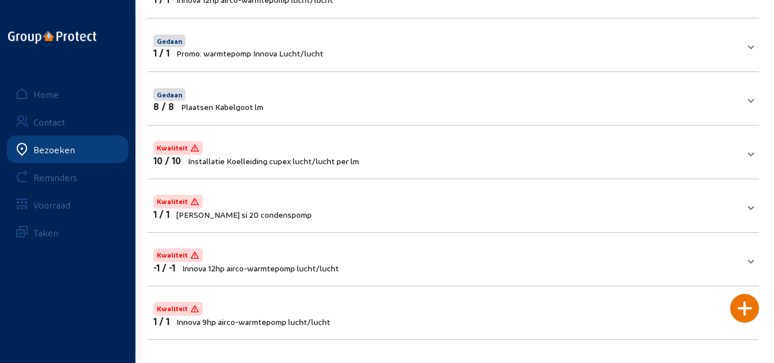
click at [446, 168] on mat-expansion-panel-header "Kwaliteit 10 / 10 Installatie Koelleiding cupex lucht/lucht per lm" at bounding box center [454, 152] width 612 height 39
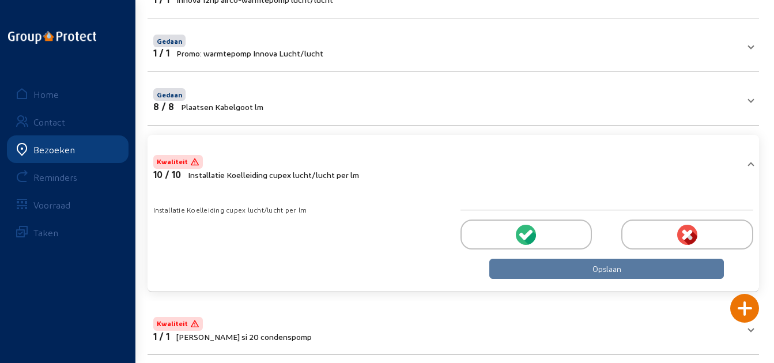
click at [492, 228] on div at bounding box center [527, 235] width 132 height 30
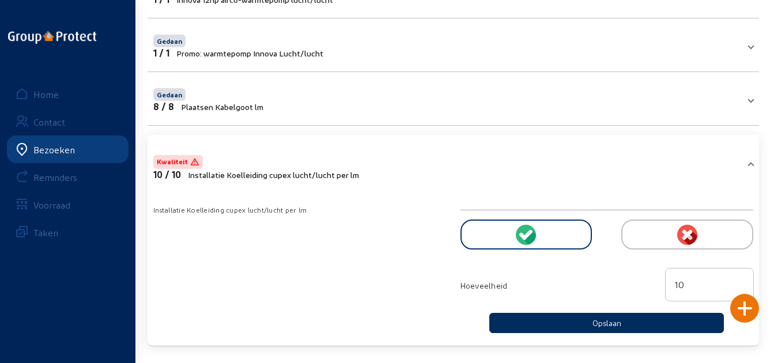
click at [585, 322] on button "Opslaan" at bounding box center [606, 323] width 235 height 20
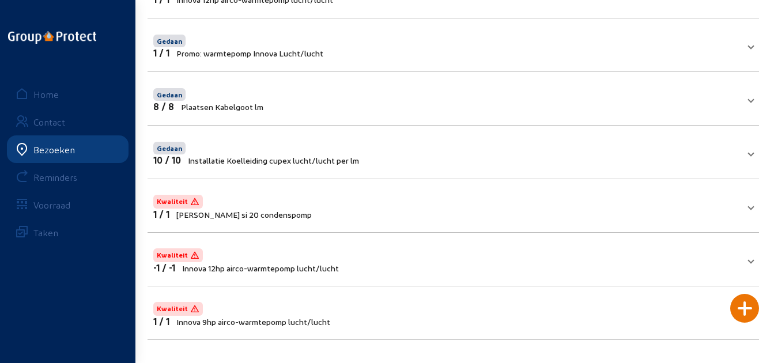
click at [472, 209] on mat-panel-title "Kwaliteit 1 / 1 Sauermann si 20 condenspomp" at bounding box center [446, 206] width 586 height 27
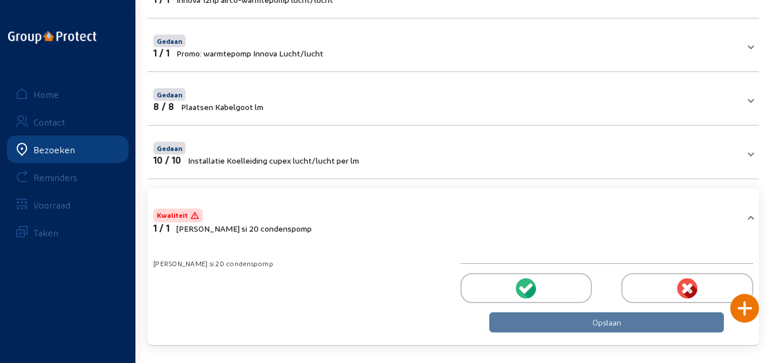
click at [496, 287] on div at bounding box center [527, 288] width 132 height 30
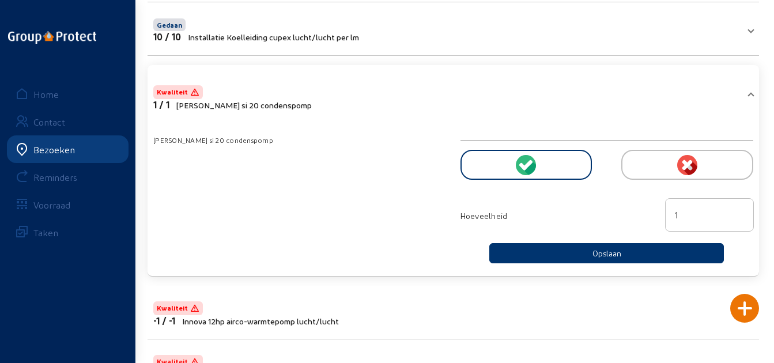
scroll to position [853, 0]
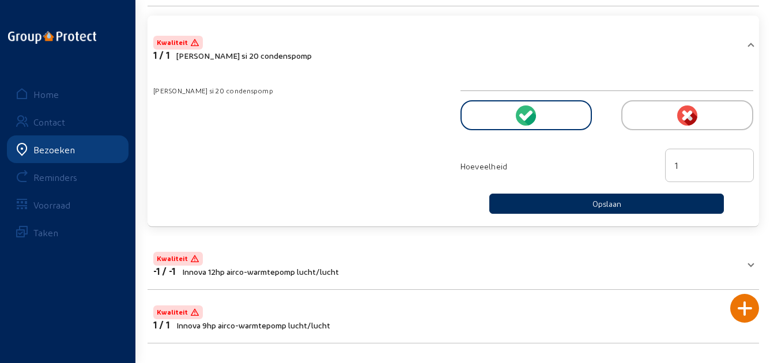
click at [545, 204] on button "Opslaan" at bounding box center [606, 204] width 235 height 20
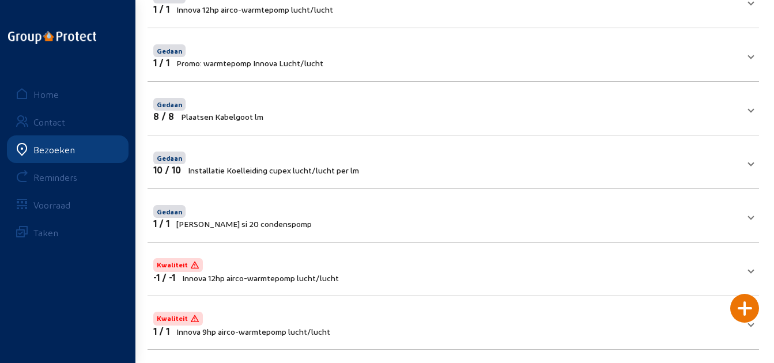
scroll to position [680, 0]
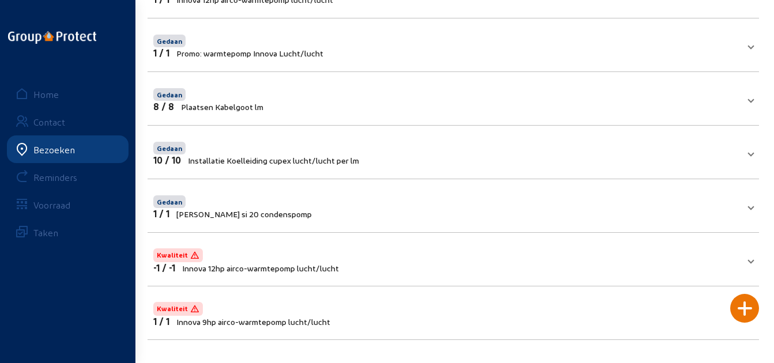
click at [495, 317] on mat-panel-title "Kwaliteit 1 / 1 Innova 9hp airco-warmtepomp lucht/lucht" at bounding box center [446, 313] width 586 height 27
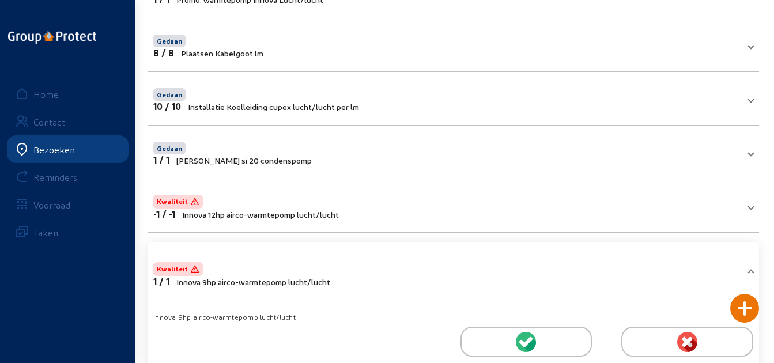
scroll to position [793, 0]
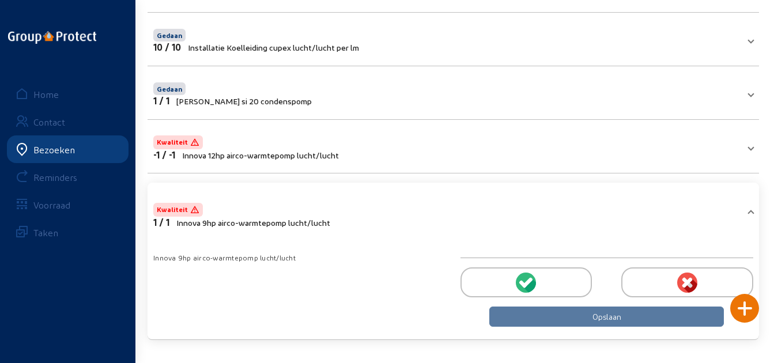
click at [555, 277] on div at bounding box center [527, 283] width 132 height 30
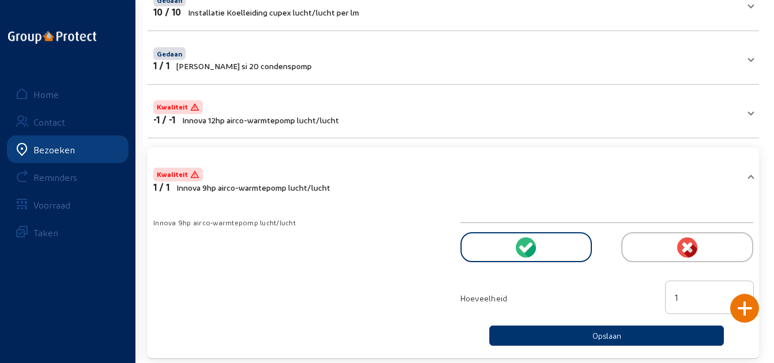
scroll to position [847, 0]
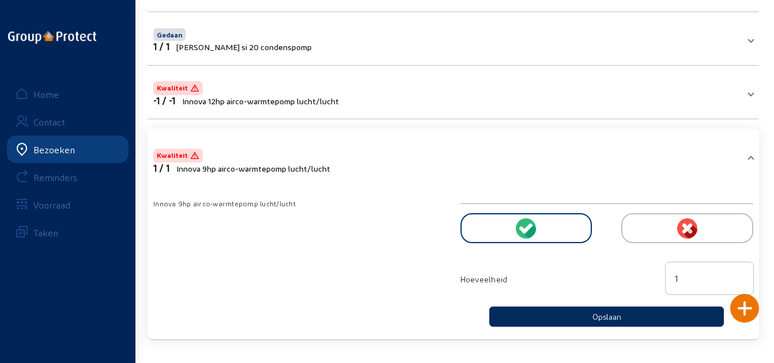
click at [586, 309] on button "Opslaan" at bounding box center [606, 317] width 235 height 20
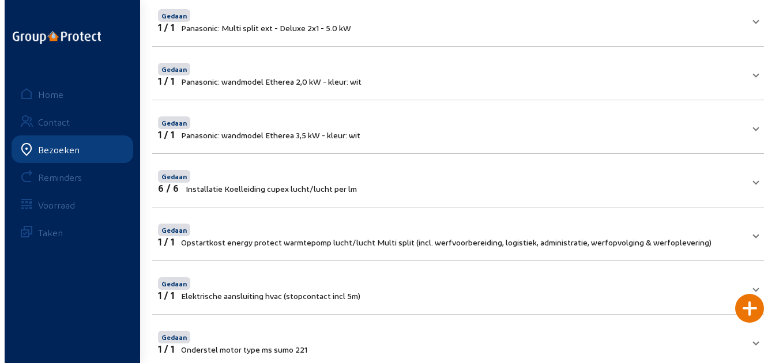
scroll to position [0, 0]
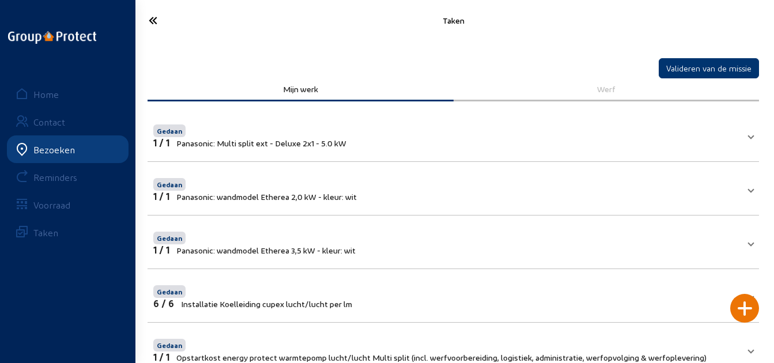
click at [567, 293] on mat-panel-title "Gedaan 6 / 6 Installatie Koelleiding cupex lucht/lucht per lm" at bounding box center [446, 296] width 586 height 26
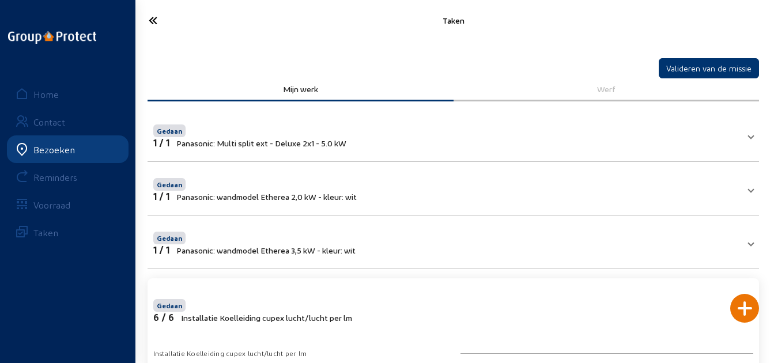
click at [193, 33] on div "Taken" at bounding box center [454, 20] width 642 height 27
click at [163, 33] on div "Taken" at bounding box center [454, 20] width 642 height 41
click at [153, 18] on icon at bounding box center [186, 20] width 86 height 20
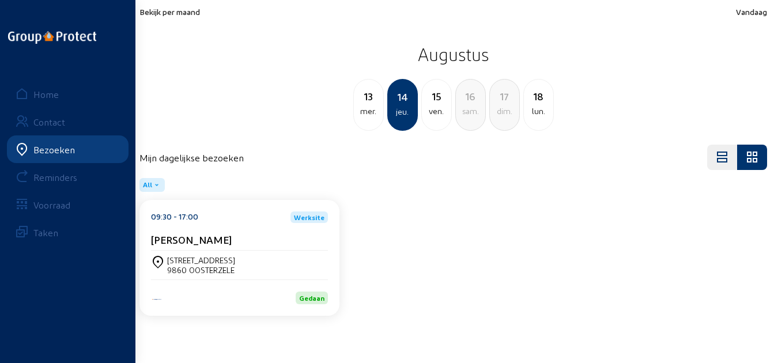
drag, startPoint x: 671, startPoint y: 69, endPoint x: 423, endPoint y: 128, distance: 254.9
click at [172, 164] on div "Mijn dagelijkse bezoeken" at bounding box center [458, 157] width 636 height 25
drag, startPoint x: 189, startPoint y: 179, endPoint x: 747, endPoint y: 307, distance: 572.4
click at [747, 307] on div "09:30 - 17:00 Werksite Marcel De Cock Reigerstraat 19 9860 OOSTERZELE Gedaan" at bounding box center [458, 260] width 650 height 120
click at [434, 114] on div "ven." at bounding box center [440, 111] width 29 height 14
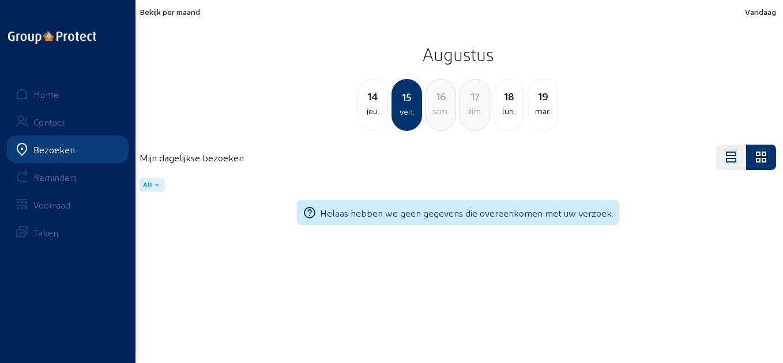
click at [170, 7] on span "Bekijk per maand" at bounding box center [170, 12] width 61 height 10
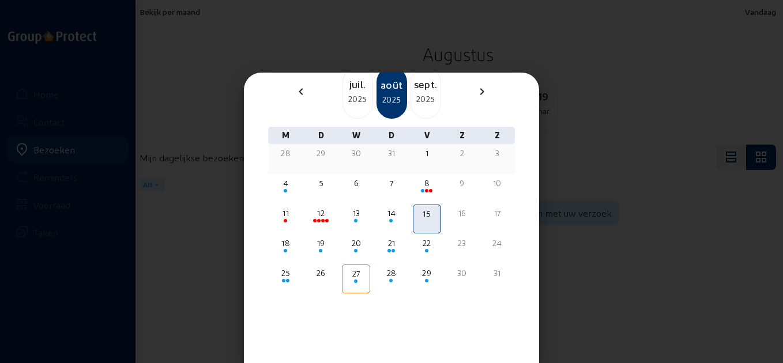
scroll to position [81, 0]
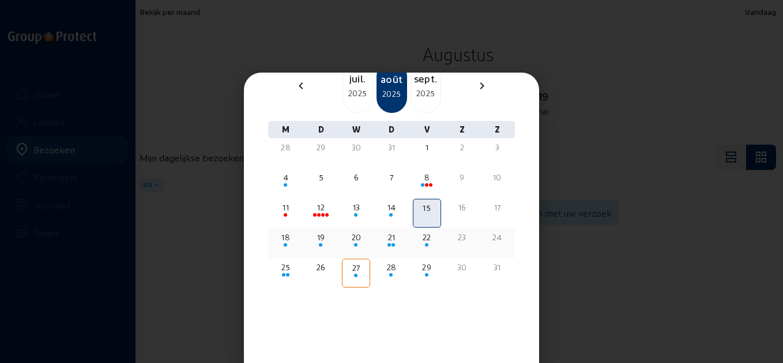
click at [282, 237] on div "18" at bounding box center [286, 238] width 26 height 12
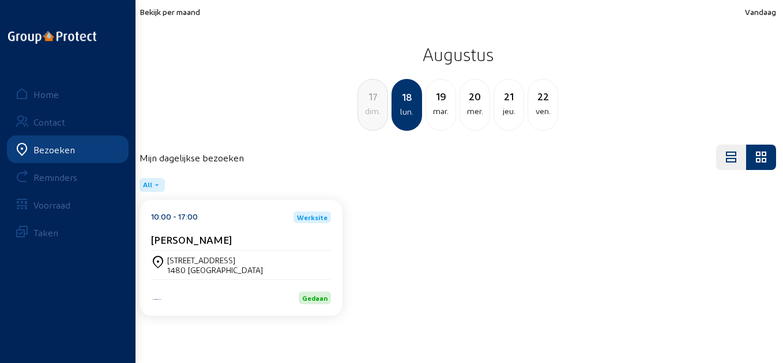
click at [265, 231] on div "10:00 - 17:00 Werksite [PERSON_NAME]" at bounding box center [241, 231] width 180 height 39
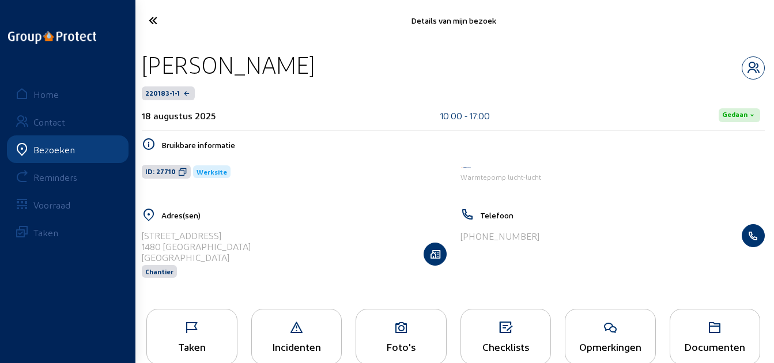
drag, startPoint x: 332, startPoint y: 70, endPoint x: 145, endPoint y: 70, distance: 187.4
click at [145, 70] on div "[PERSON_NAME]" at bounding box center [453, 64] width 623 height 29
copy div "[PERSON_NAME]"
click at [183, 172] on icon at bounding box center [182, 171] width 9 height 9
click at [199, 335] on icon at bounding box center [192, 328] width 90 height 14
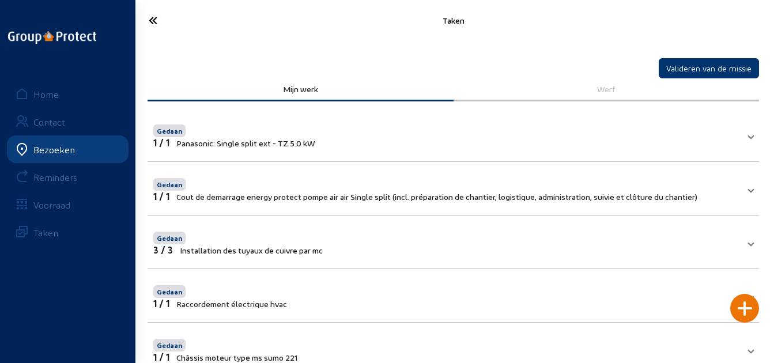
click at [147, 31] on cam-font-icon at bounding box center [186, 20] width 93 height 27
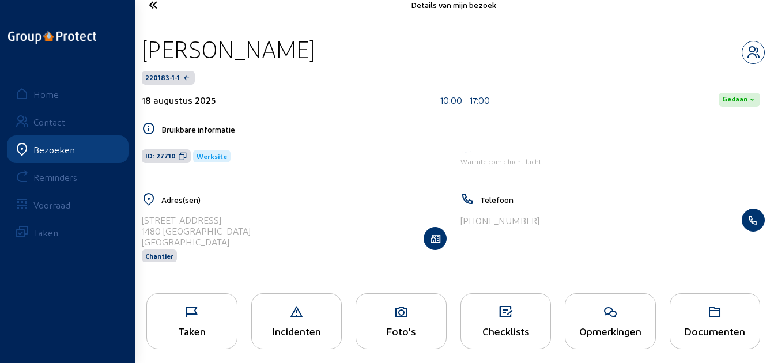
scroll to position [24, 0]
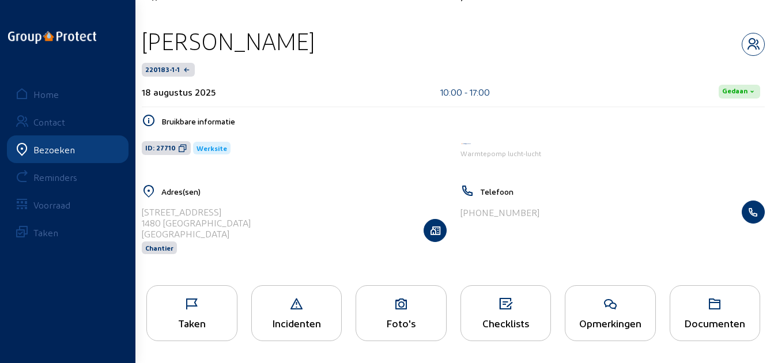
click at [411, 334] on div "Foto's" at bounding box center [401, 313] width 91 height 56
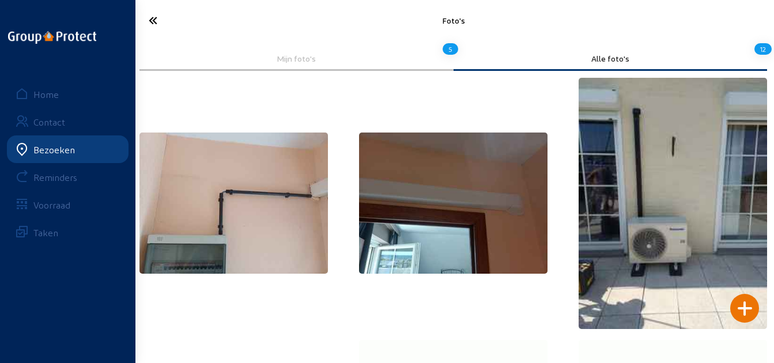
click at [154, 23] on icon at bounding box center [186, 20] width 86 height 20
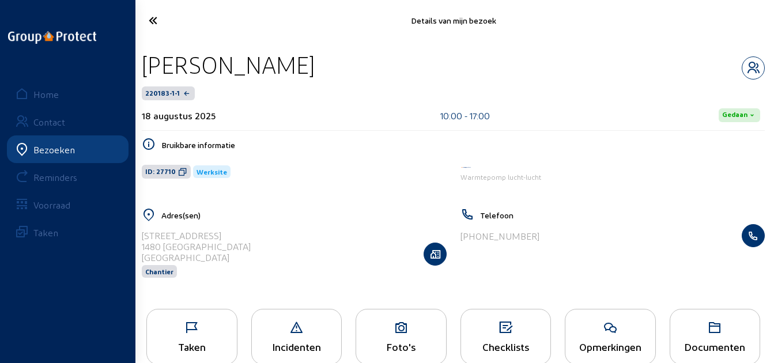
click at [152, 19] on icon at bounding box center [186, 20] width 86 height 20
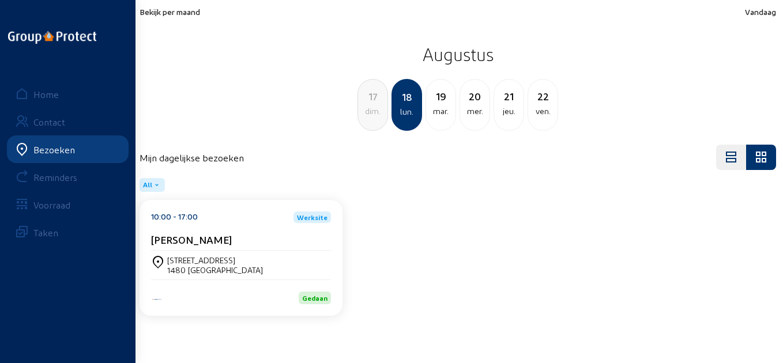
click at [437, 106] on div "mar." at bounding box center [440, 111] width 29 height 14
click at [224, 235] on div "[PERSON_NAME]" at bounding box center [241, 239] width 180 height 12
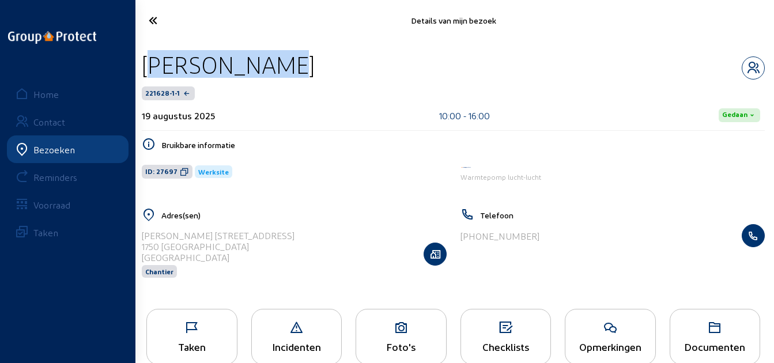
drag, startPoint x: 287, startPoint y: 66, endPoint x: 137, endPoint y: 68, distance: 149.9
click at [137, 68] on div "[PERSON_NAME] 221628-1-1 19 augustus 2025 10:00 - 16:00 [PERSON_NAME] informati…" at bounding box center [454, 171] width 642 height 261
copy div "[PERSON_NAME]"
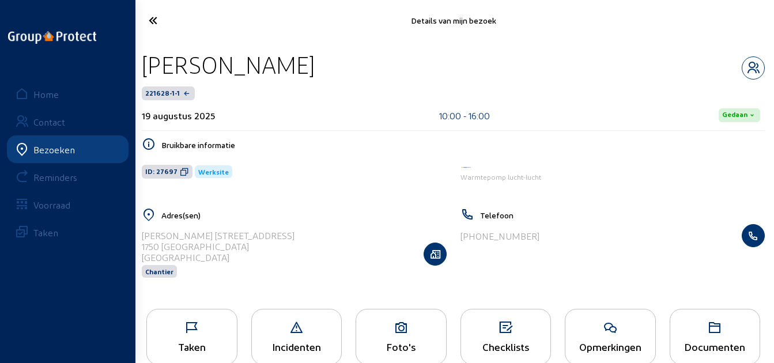
click at [182, 174] on icon at bounding box center [184, 171] width 9 height 9
click at [429, 321] on icon at bounding box center [401, 328] width 90 height 14
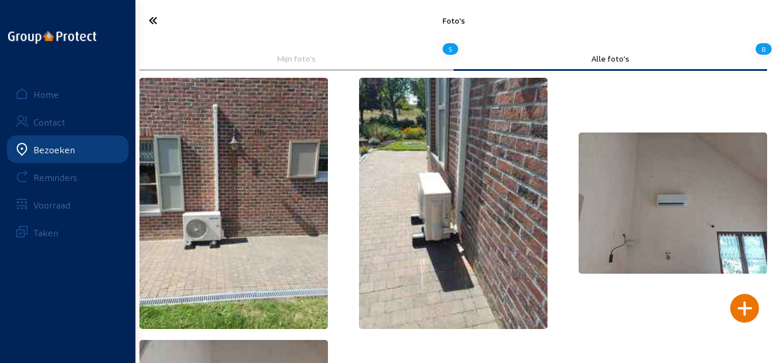
click at [158, 17] on icon at bounding box center [186, 20] width 86 height 20
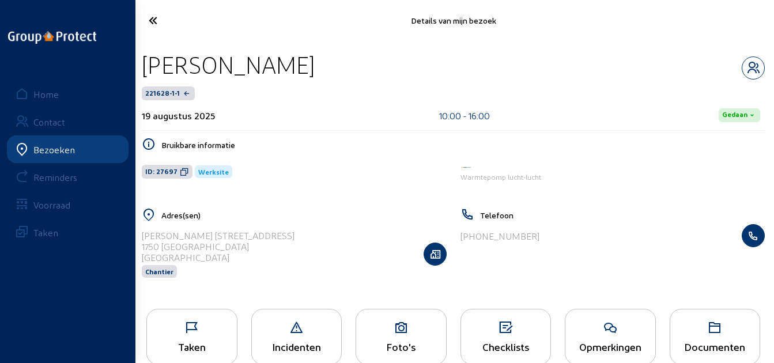
click at [212, 336] on div "Taken" at bounding box center [191, 337] width 91 height 56
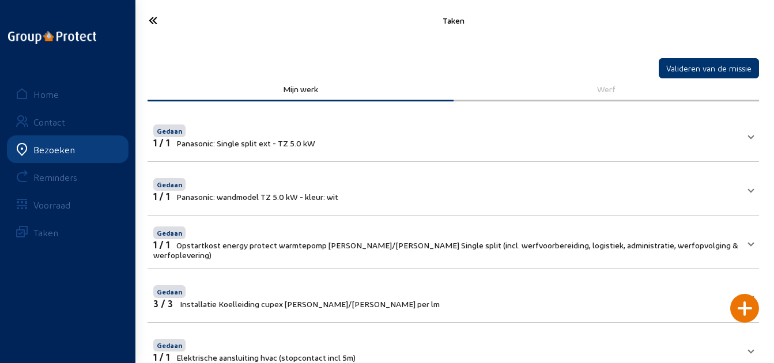
click at [159, 23] on icon at bounding box center [186, 20] width 86 height 20
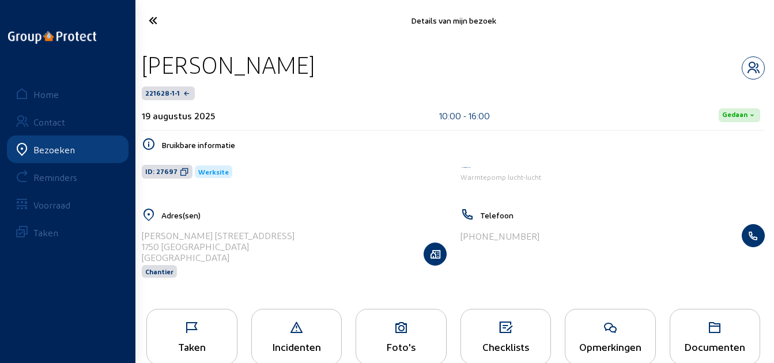
click at [157, 23] on icon at bounding box center [186, 20] width 86 height 20
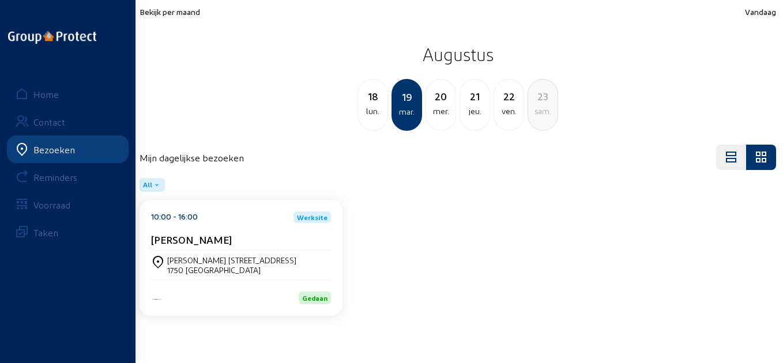
click at [438, 106] on div "mer." at bounding box center [440, 111] width 29 height 14
click at [274, 237] on div "[PERSON_NAME]" at bounding box center [241, 239] width 180 height 12
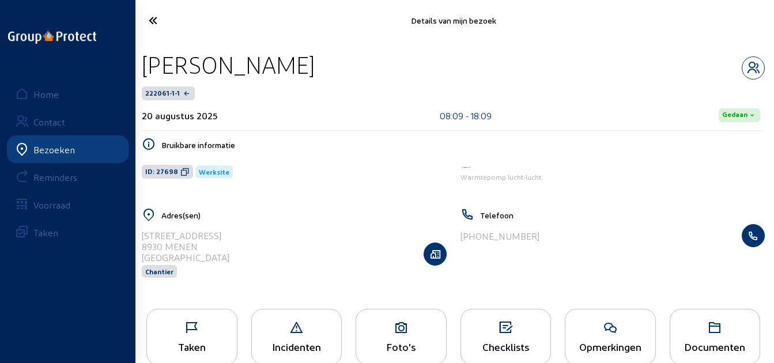
drag, startPoint x: 305, startPoint y: 59, endPoint x: 138, endPoint y: 66, distance: 166.8
click at [138, 66] on div "[PERSON_NAME] 222061-1-1 20 augustus 2025 08:09 - 18:09 [PERSON_NAME] informati…" at bounding box center [454, 171] width 642 height 261
copy div "[PERSON_NAME]"
click at [181, 174] on icon at bounding box center [184, 171] width 9 height 9
click at [225, 333] on icon at bounding box center [192, 328] width 90 height 14
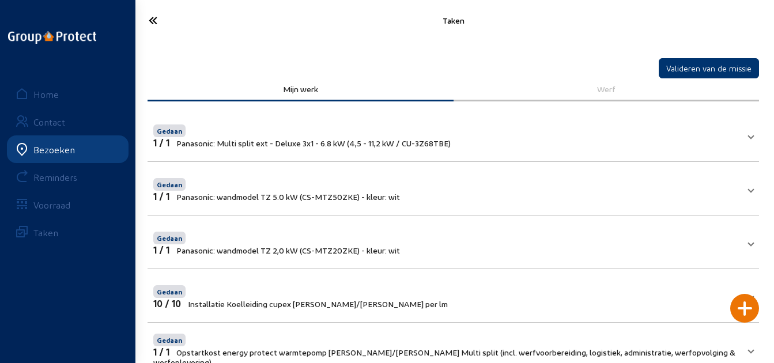
click at [155, 26] on icon at bounding box center [186, 20] width 86 height 20
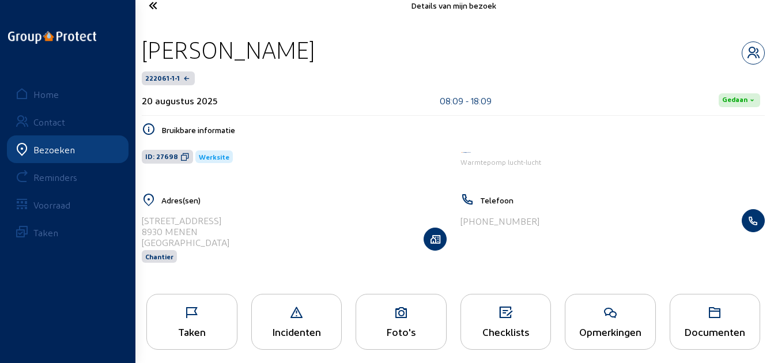
scroll to position [24, 0]
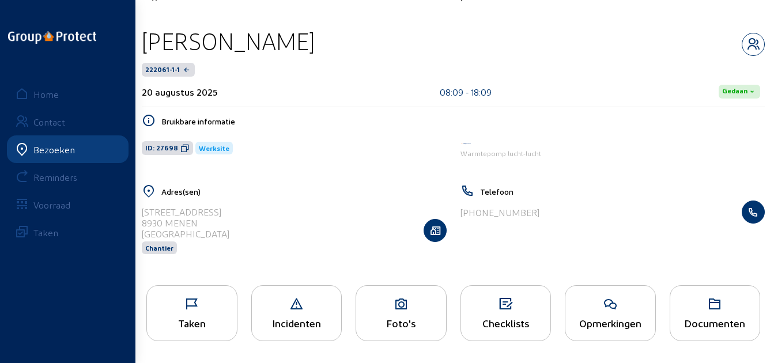
click at [393, 311] on icon at bounding box center [401, 304] width 90 height 14
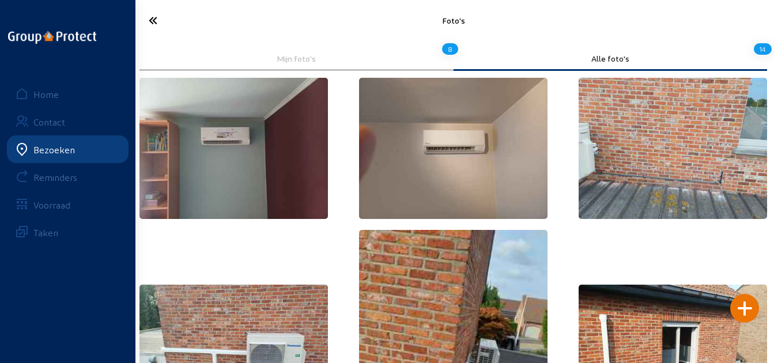
click at [148, 14] on icon at bounding box center [186, 20] width 86 height 20
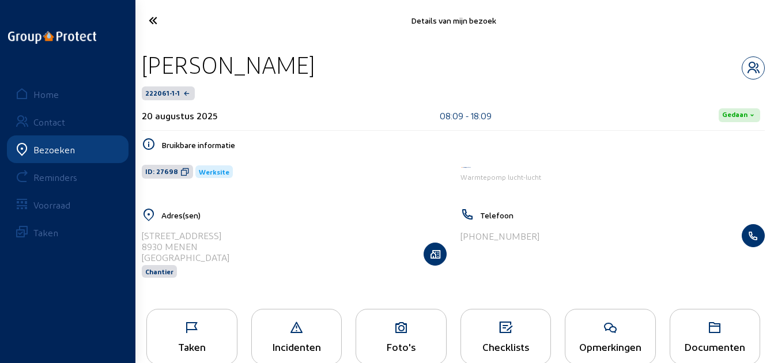
click at [155, 22] on icon at bounding box center [186, 20] width 86 height 20
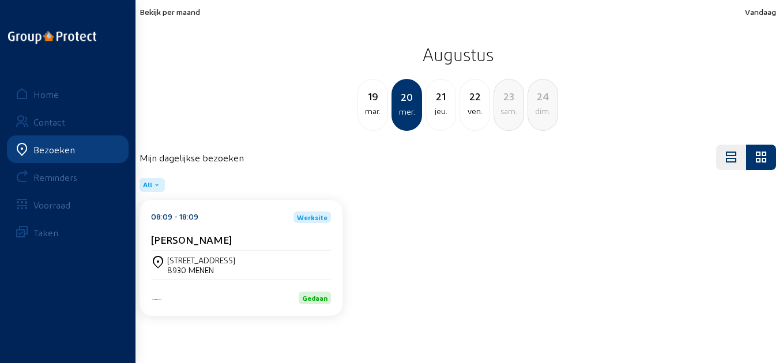
click at [443, 108] on div "jeu." at bounding box center [440, 111] width 29 height 14
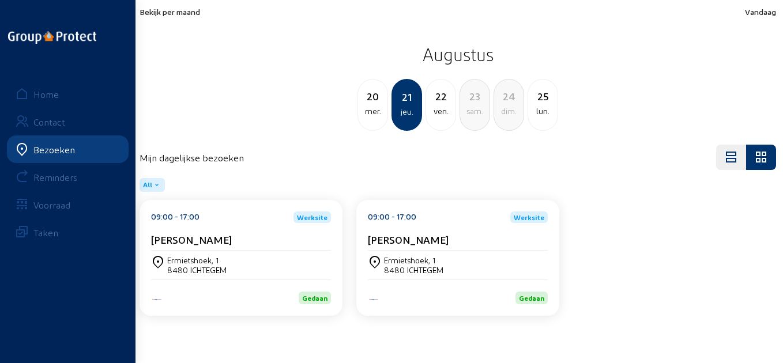
click at [228, 227] on div "09:00 - 17:00 Werksite [PERSON_NAME]" at bounding box center [241, 231] width 180 height 39
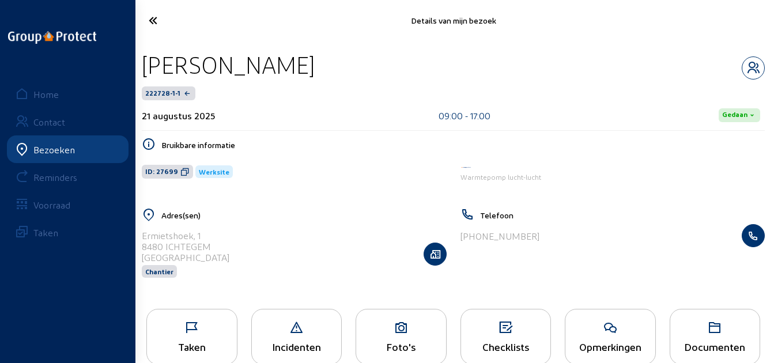
drag, startPoint x: 306, startPoint y: 67, endPoint x: 142, endPoint y: 74, distance: 164.5
click at [142, 74] on div "[PERSON_NAME]" at bounding box center [453, 64] width 623 height 29
copy div "[PERSON_NAME]"
click at [181, 168] on icon at bounding box center [184, 171] width 9 height 9
click at [180, 172] on icon at bounding box center [184, 171] width 9 height 9
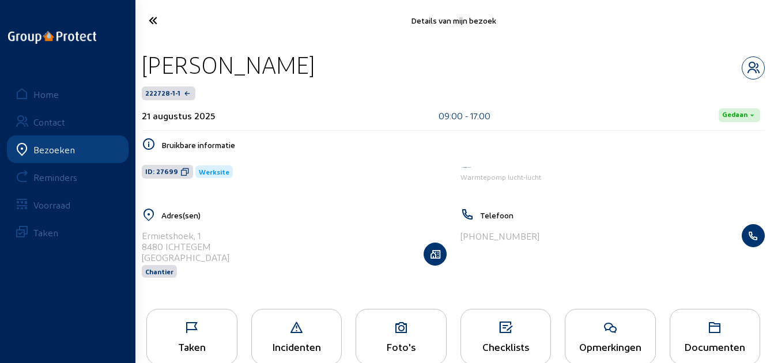
click at [205, 340] on div "Taken" at bounding box center [191, 337] width 91 height 56
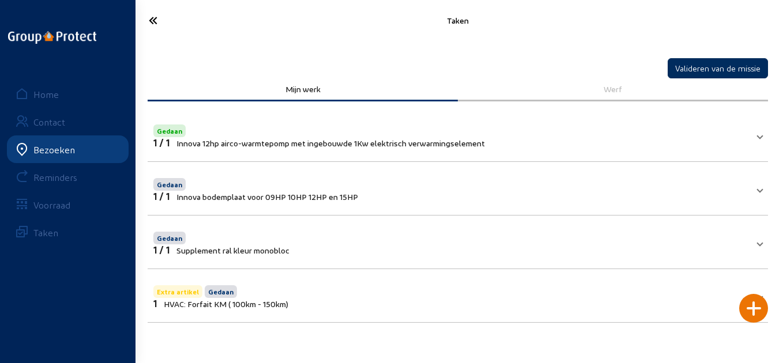
click at [707, 74] on button "Valideren van de missie" at bounding box center [718, 68] width 100 height 20
click at [144, 11] on icon at bounding box center [187, 20] width 88 height 20
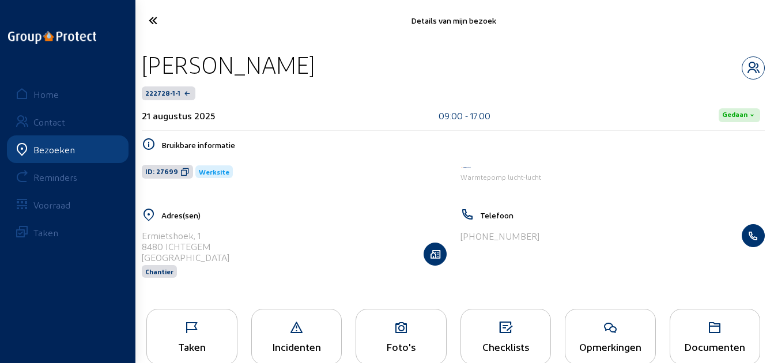
click at [146, 16] on icon at bounding box center [186, 20] width 86 height 20
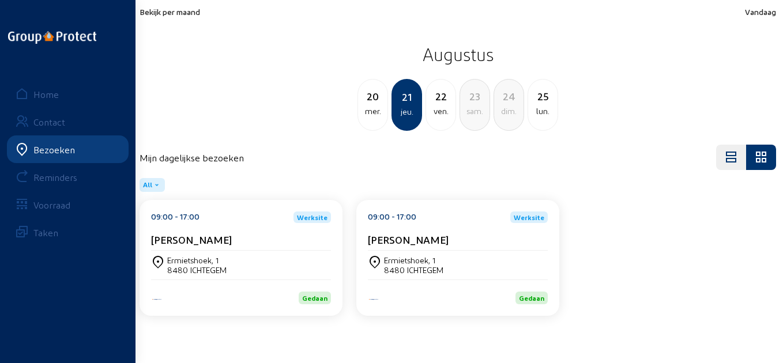
click at [419, 232] on div "09:00 - 17:00 Werksite [PERSON_NAME]" at bounding box center [458, 231] width 180 height 39
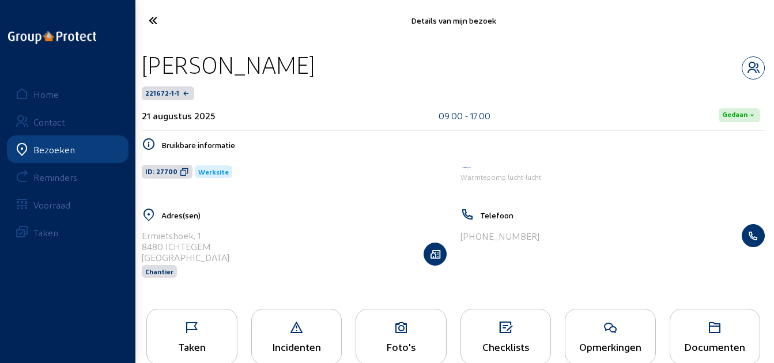
drag, startPoint x: 305, startPoint y: 59, endPoint x: 145, endPoint y: 62, distance: 160.3
click at [145, 62] on div "[PERSON_NAME]" at bounding box center [453, 64] width 623 height 29
copy div "[PERSON_NAME]"
click at [183, 172] on icon at bounding box center [184, 171] width 9 height 9
click at [153, 24] on icon at bounding box center [186, 20] width 86 height 20
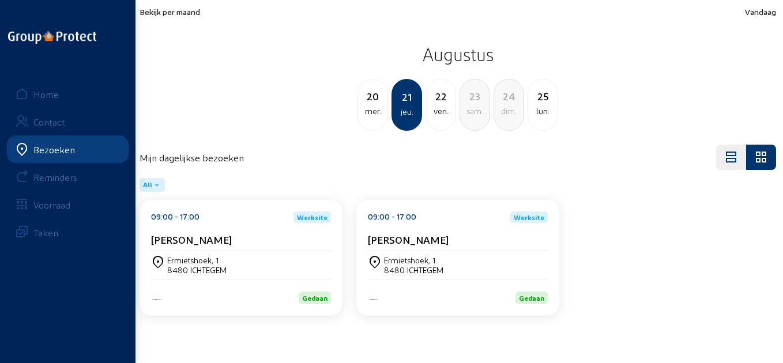
click at [436, 112] on div "ven." at bounding box center [440, 111] width 29 height 14
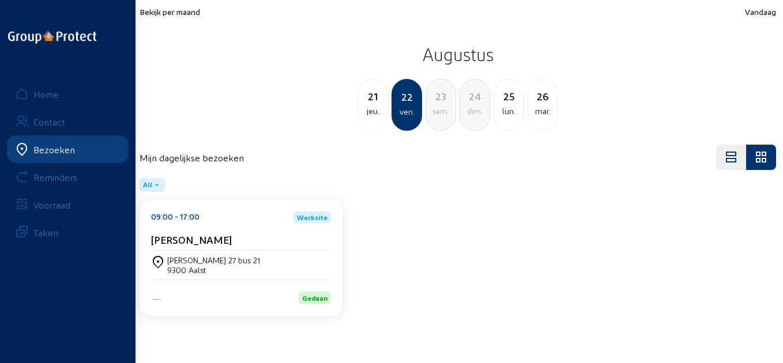
click at [243, 248] on div "[PERSON_NAME]" at bounding box center [241, 241] width 180 height 17
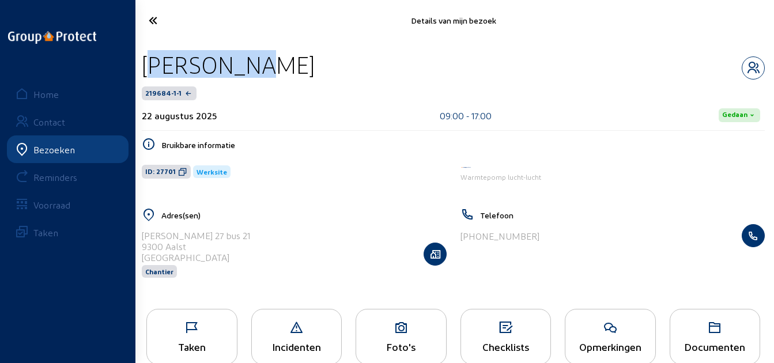
drag, startPoint x: 261, startPoint y: 66, endPoint x: 140, endPoint y: 65, distance: 121.1
click at [142, 65] on div "[PERSON_NAME]" at bounding box center [453, 64] width 623 height 29
copy div "[PERSON_NAME]"
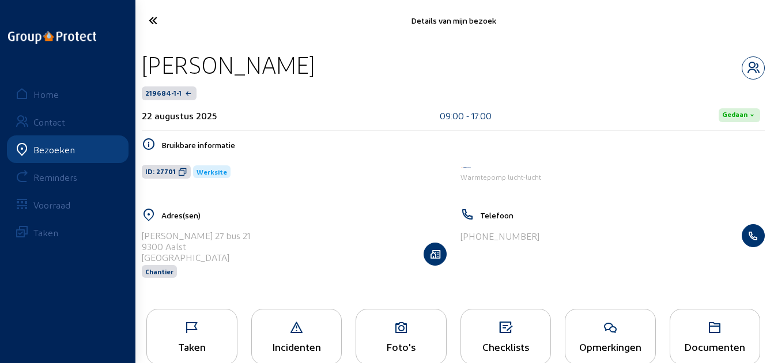
click at [182, 175] on icon at bounding box center [182, 171] width 9 height 9
click at [164, 17] on icon at bounding box center [186, 20] width 86 height 20
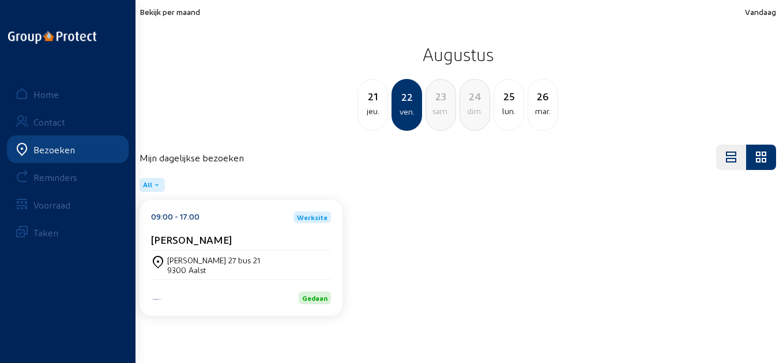
click at [187, 17] on div "Bekijk per maand Vandaag Augustus 21 jeu. 22 ven. 23 [PERSON_NAME]. 24 dim. 25 …" at bounding box center [458, 69] width 636 height 124
click at [182, 16] on span "Bekijk per maand" at bounding box center [170, 12] width 61 height 10
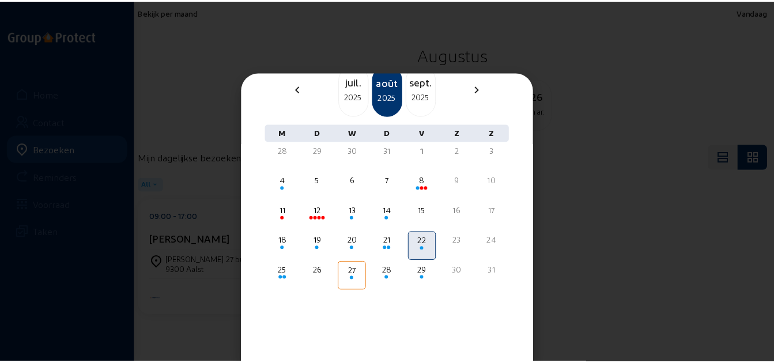
scroll to position [81, 0]
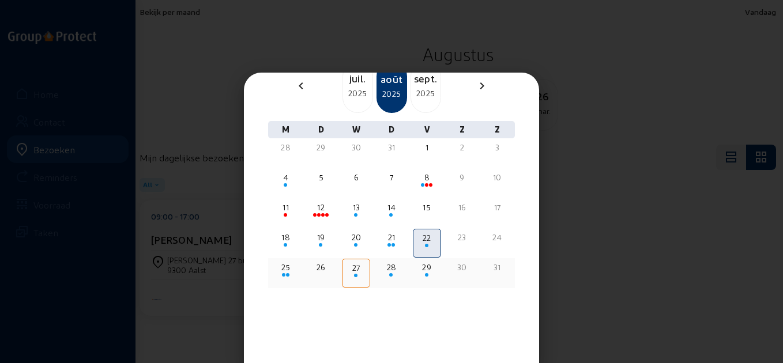
click at [288, 264] on div "25" at bounding box center [286, 268] width 26 height 12
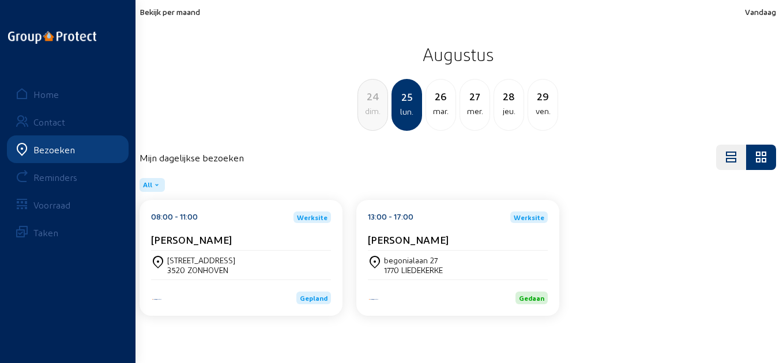
click at [225, 250] on div "[PERSON_NAME]" at bounding box center [241, 241] width 180 height 17
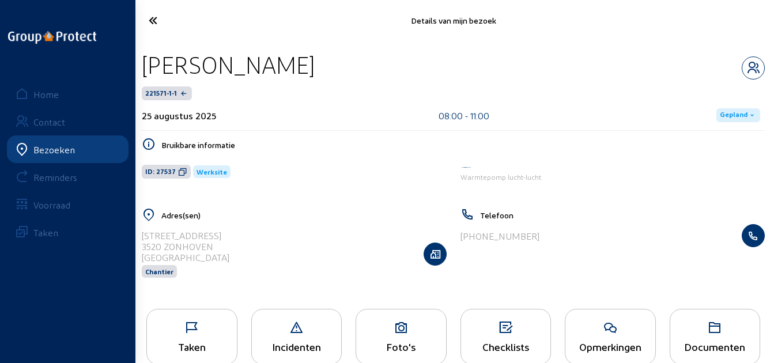
click at [149, 23] on icon at bounding box center [186, 20] width 86 height 20
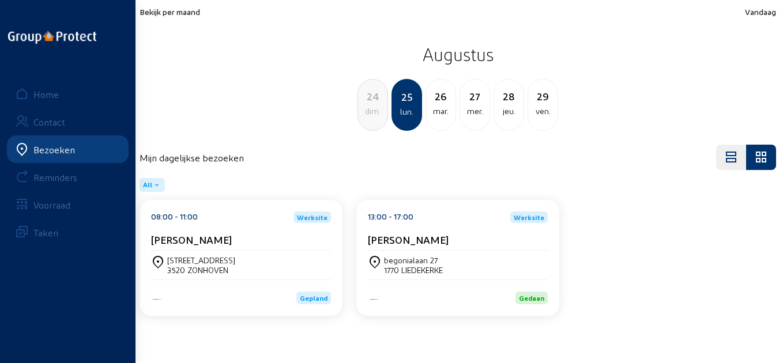
click at [231, 230] on div "08:00 - 11:00 Werksite [PERSON_NAME]" at bounding box center [241, 231] width 180 height 39
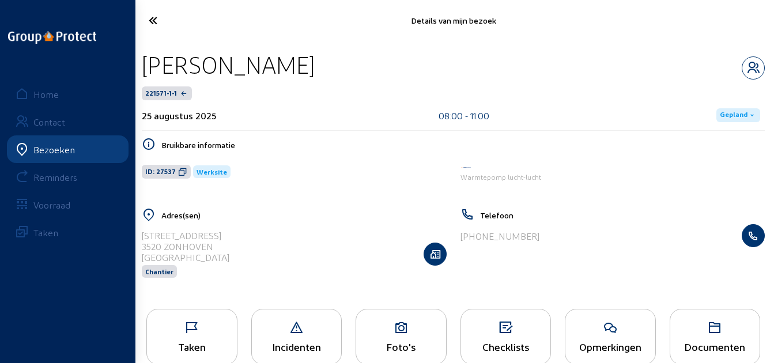
click at [155, 16] on icon at bounding box center [186, 20] width 86 height 20
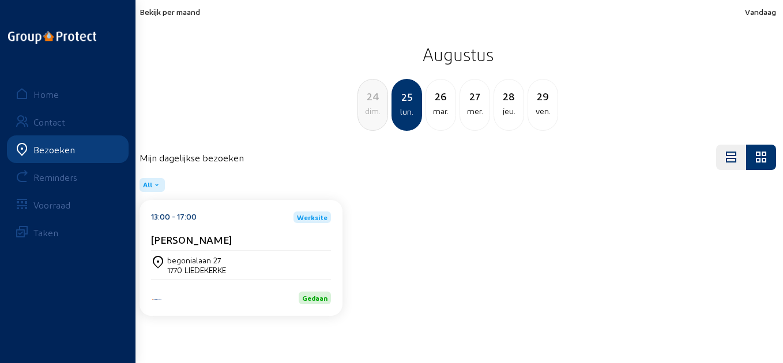
click at [256, 265] on div "begonialaan 27 1770 LIEDEKERKE" at bounding box center [241, 265] width 180 height 20
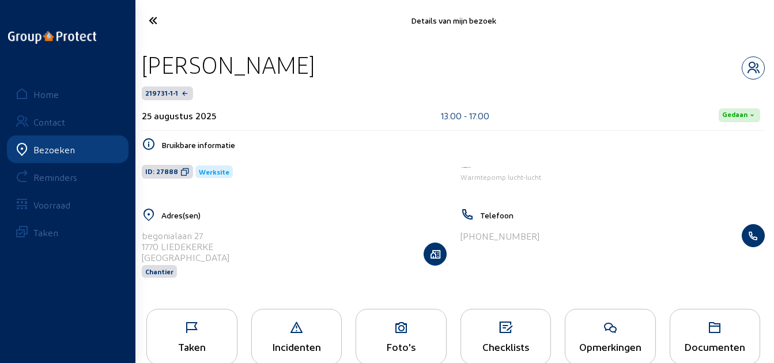
drag, startPoint x: 275, startPoint y: 73, endPoint x: 142, endPoint y: 70, distance: 132.6
click at [142, 70] on div "[PERSON_NAME]" at bounding box center [453, 64] width 623 height 29
copy div "[PERSON_NAME]"
click at [180, 175] on icon at bounding box center [184, 171] width 9 height 9
click at [203, 345] on div "Taken" at bounding box center [192, 347] width 90 height 12
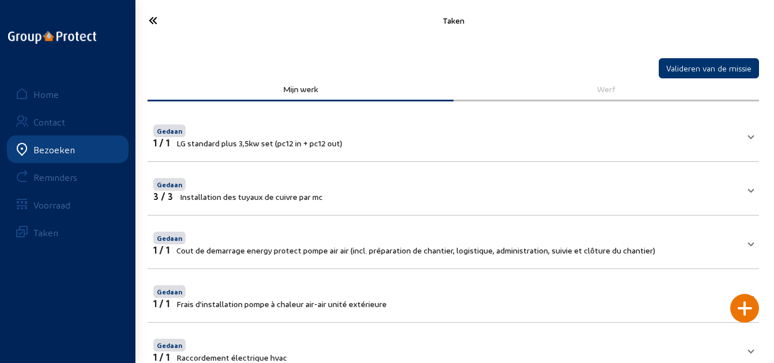
drag, startPoint x: 149, startPoint y: 27, endPoint x: 159, endPoint y: 27, distance: 9.8
click at [150, 27] on icon at bounding box center [186, 20] width 86 height 20
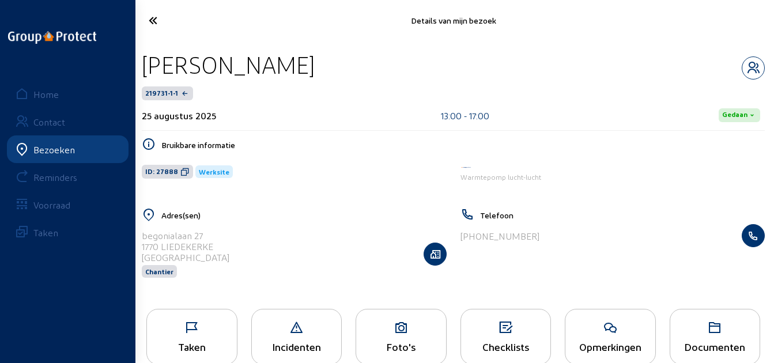
click at [398, 341] on div "Foto's" at bounding box center [401, 347] width 90 height 12
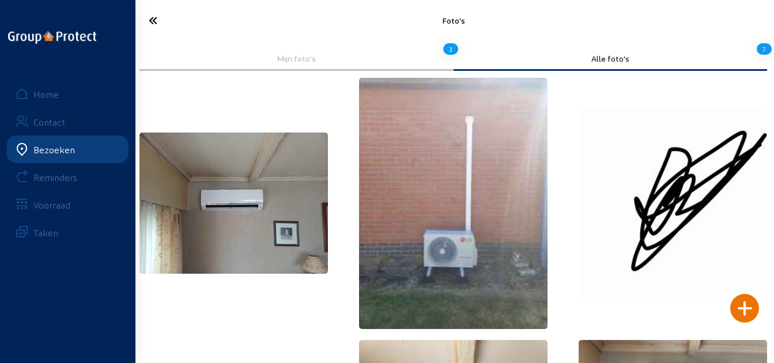
click at [151, 28] on icon at bounding box center [186, 20] width 86 height 20
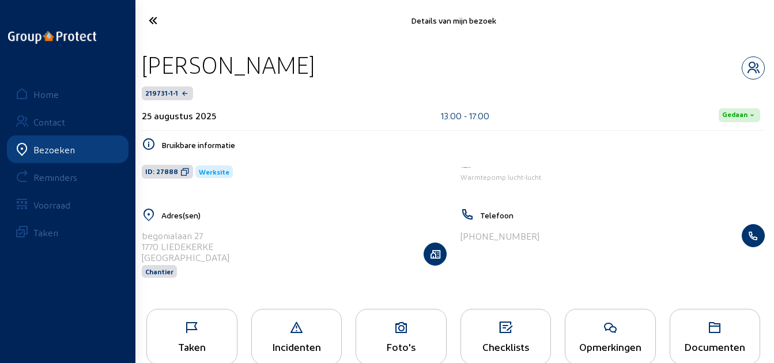
click at [149, 15] on icon at bounding box center [186, 20] width 86 height 20
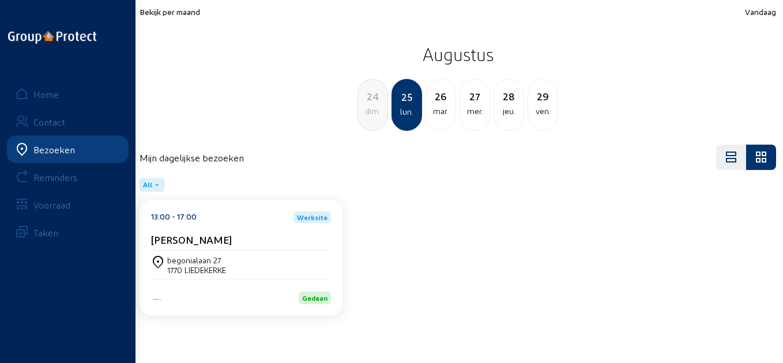
click at [193, 14] on span "Bekijk per maand" at bounding box center [170, 12] width 61 height 10
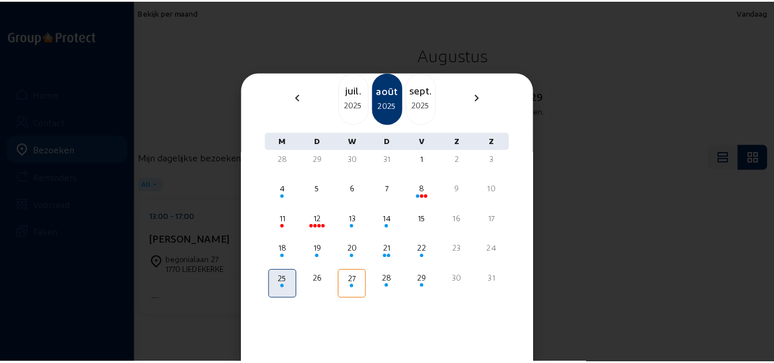
scroll to position [81, 0]
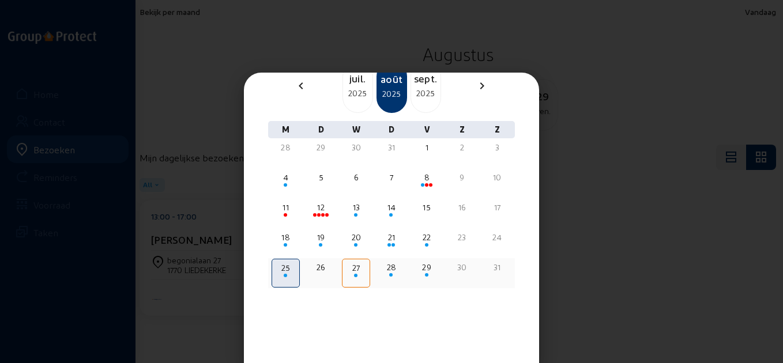
click at [355, 278] on div "27" at bounding box center [356, 273] width 28 height 29
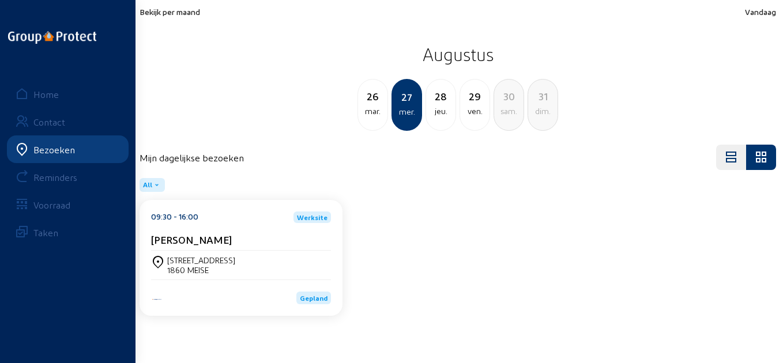
click at [232, 236] on div "[PERSON_NAME]" at bounding box center [241, 239] width 180 height 12
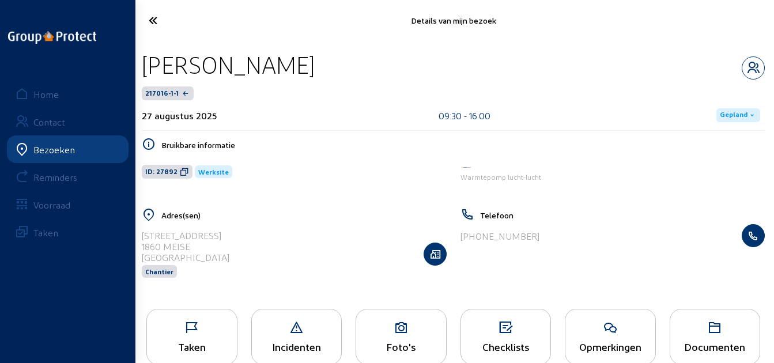
drag, startPoint x: 293, startPoint y: 64, endPoint x: 136, endPoint y: 71, distance: 157.5
click at [136, 71] on div "[PERSON_NAME] 217016-1-1 27 augustus 2025 09:30 - 16:00 Gepland Bruikbare infor…" at bounding box center [454, 171] width 642 height 261
copy div "[PERSON_NAME]"
click at [180, 174] on icon at bounding box center [184, 171] width 9 height 9
click at [183, 340] on div "Taken" at bounding box center [191, 337] width 91 height 56
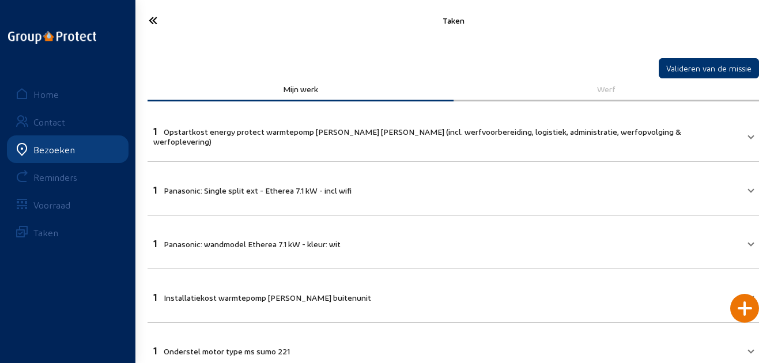
click at [155, 21] on icon at bounding box center [186, 20] width 86 height 20
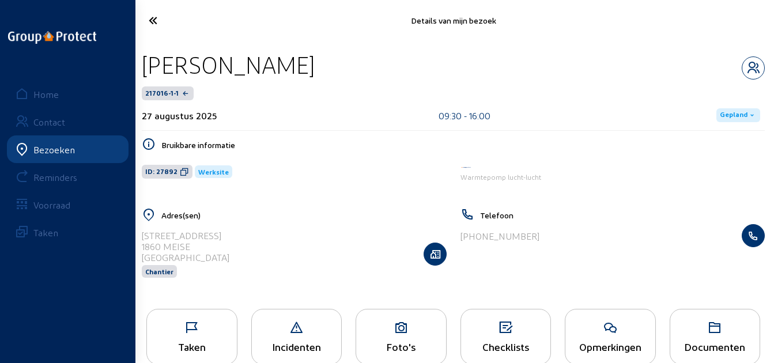
click at [154, 14] on icon at bounding box center [186, 20] width 86 height 20
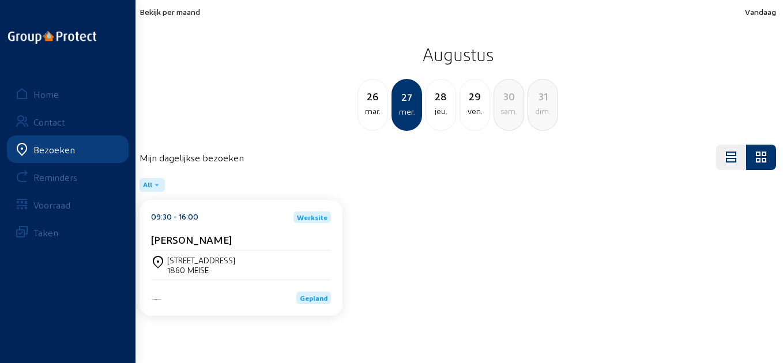
click at [439, 110] on div "jeu." at bounding box center [440, 111] width 29 height 14
click at [231, 236] on cam-card-title "[PERSON_NAME]" at bounding box center [191, 239] width 81 height 12
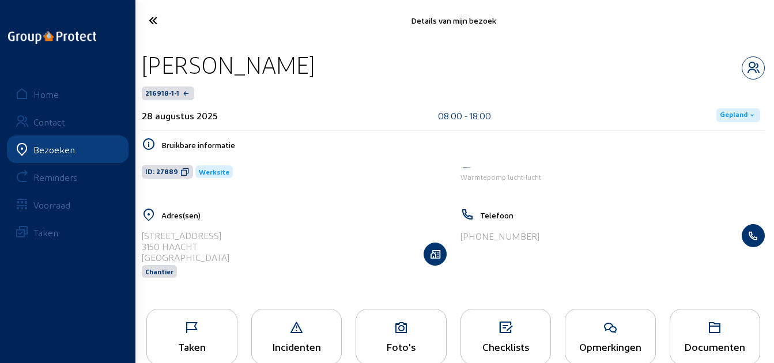
drag, startPoint x: 344, startPoint y: 71, endPoint x: 144, endPoint y: 73, distance: 200.6
click at [144, 73] on div "[PERSON_NAME]" at bounding box center [453, 64] width 623 height 29
copy div "[PERSON_NAME]"
click at [180, 170] on icon at bounding box center [184, 171] width 9 height 9
click at [415, 330] on icon at bounding box center [401, 328] width 90 height 14
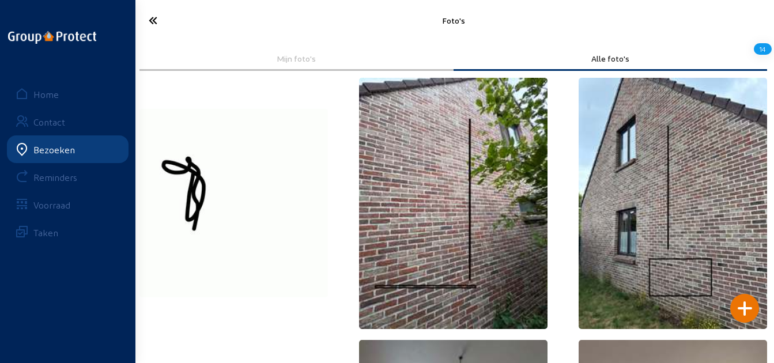
click at [153, 29] on icon at bounding box center [186, 20] width 86 height 20
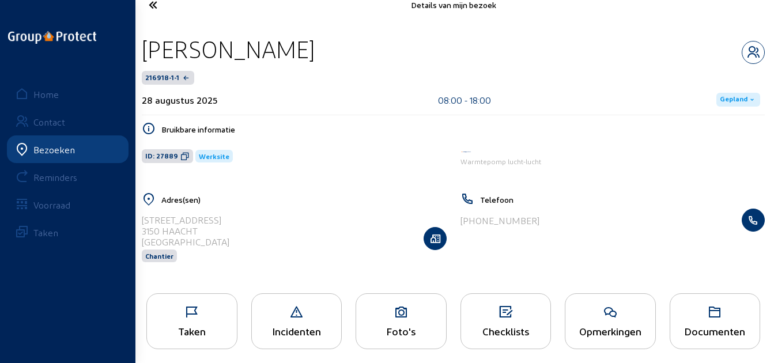
scroll to position [24, 0]
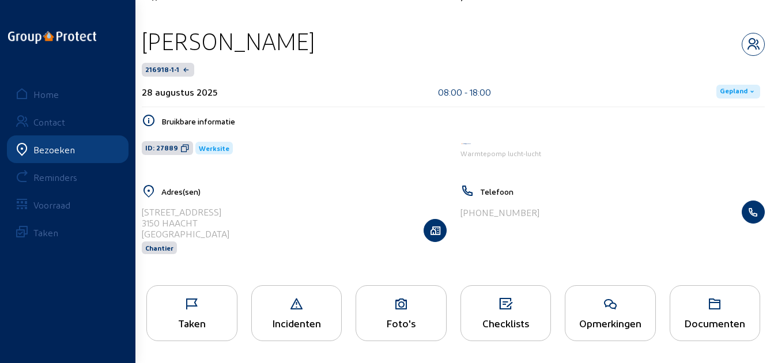
click at [209, 318] on div "Taken" at bounding box center [192, 323] width 90 height 12
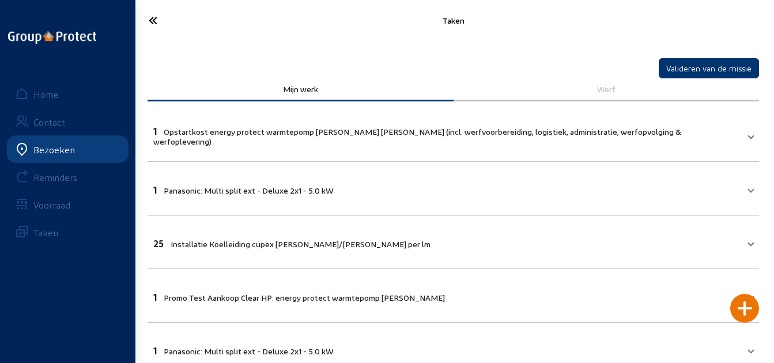
click at [156, 22] on icon at bounding box center [186, 20] width 86 height 20
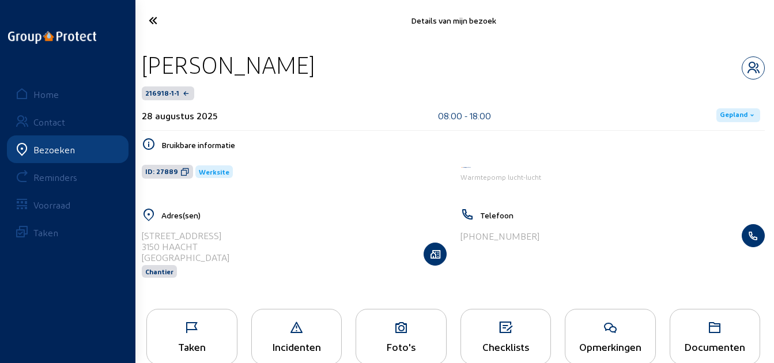
click at [153, 24] on icon at bounding box center [186, 20] width 86 height 20
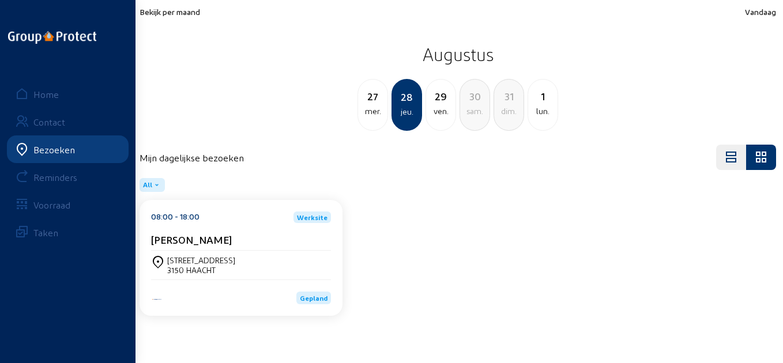
click at [439, 108] on div "ven." at bounding box center [440, 111] width 29 height 14
click at [303, 253] on div "[STREET_ADDRESS]" at bounding box center [241, 265] width 180 height 29
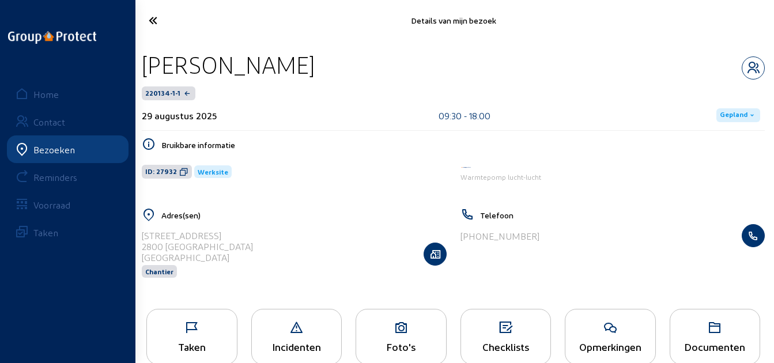
drag, startPoint x: 326, startPoint y: 65, endPoint x: 144, endPoint y: 68, distance: 182.2
click at [144, 68] on div "[PERSON_NAME]" at bounding box center [453, 64] width 623 height 29
copy div "[PERSON_NAME]"
click at [179, 170] on icon at bounding box center [183, 171] width 9 height 9
click at [191, 346] on div "Taken" at bounding box center [192, 347] width 90 height 12
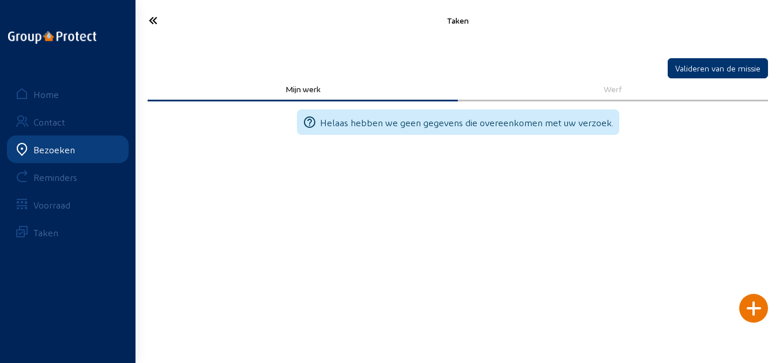
click at [161, 17] on icon at bounding box center [187, 20] width 88 height 20
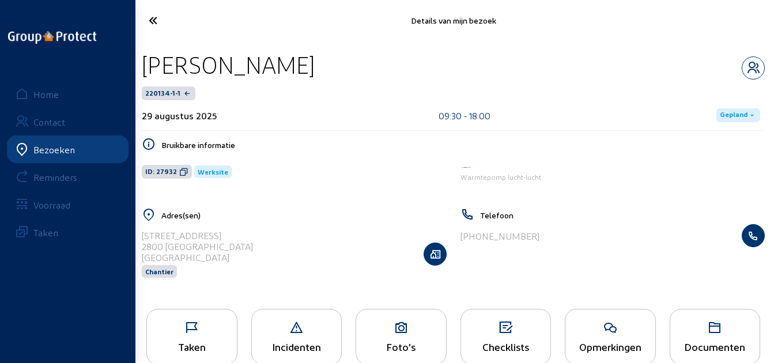
click at [227, 327] on icon at bounding box center [192, 328] width 90 height 14
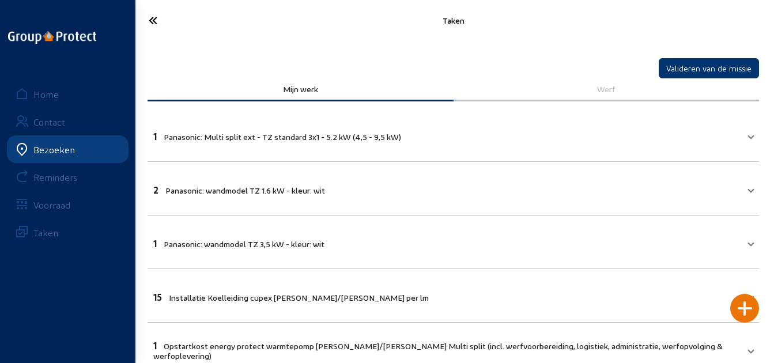
click at [155, 20] on icon at bounding box center [186, 20] width 86 height 20
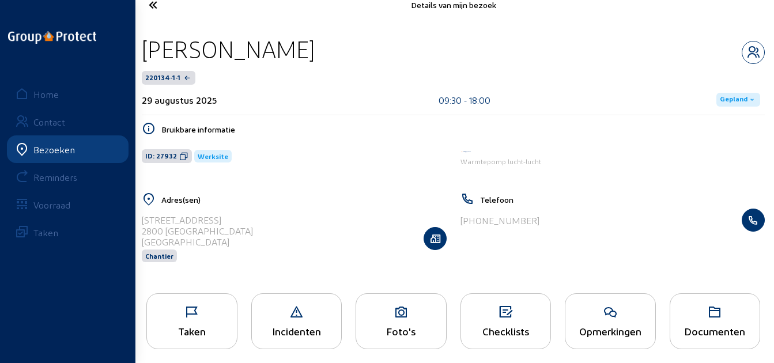
scroll to position [24, 0]
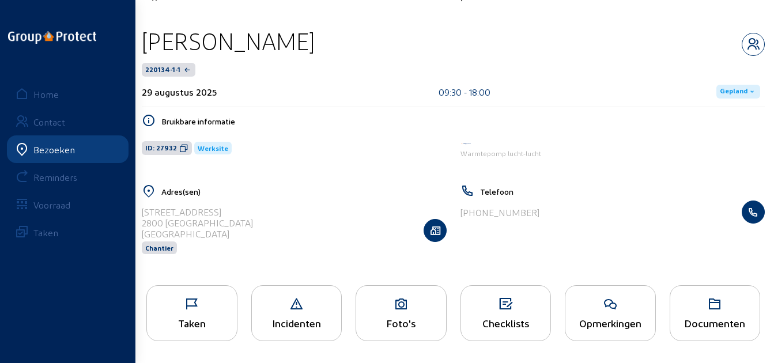
click at [387, 299] on icon at bounding box center [401, 304] width 90 height 14
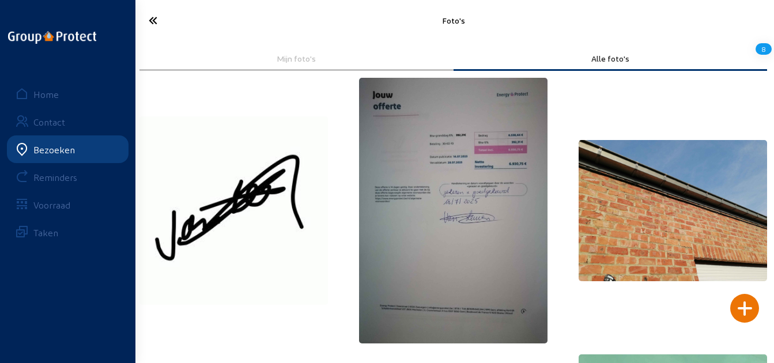
click at [152, 18] on icon at bounding box center [186, 20] width 86 height 20
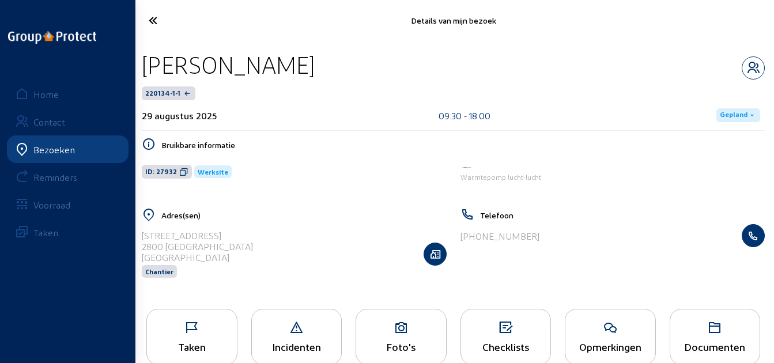
click at [160, 21] on icon at bounding box center [186, 20] width 86 height 20
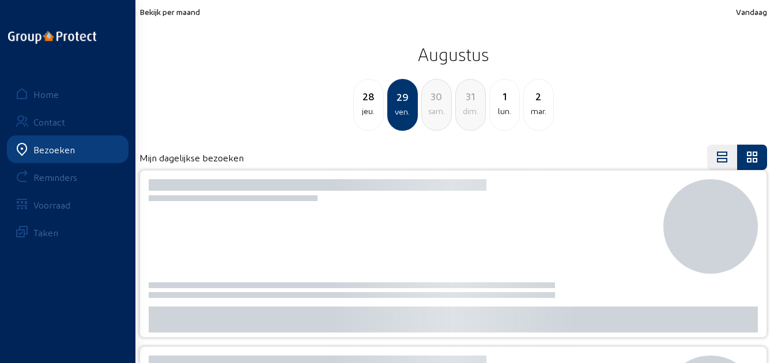
click at [61, 96] on link "Home" at bounding box center [68, 94] width 122 height 28
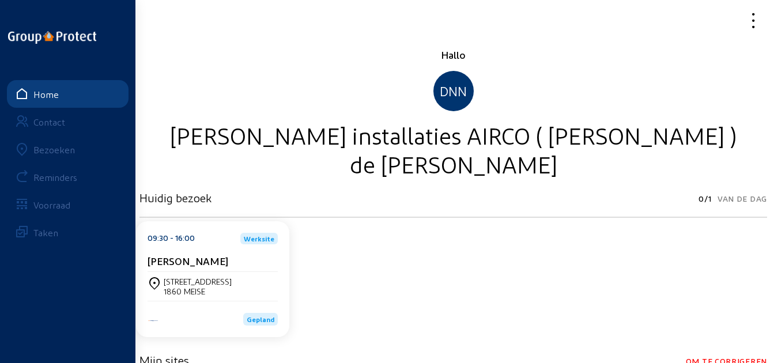
click at [751, 14] on icon at bounding box center [721, 20] width 86 height 20
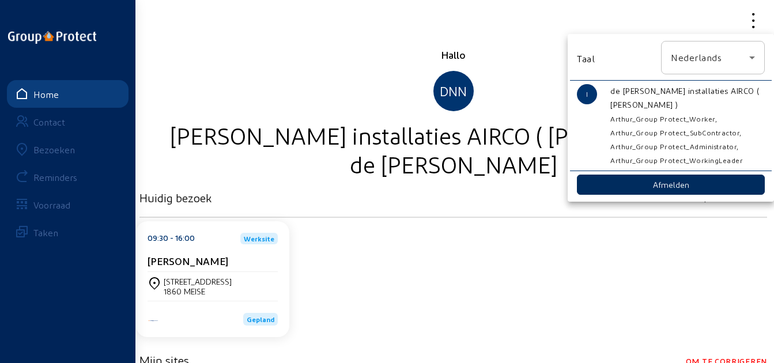
click at [615, 194] on button "Afmelden" at bounding box center [671, 185] width 188 height 20
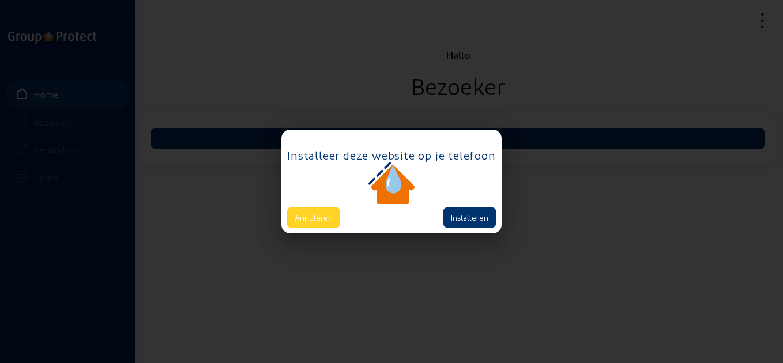
click at [330, 221] on button "Annuleren" at bounding box center [313, 218] width 53 height 20
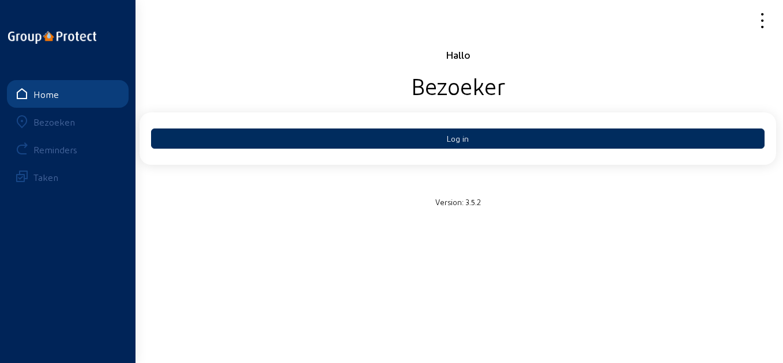
click at [406, 140] on button "Log in" at bounding box center [457, 139] width 613 height 20
